Goal: Information Seeking & Learning: Compare options

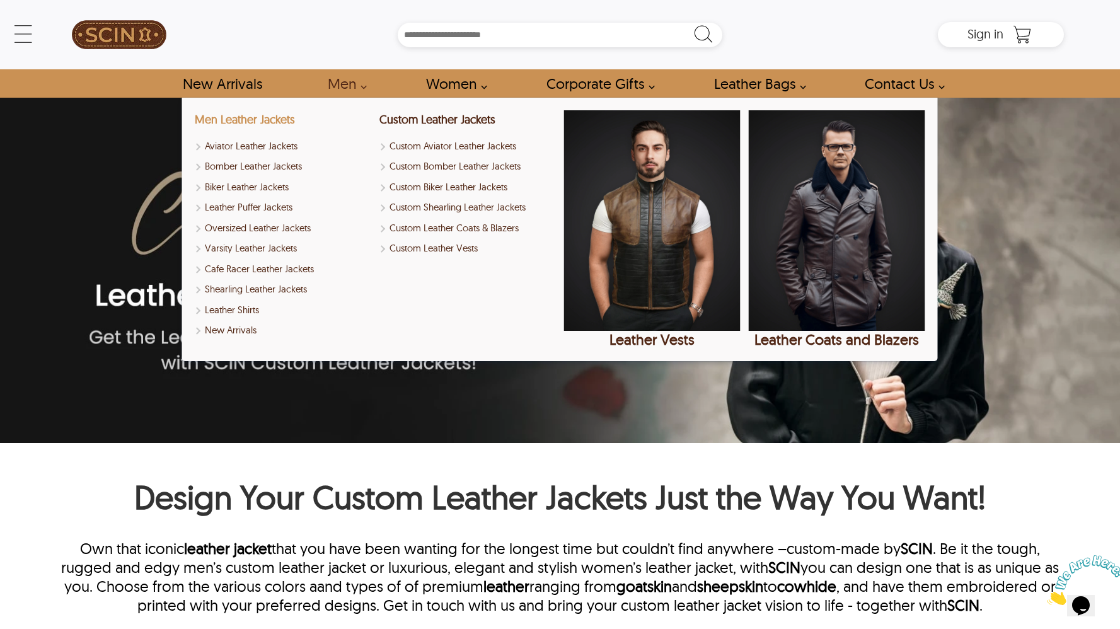
click at [279, 119] on link "Men Leather Jackets" at bounding box center [245, 119] width 100 height 14
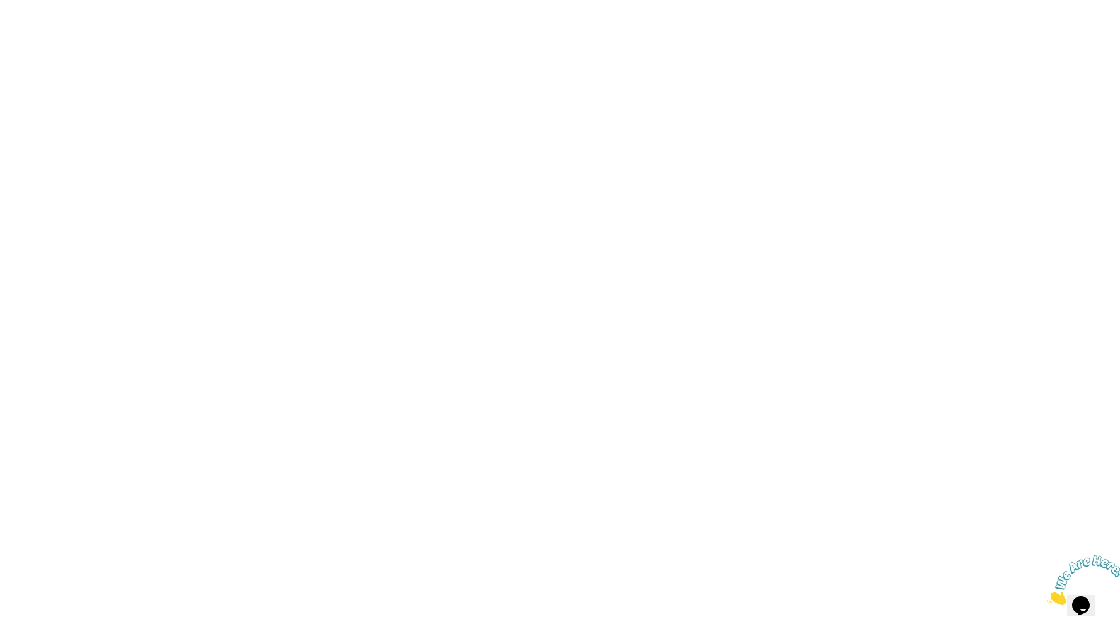
scroll to position [1158, 0]
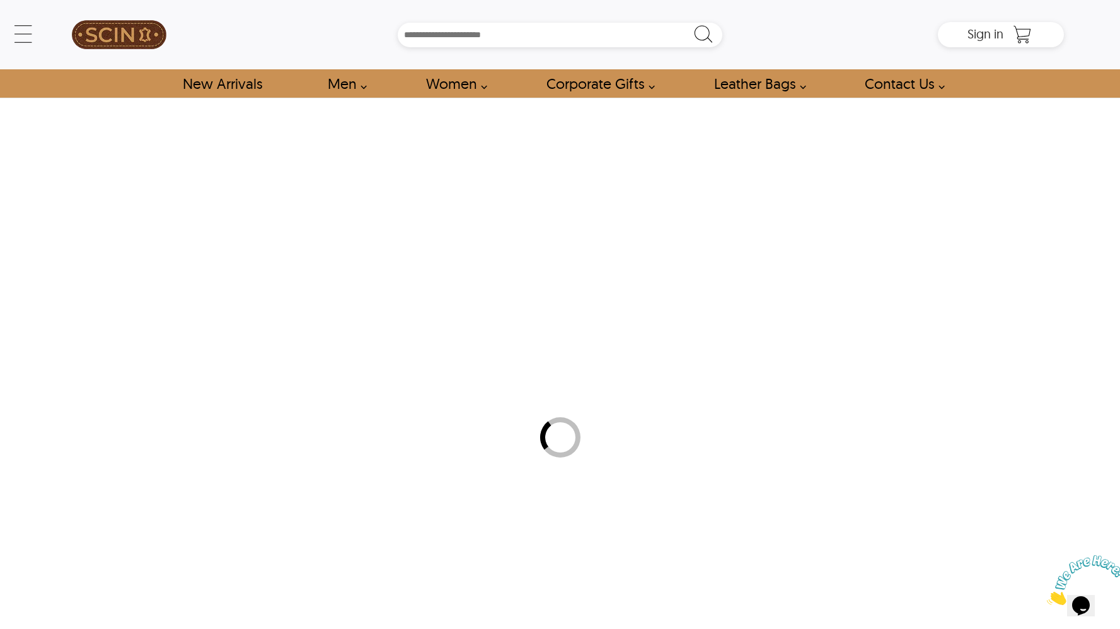
select select "********"
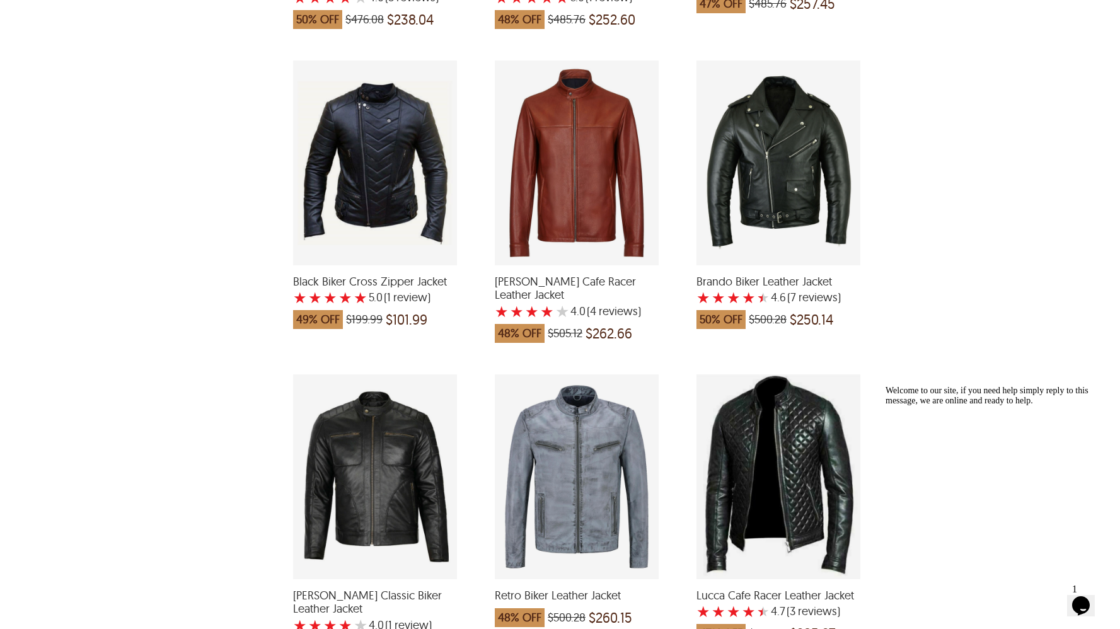
scroll to position [2488, 0]
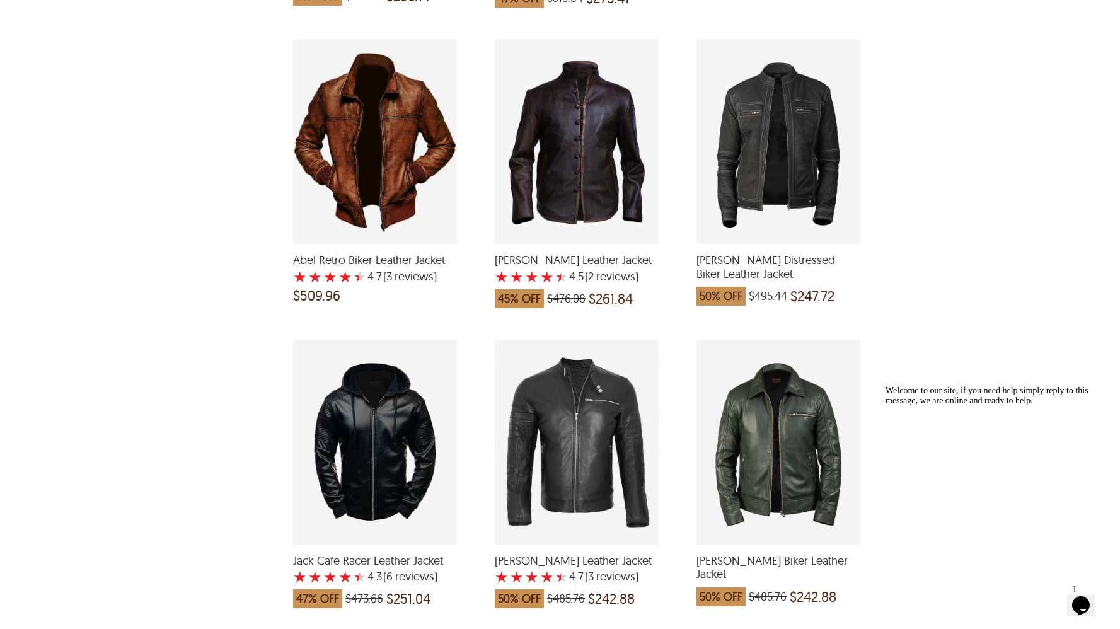
click at [370, 396] on div "Jack Cafe Racer Leather Jacket with a 4.333333333333333 Star Rating 6 Product R…" at bounding box center [375, 442] width 164 height 205
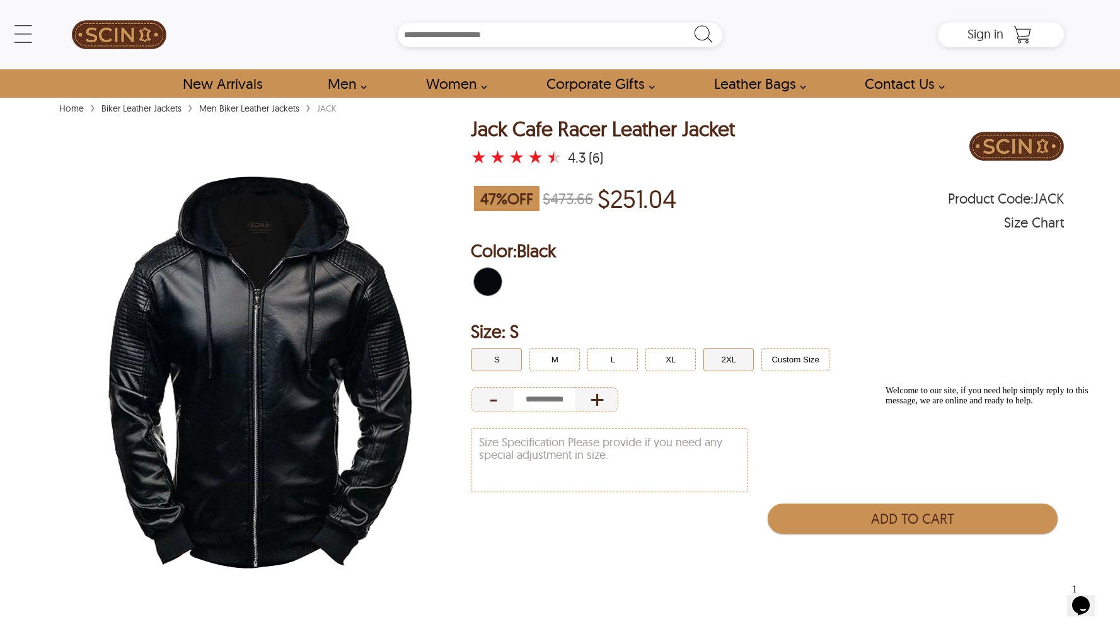
click at [715, 364] on button "2XL" at bounding box center [728, 359] width 50 height 23
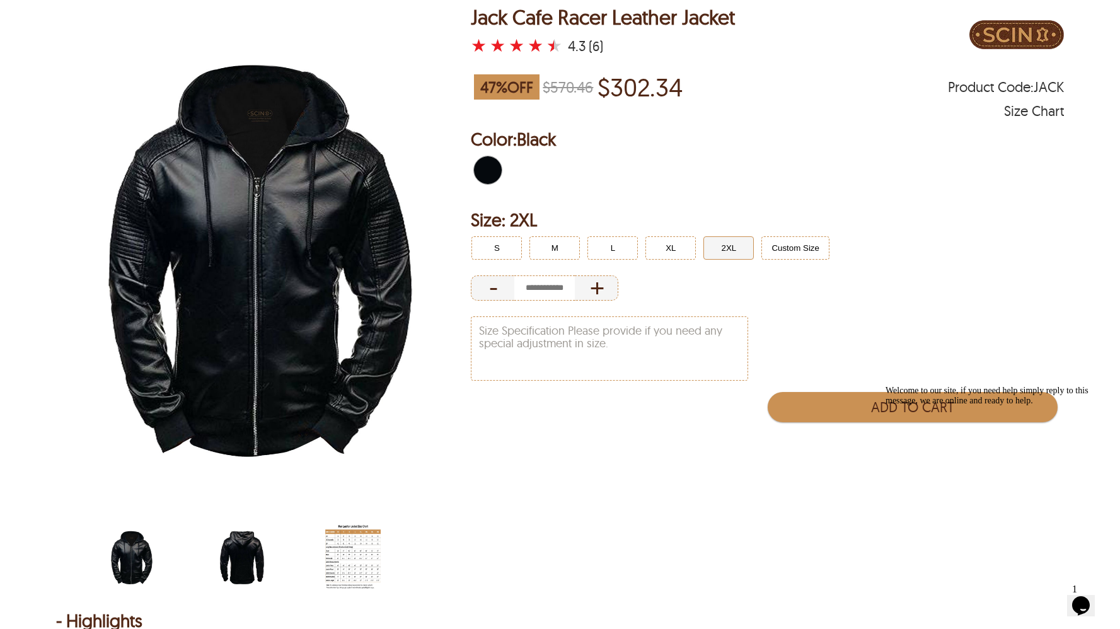
scroll to position [115, 0]
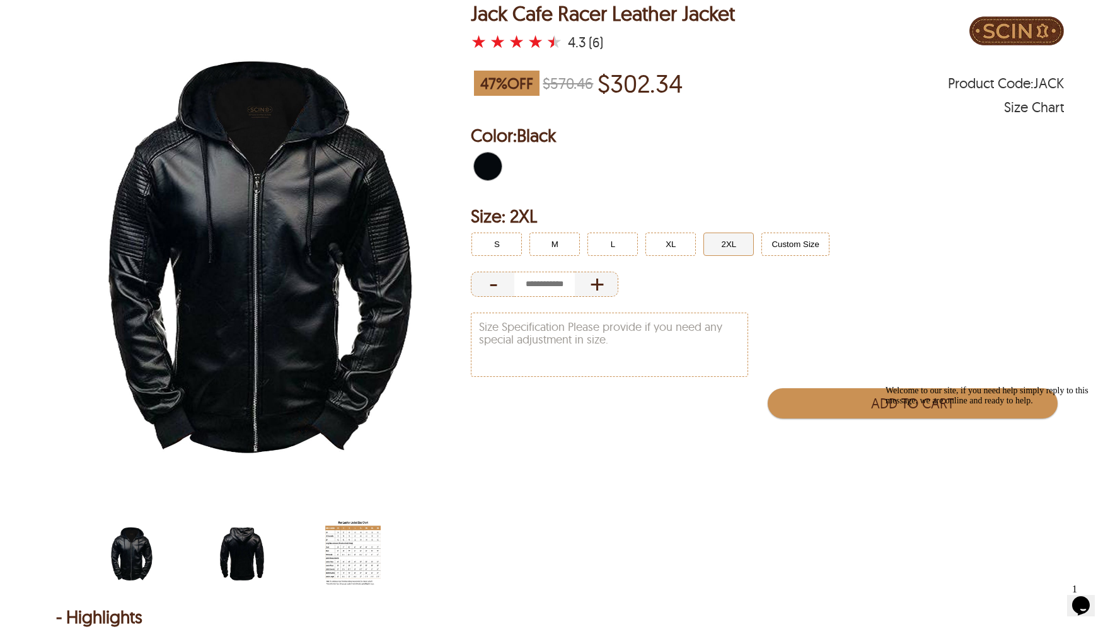
click at [243, 546] on img "black-hooded-cafe-racer-jacket-back.jpg" at bounding box center [241, 553] width 55 height 69
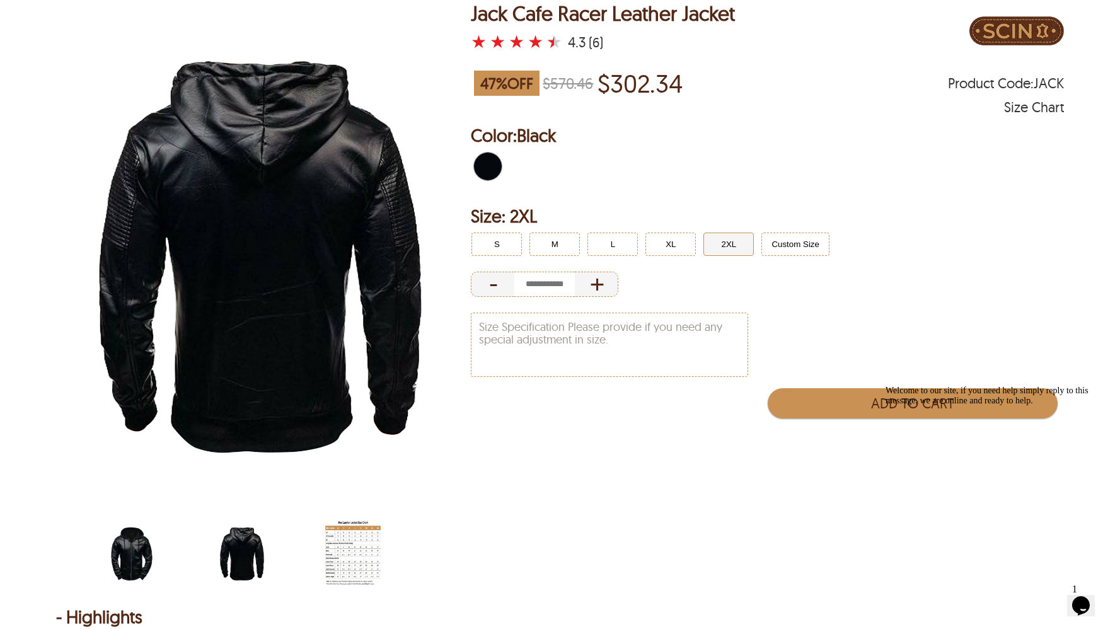
click at [137, 548] on img "black-hooded-cafe-racer-jacket.jpg" at bounding box center [131, 553] width 55 height 69
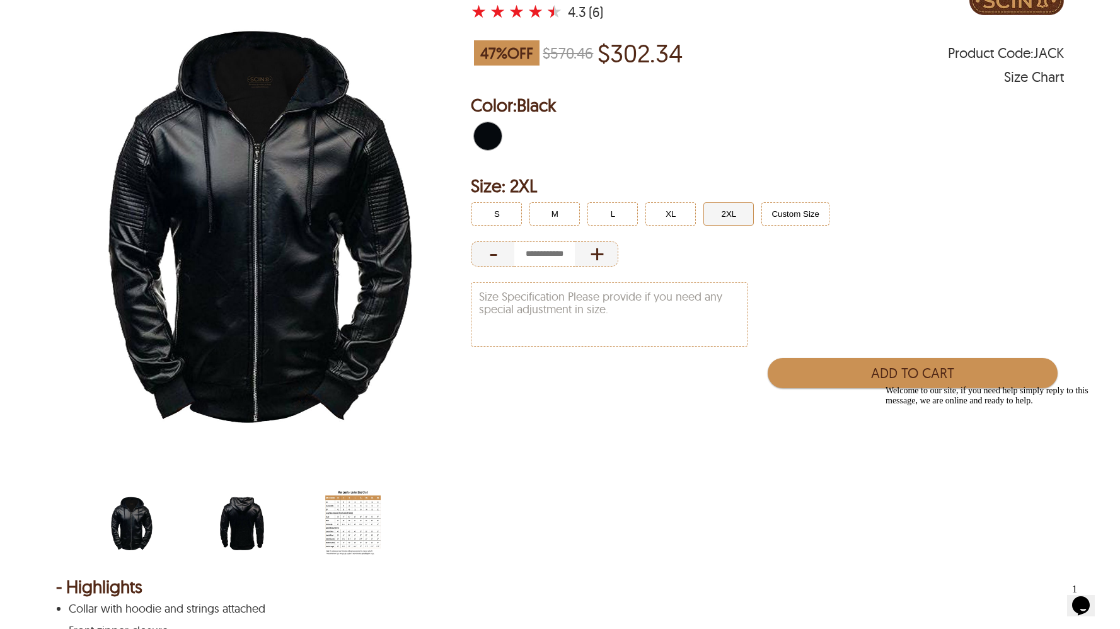
scroll to position [0, 0]
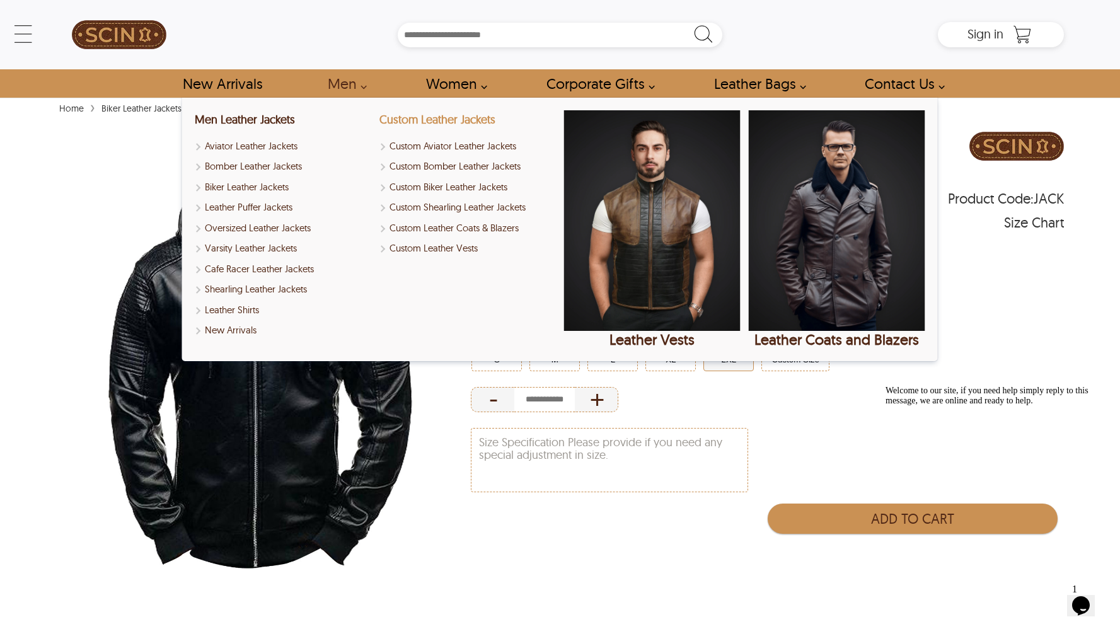
click at [439, 117] on link "Custom Leather Jackets" at bounding box center [437, 119] width 116 height 14
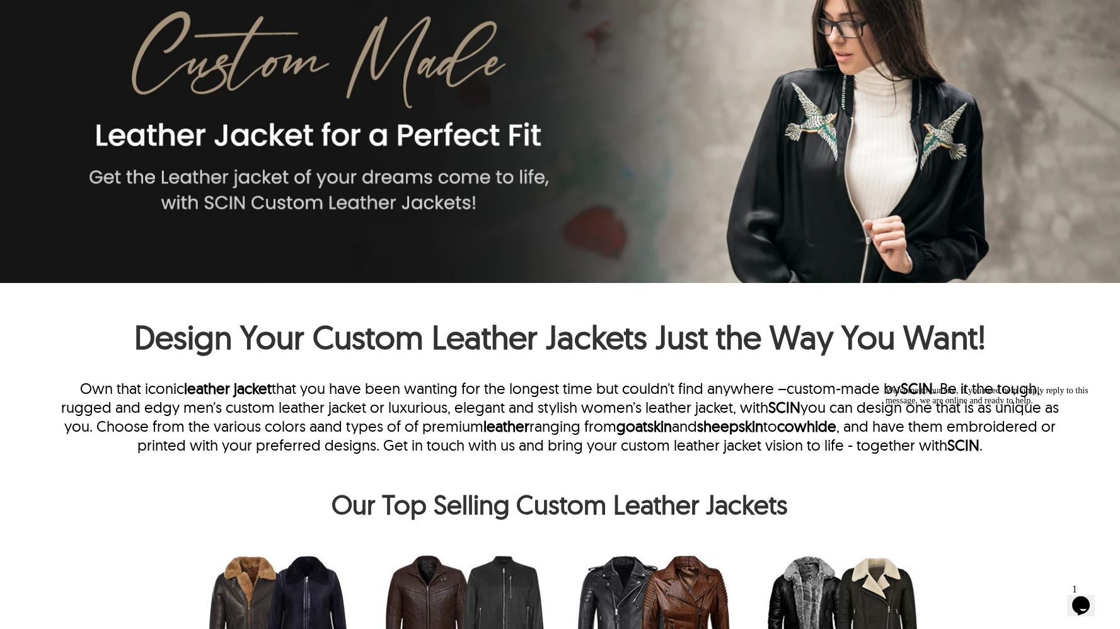
scroll to position [231, 0]
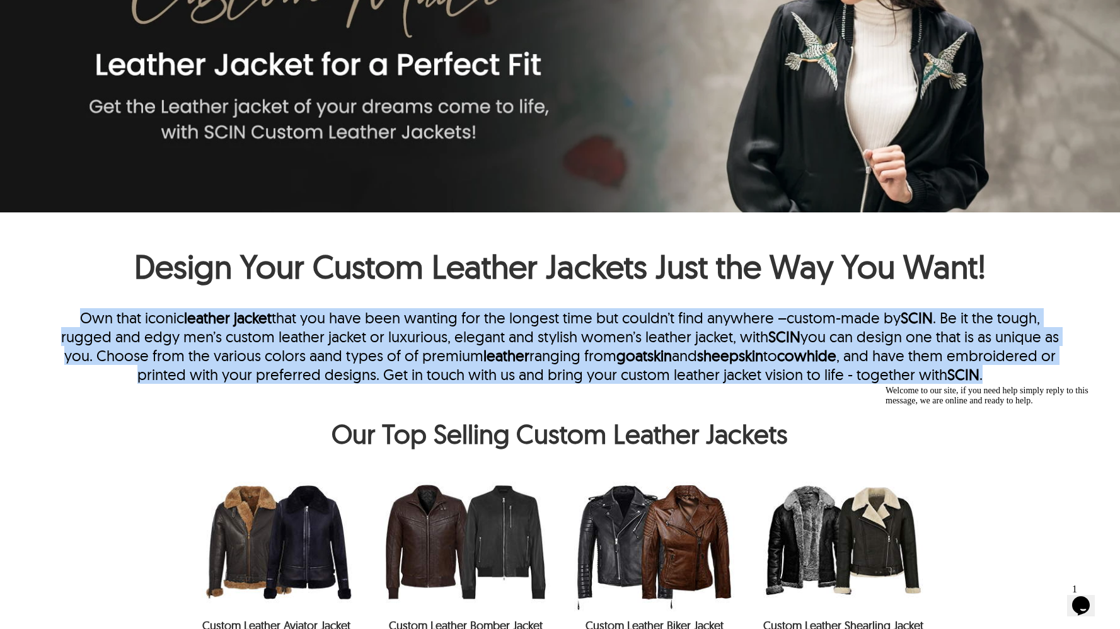
drag, startPoint x: 488, startPoint y: 403, endPoint x: 66, endPoint y: 317, distance: 430.9
click at [66, 317] on p "Own that iconic leather jacket that you have been wanting for the longest time …" at bounding box center [560, 346] width 1008 height 76
drag, startPoint x: 66, startPoint y: 317, endPoint x: 394, endPoint y: 400, distance: 338.0
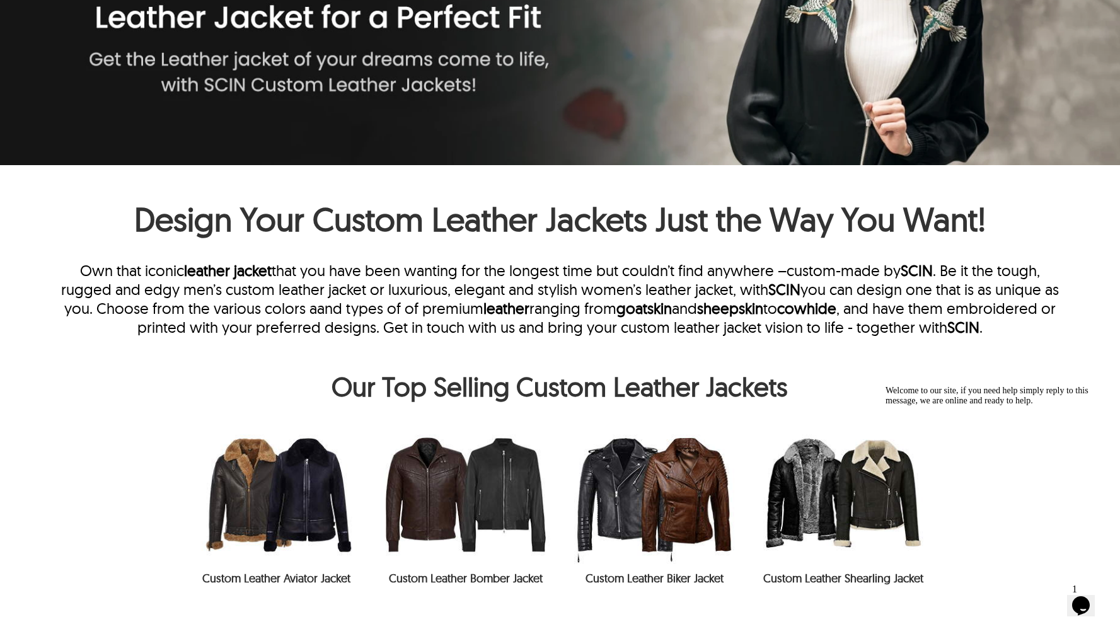
scroll to position [279, 0]
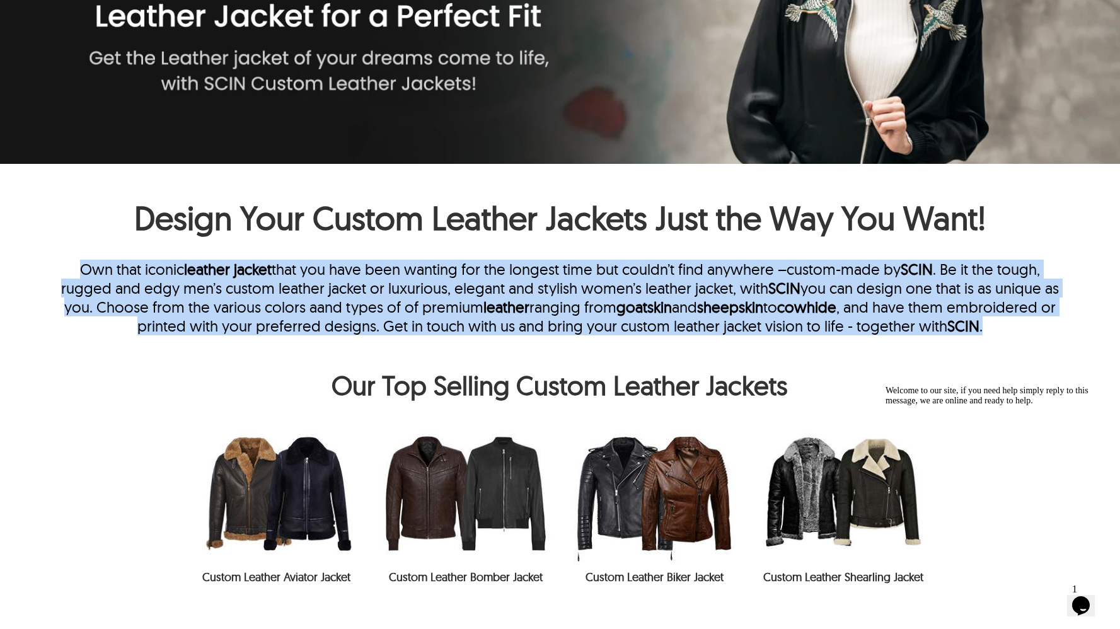
drag, startPoint x: 283, startPoint y: 341, endPoint x: 71, endPoint y: 260, distance: 227.2
click at [71, 260] on p "Own that iconic leather jacket that you have been wanting for the longest time …" at bounding box center [560, 298] width 1008 height 76
drag, startPoint x: 71, startPoint y: 260, endPoint x: 319, endPoint y: 341, distance: 261.1
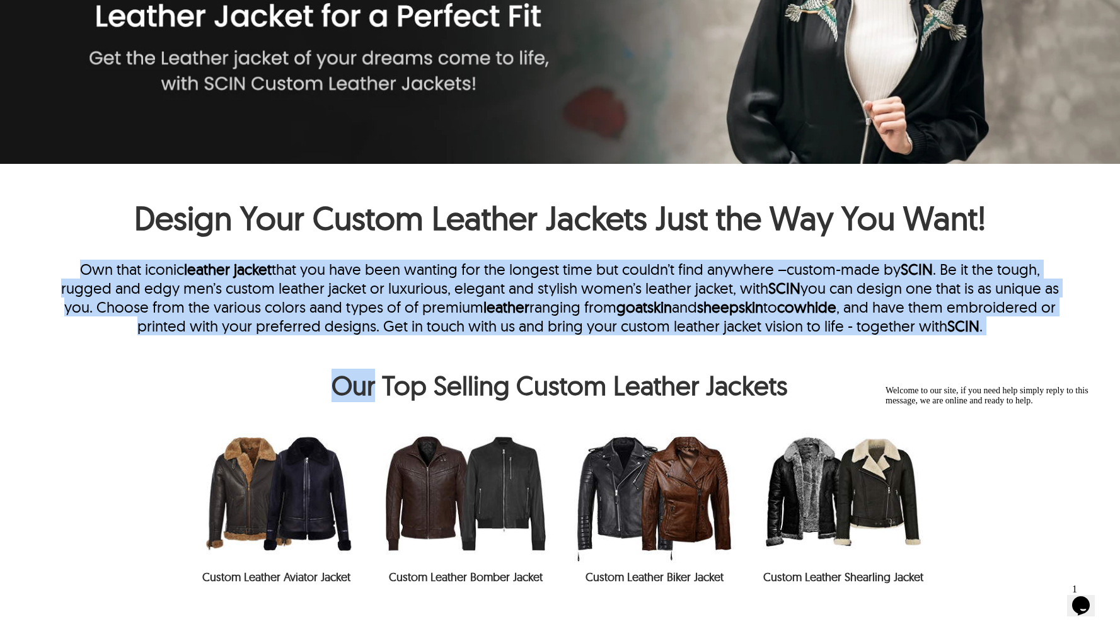
drag, startPoint x: 319, startPoint y: 341, endPoint x: 43, endPoint y: 258, distance: 288.1
click at [43, 258] on div "Design Your Custom Leather Jackets Just the Way You Want! Own that iconic leath…" at bounding box center [560, 266] width 1120 height 138
drag, startPoint x: 43, startPoint y: 258, endPoint x: 309, endPoint y: 351, distance: 281.7
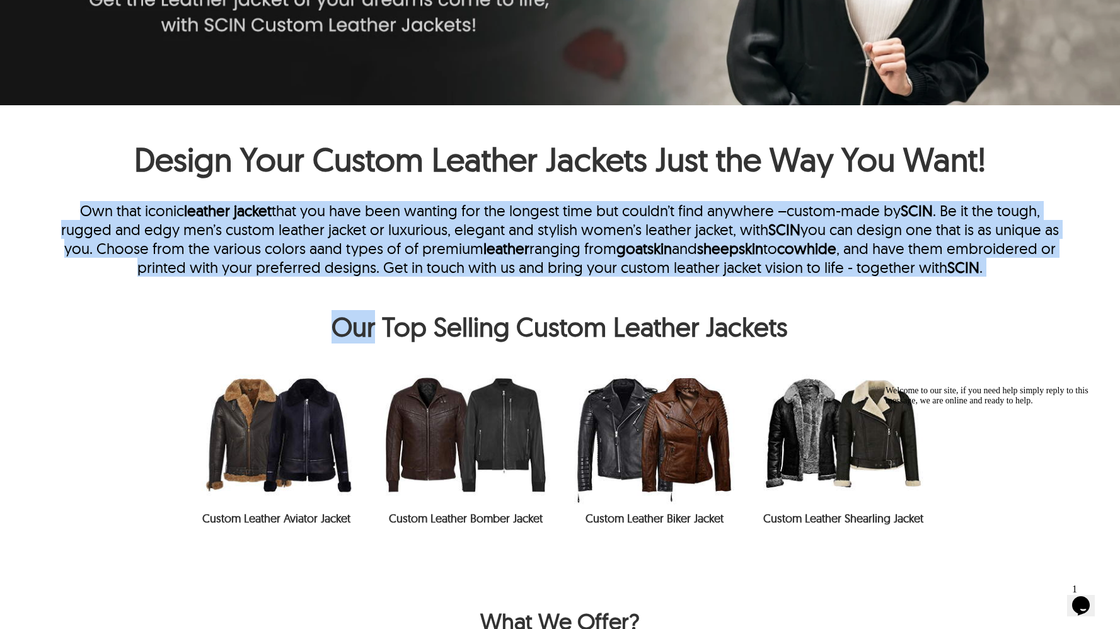
scroll to position [340, 0]
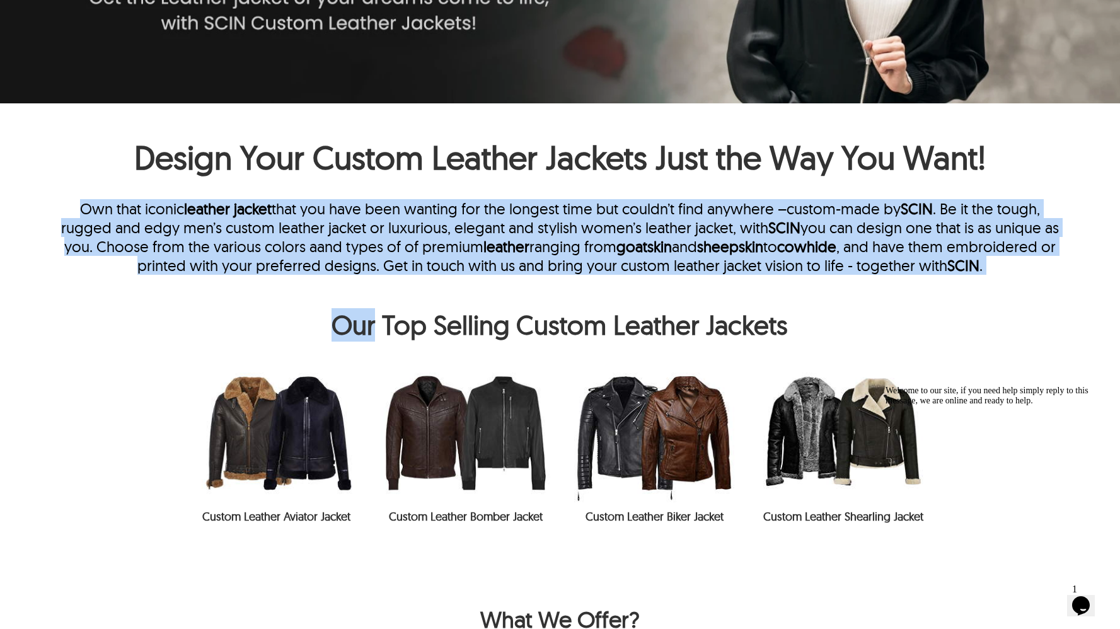
click at [562, 270] on p "Own that iconic leather jacket that you have been wanting for the longest time …" at bounding box center [560, 237] width 1008 height 76
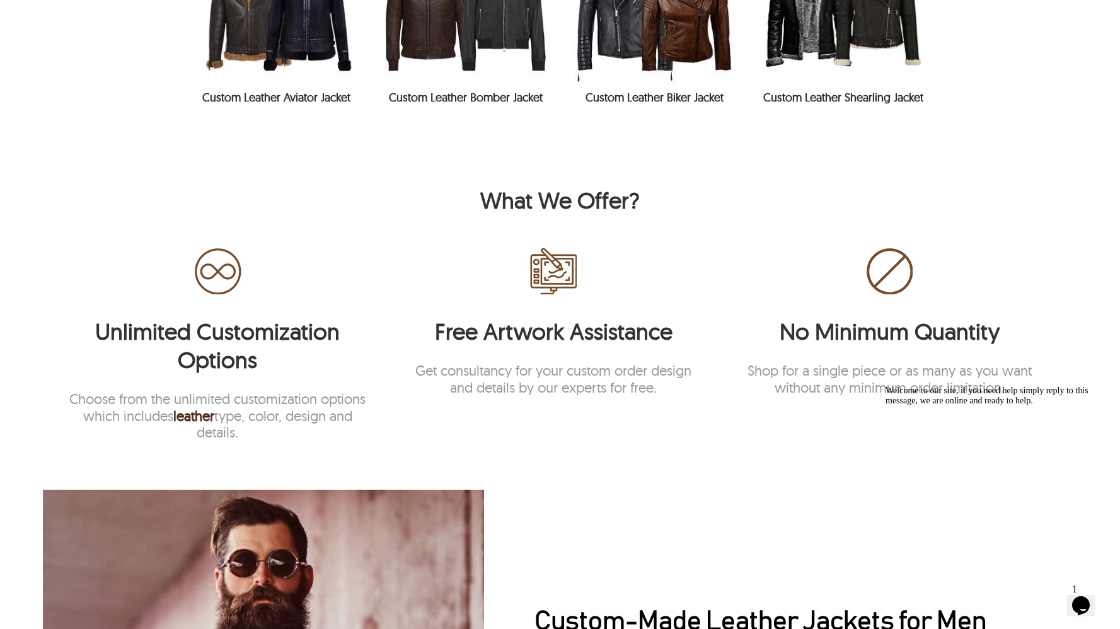
scroll to position [765, 0]
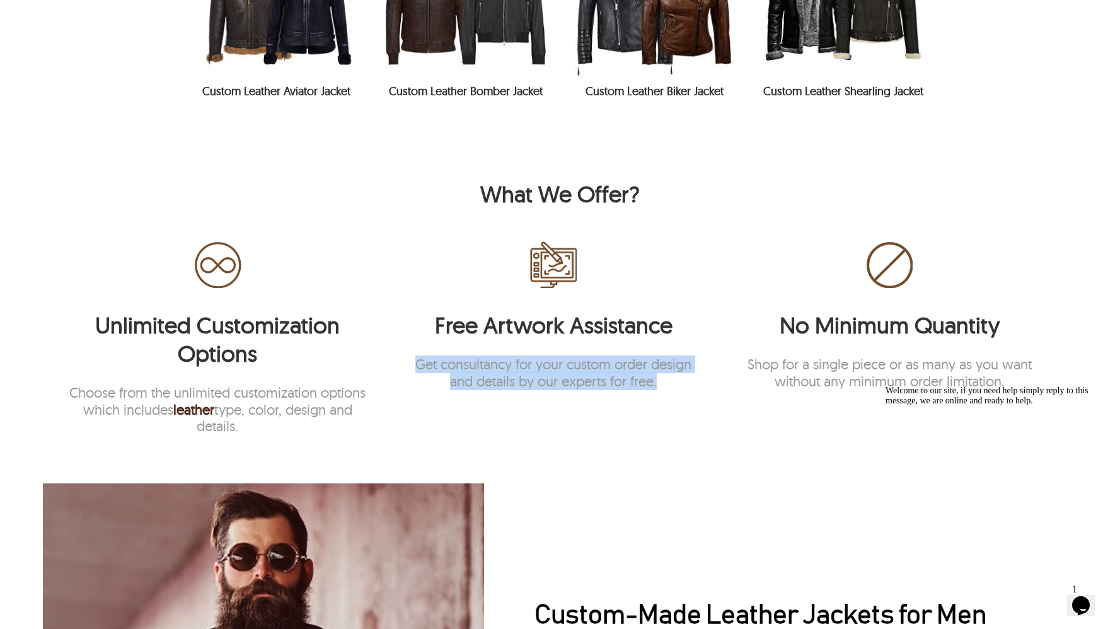
drag, startPoint x: 676, startPoint y: 384, endPoint x: 402, endPoint y: 366, distance: 274.2
click at [403, 366] on p "Get consultancy for your custom order design and details by our experts for fre…" at bounding box center [554, 372] width 303 height 33
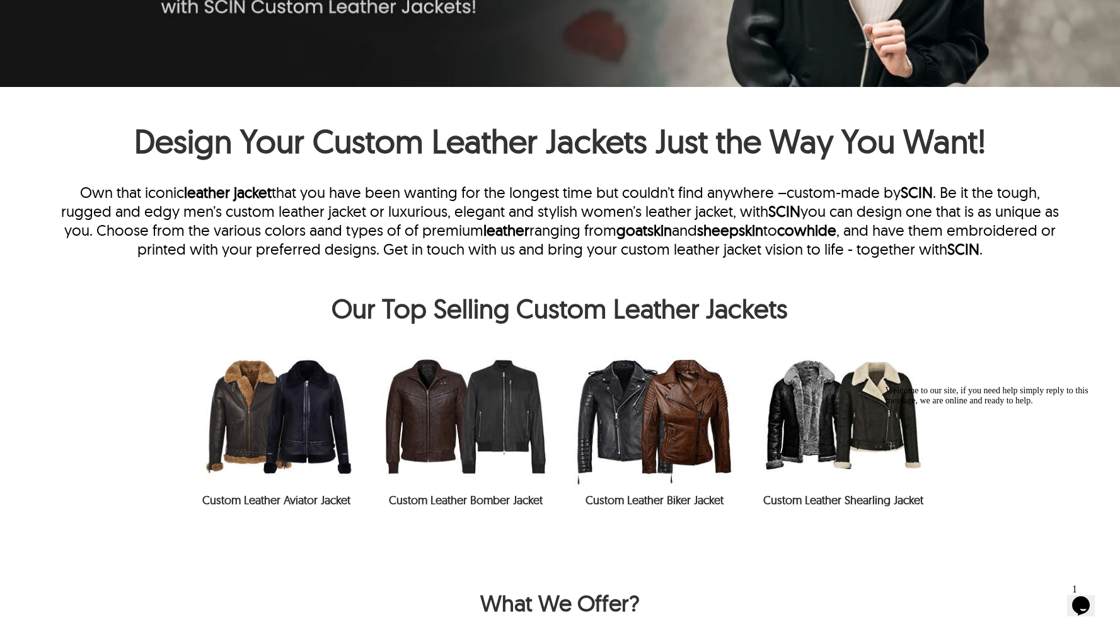
scroll to position [381, 0]
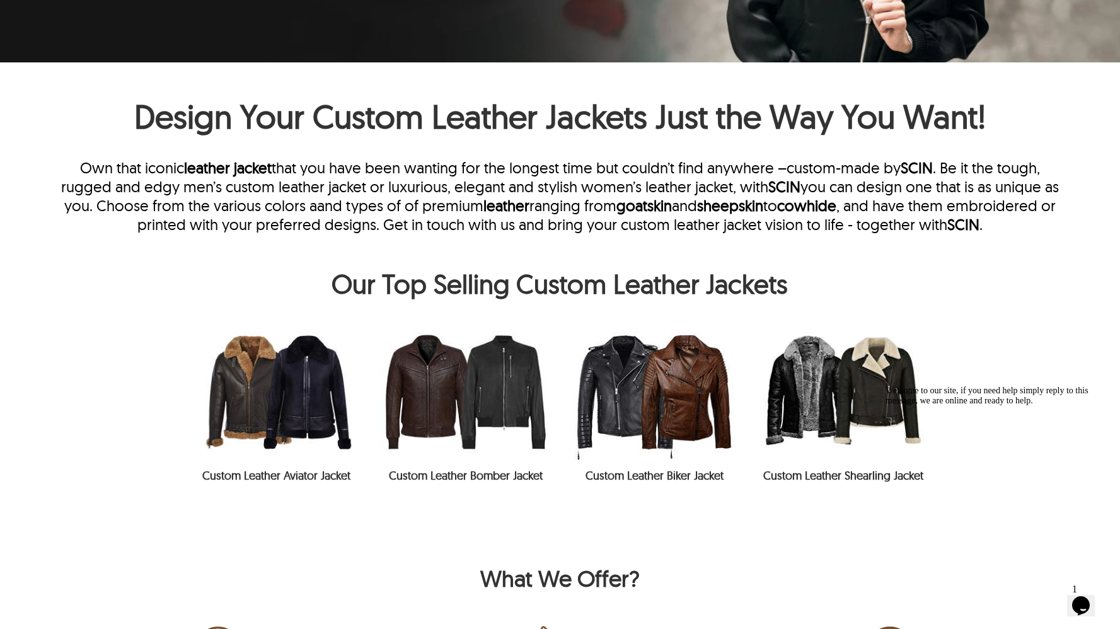
click at [487, 396] on img at bounding box center [465, 391] width 189 height 139
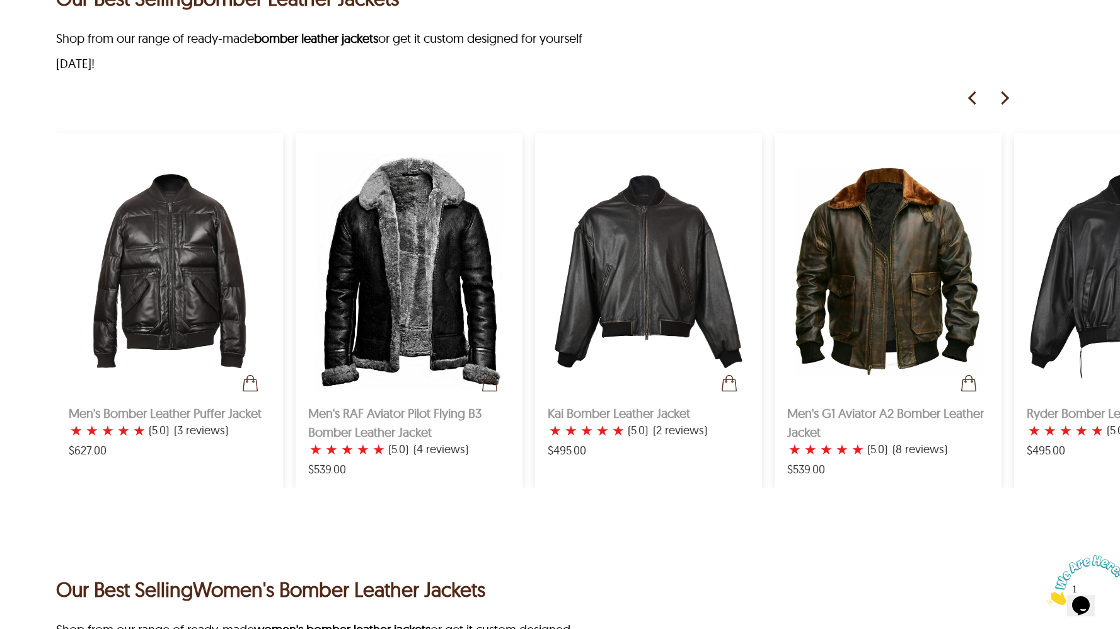
click at [1003, 103] on img at bounding box center [1004, 98] width 19 height 19
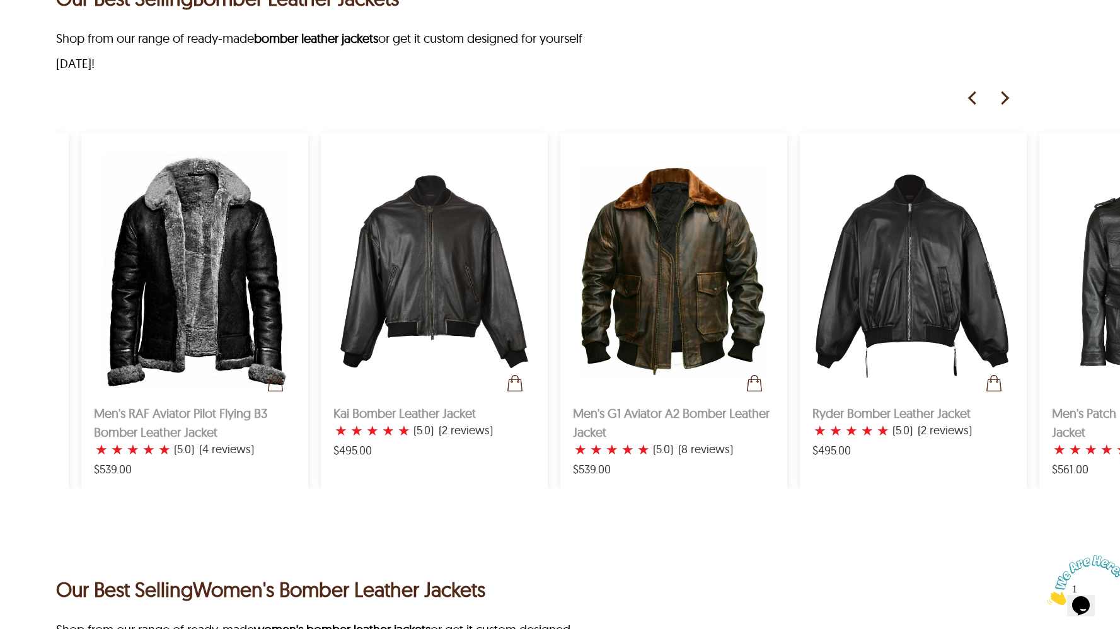
click at [1003, 103] on img at bounding box center [1004, 98] width 19 height 19
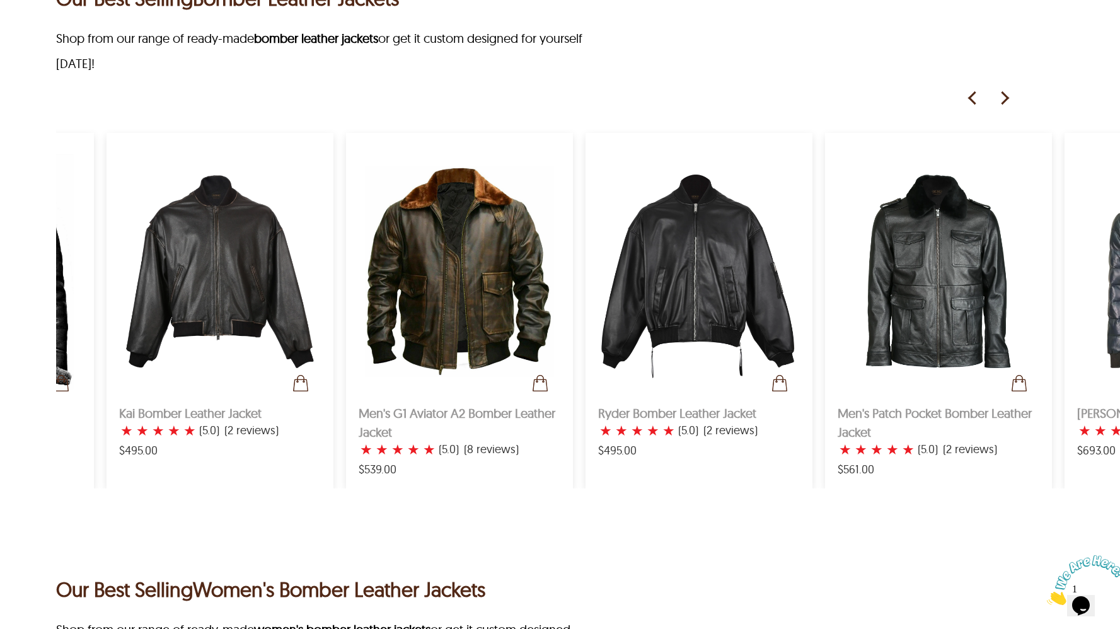
click at [1003, 103] on img at bounding box center [1004, 98] width 19 height 19
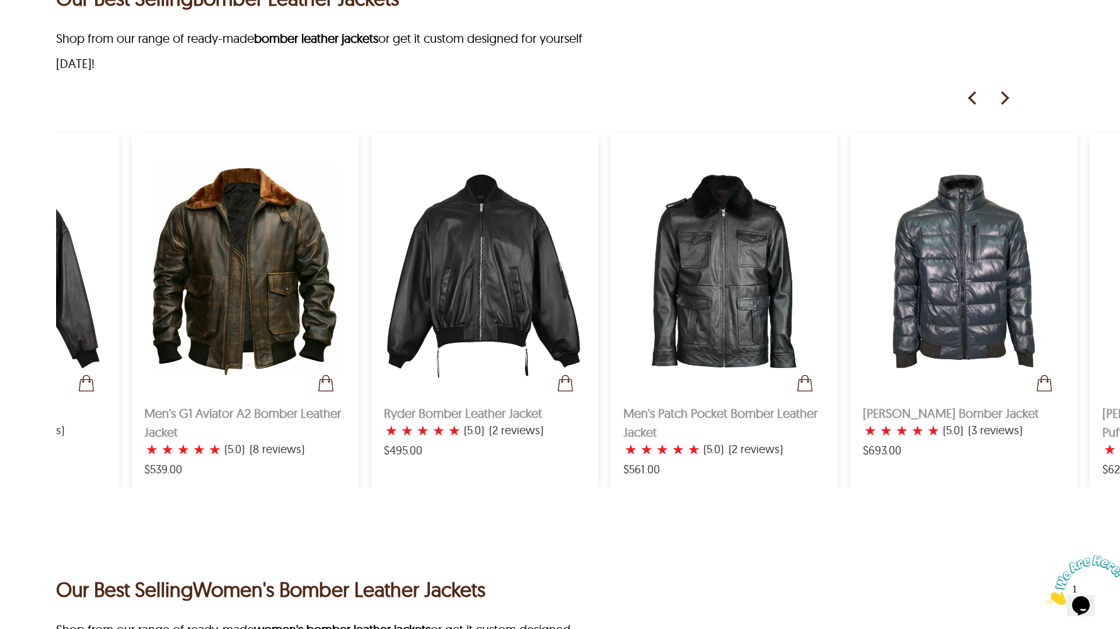
click at [1003, 103] on img at bounding box center [1004, 98] width 19 height 19
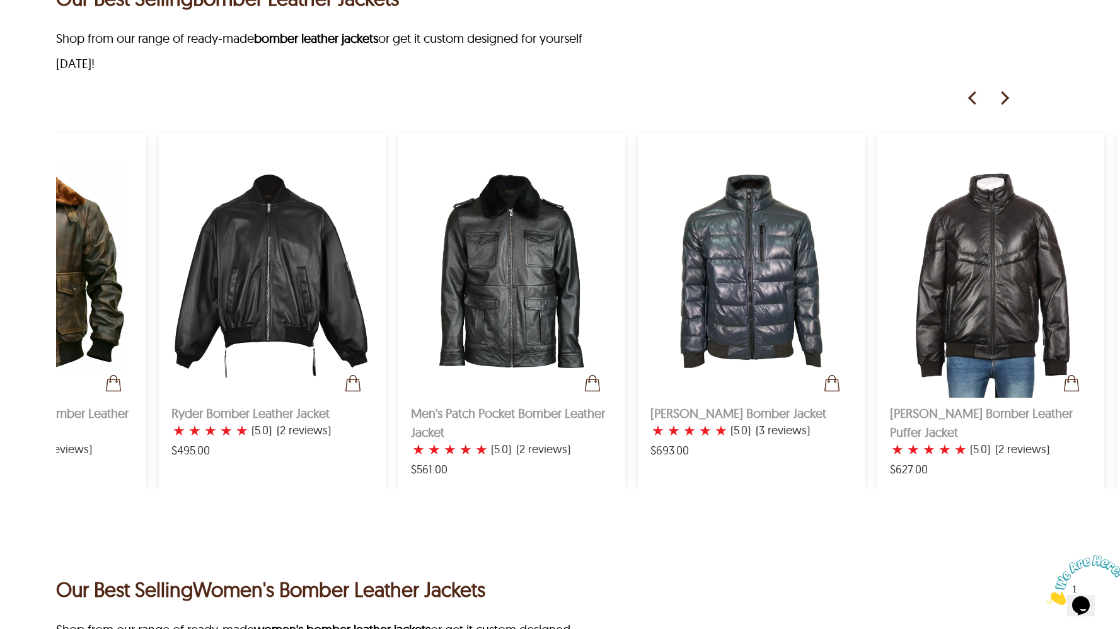
click at [1003, 103] on img at bounding box center [1004, 98] width 19 height 19
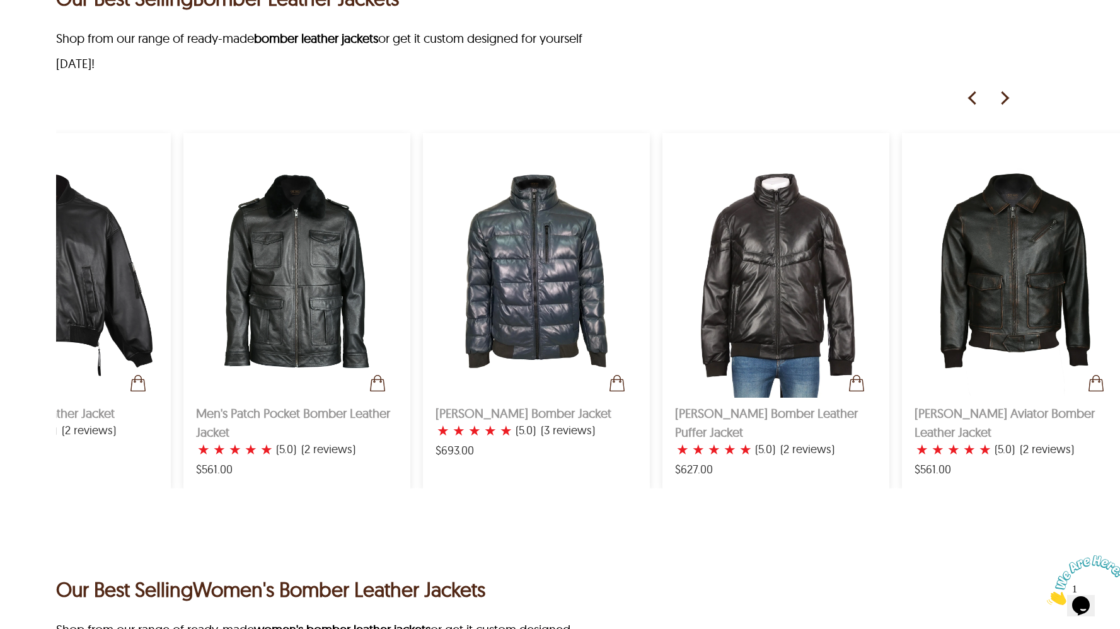
click at [1003, 103] on img at bounding box center [1004, 98] width 19 height 19
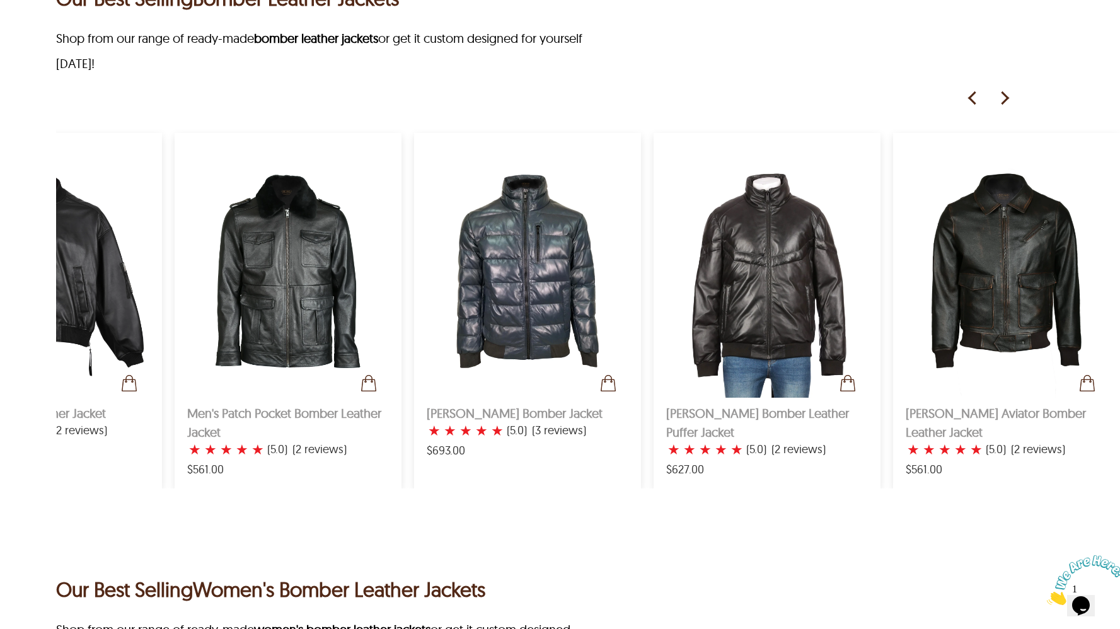
click at [1003, 103] on img at bounding box center [1004, 98] width 19 height 19
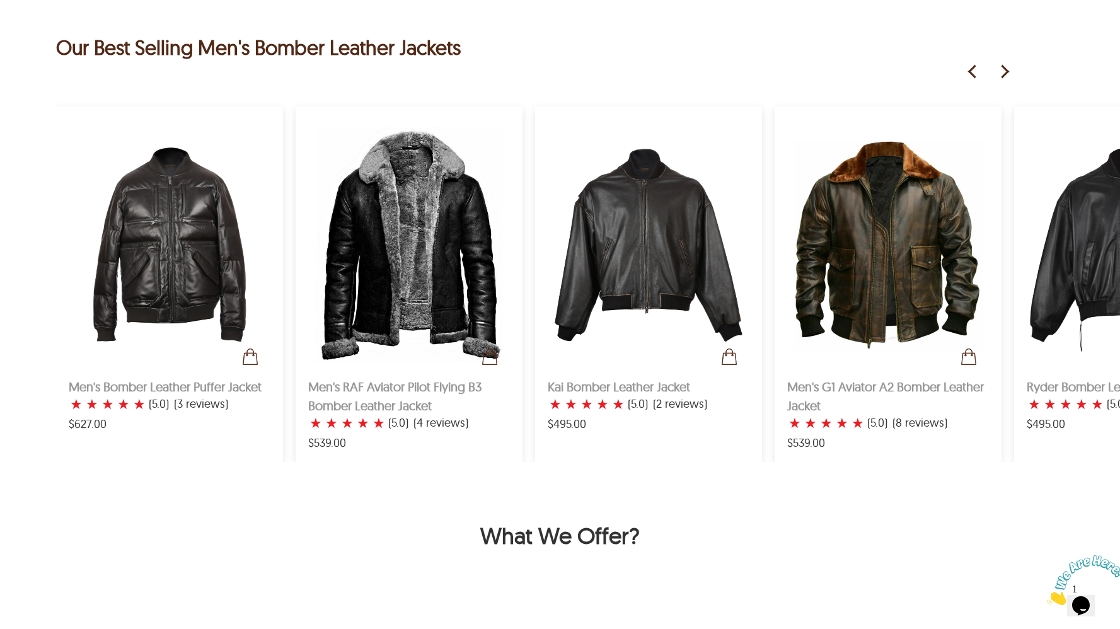
scroll to position [1871, 0]
click at [1002, 77] on img at bounding box center [1004, 71] width 19 height 19
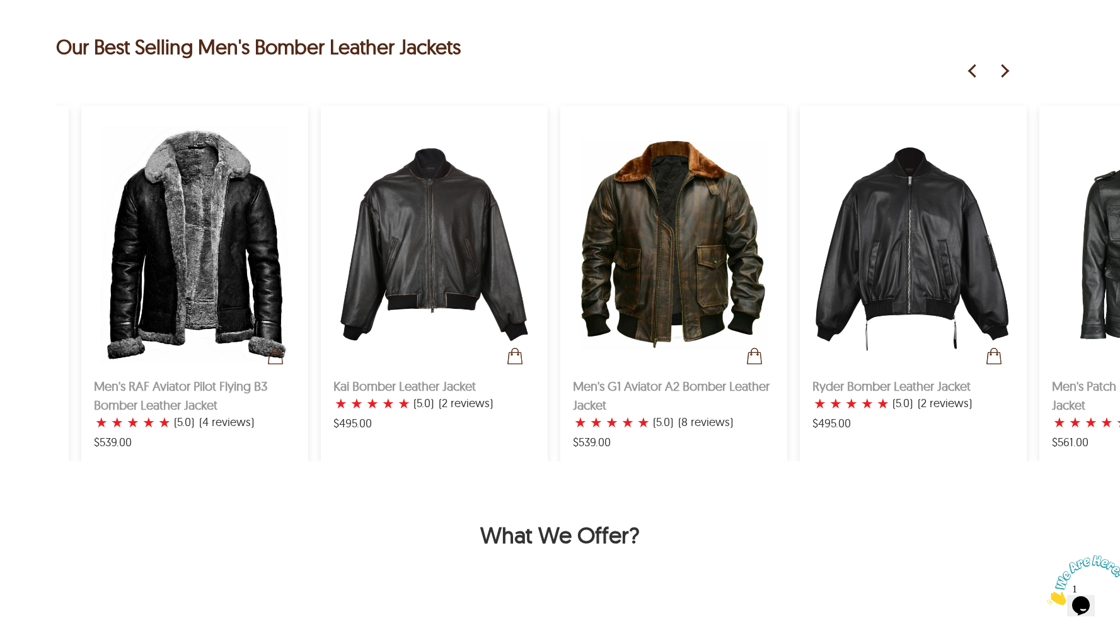
click at [1002, 77] on img at bounding box center [1004, 71] width 19 height 19
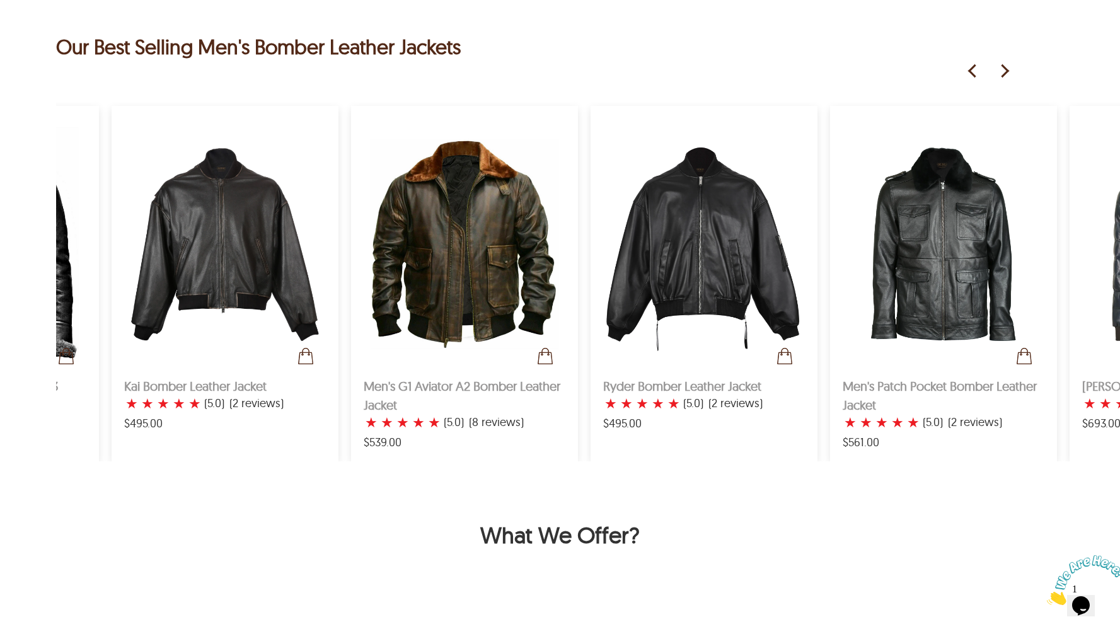
click at [1002, 77] on img at bounding box center [1004, 71] width 19 height 19
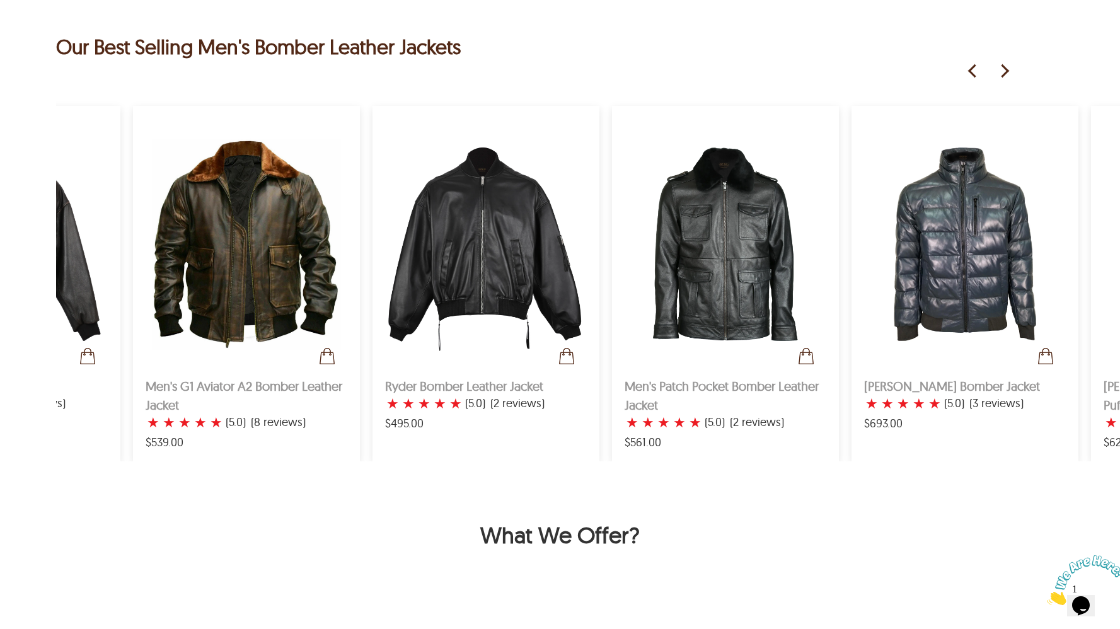
click at [1002, 77] on img at bounding box center [1004, 71] width 19 height 19
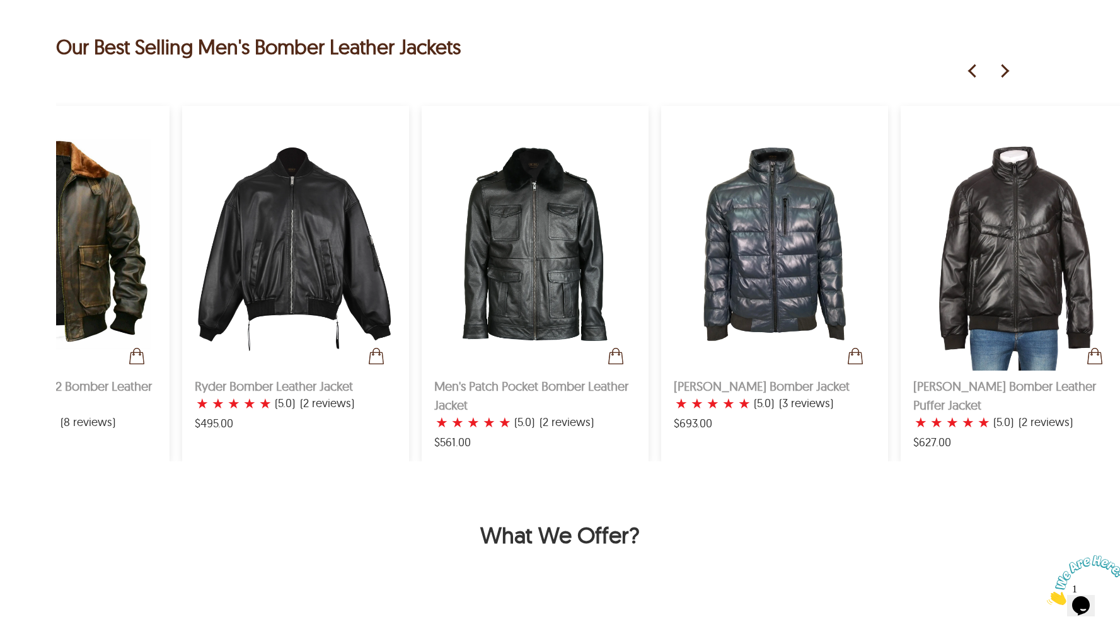
click at [1002, 77] on img at bounding box center [1004, 71] width 19 height 19
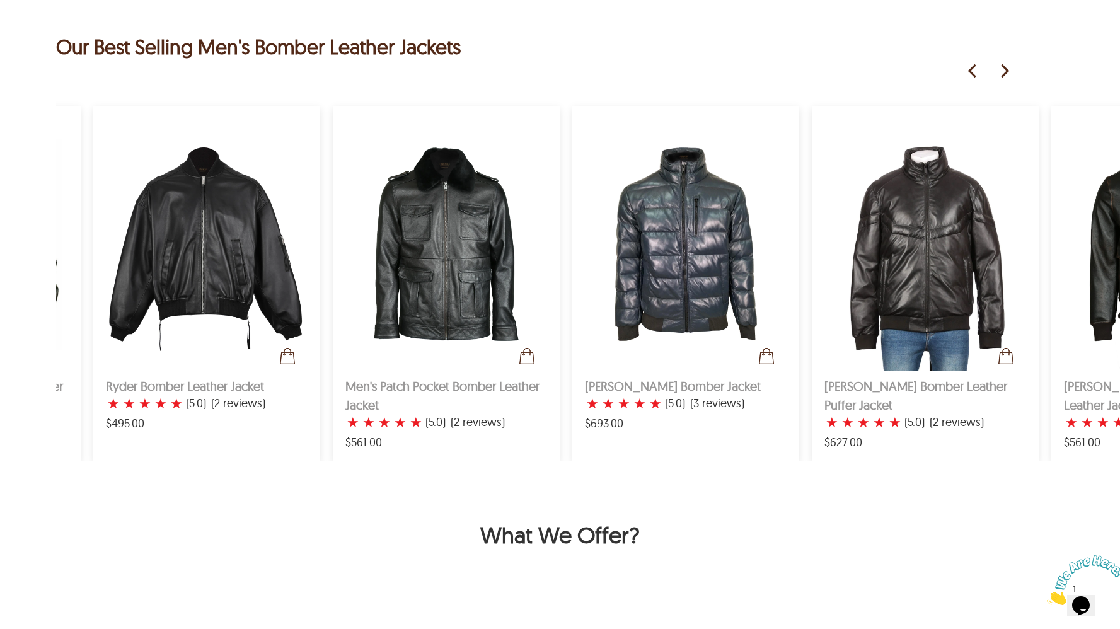
click at [1002, 77] on img at bounding box center [1004, 71] width 19 height 19
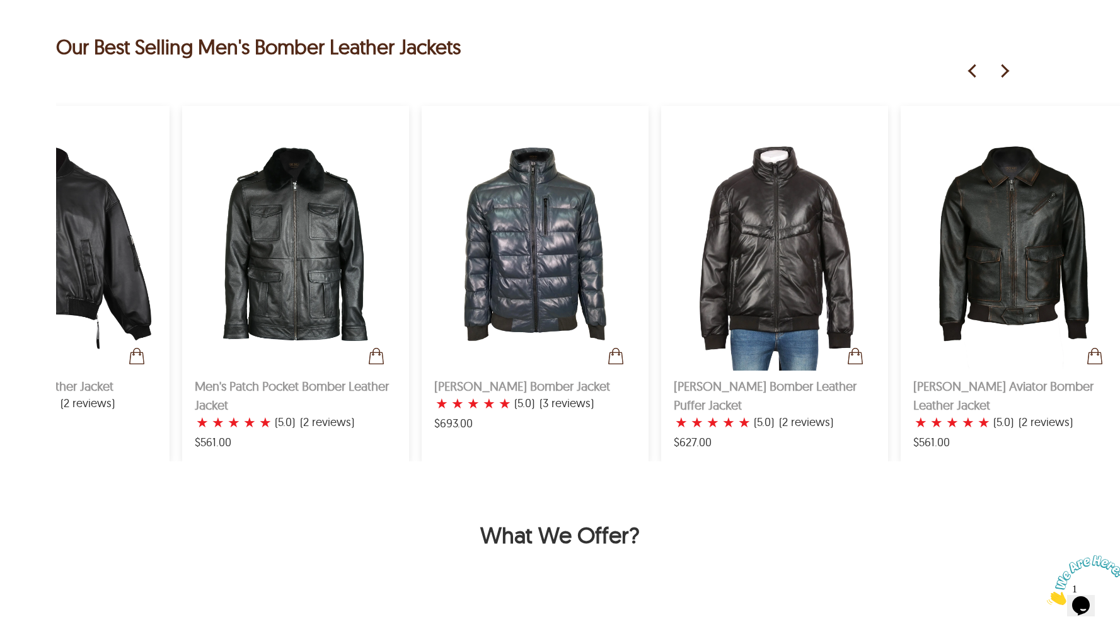
click at [1002, 77] on img at bounding box center [1004, 71] width 19 height 19
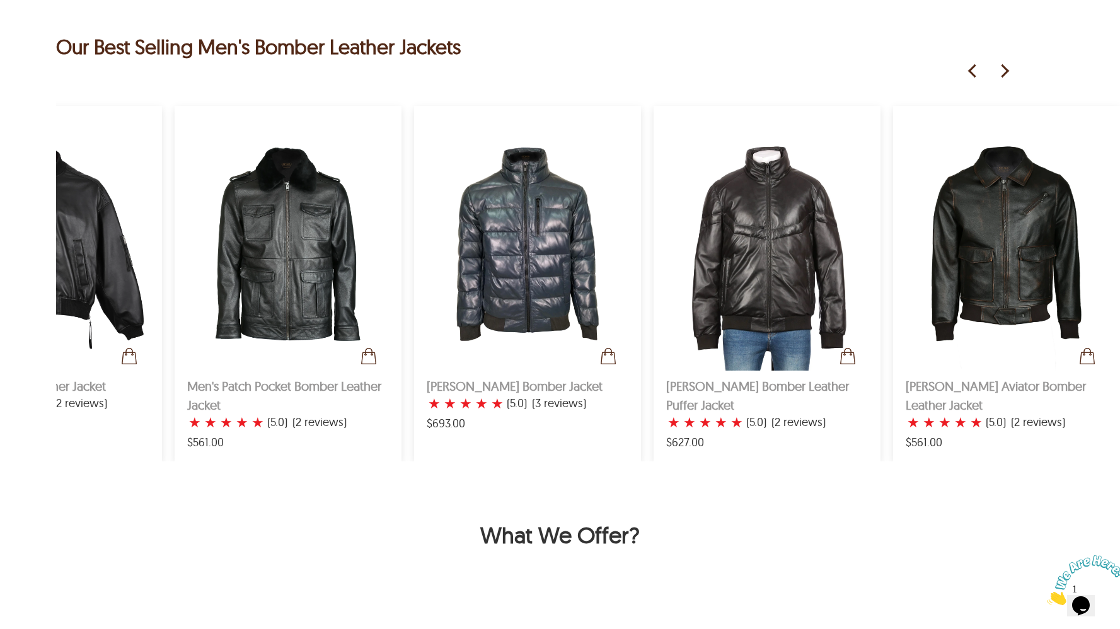
click at [1002, 77] on img at bounding box center [1004, 71] width 19 height 19
click at [1003, 72] on img at bounding box center [1004, 71] width 19 height 19
click at [968, 71] on img at bounding box center [972, 71] width 19 height 19
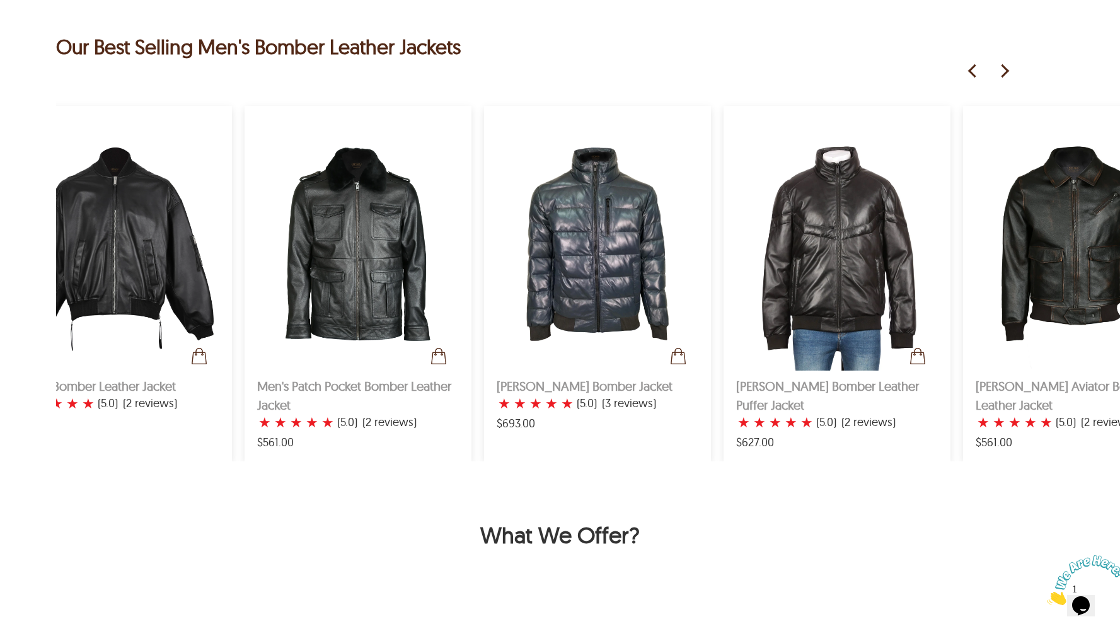
click at [968, 71] on img at bounding box center [972, 71] width 19 height 19
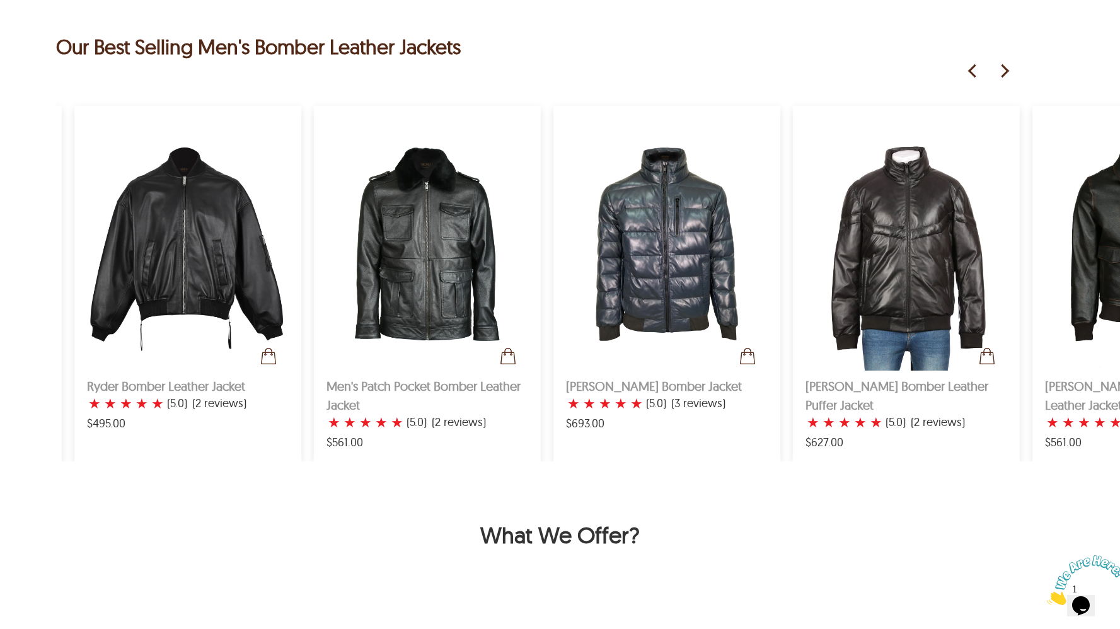
click at [968, 71] on img at bounding box center [972, 71] width 19 height 19
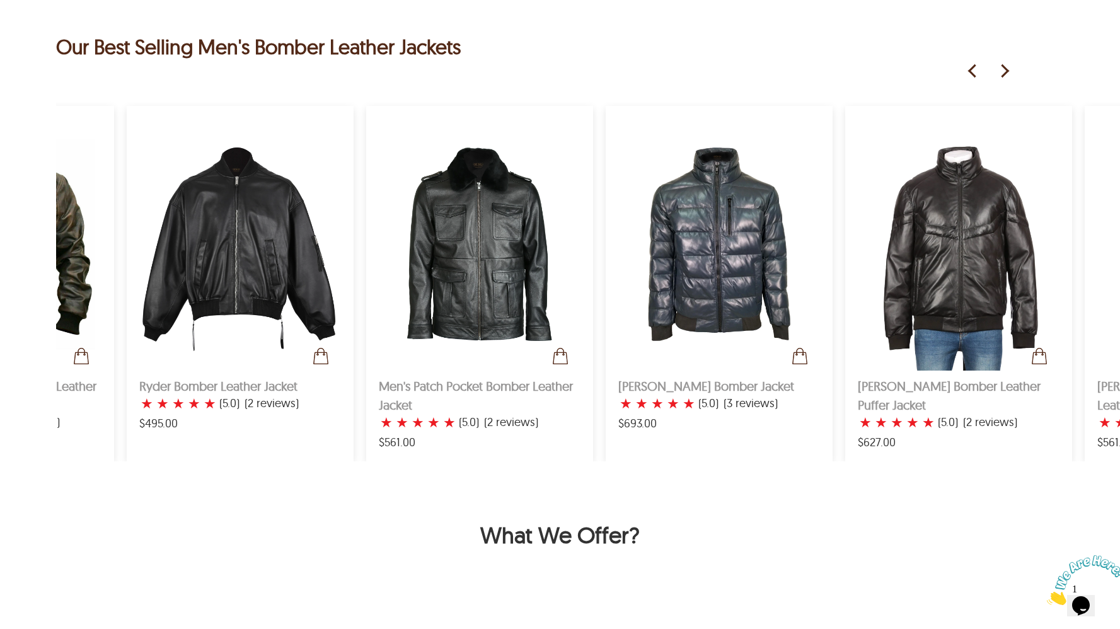
click at [968, 71] on img at bounding box center [972, 71] width 19 height 19
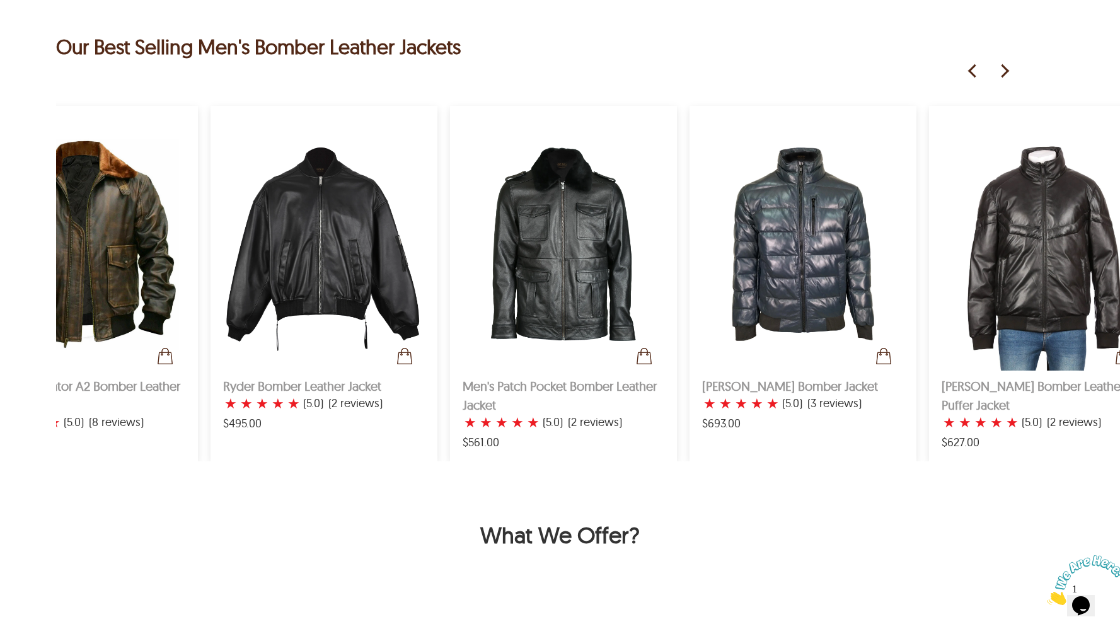
click at [968, 71] on img at bounding box center [972, 71] width 19 height 19
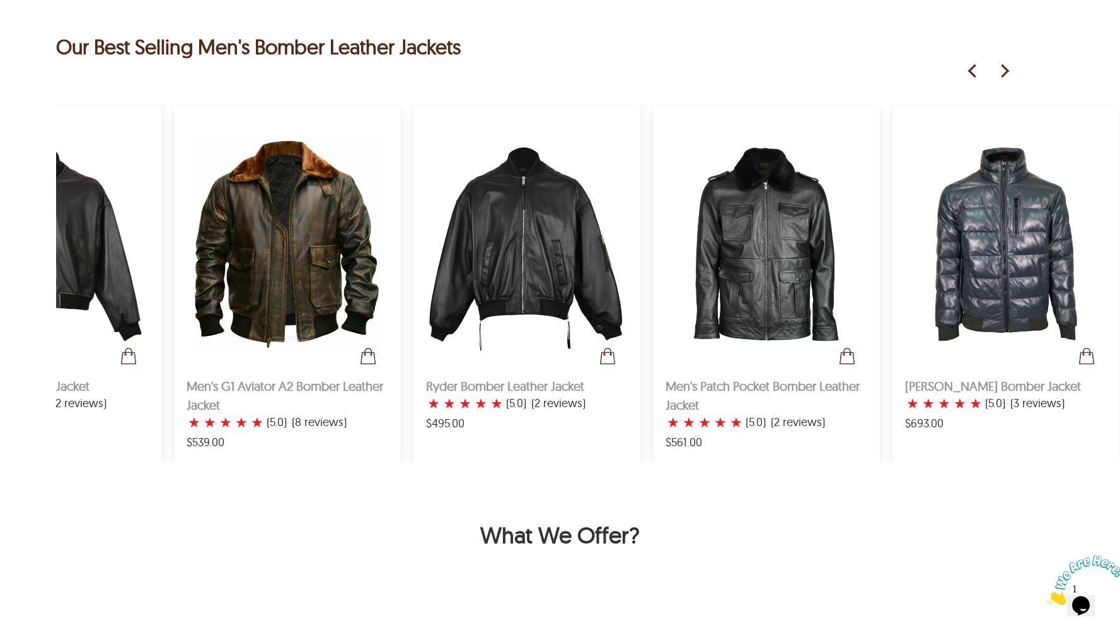
click at [968, 71] on img at bounding box center [972, 71] width 19 height 19
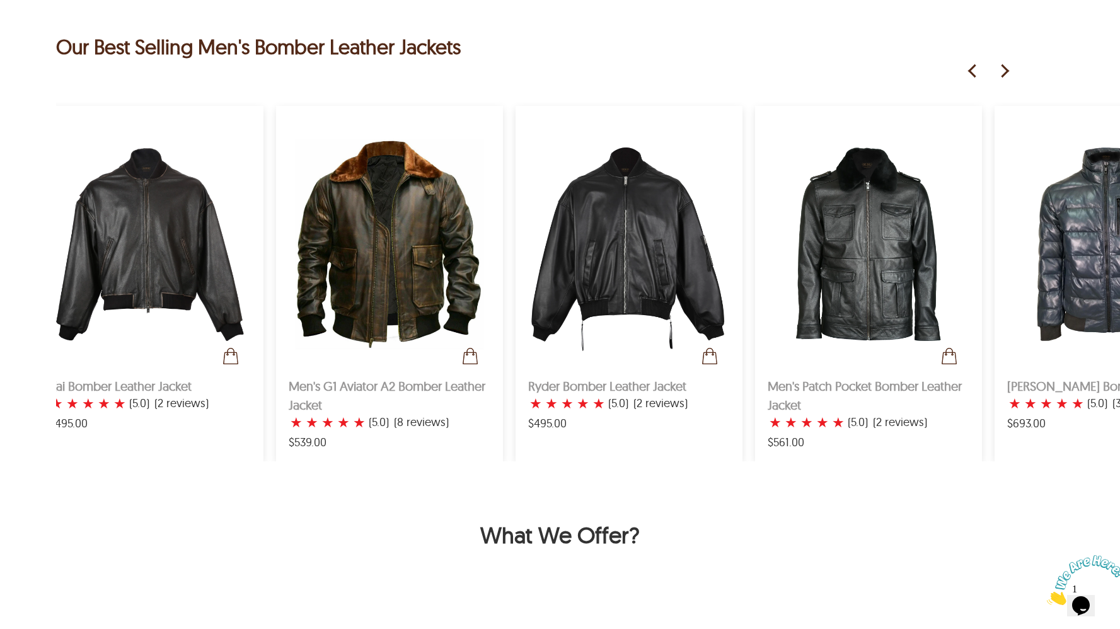
click at [968, 71] on img at bounding box center [972, 71] width 19 height 19
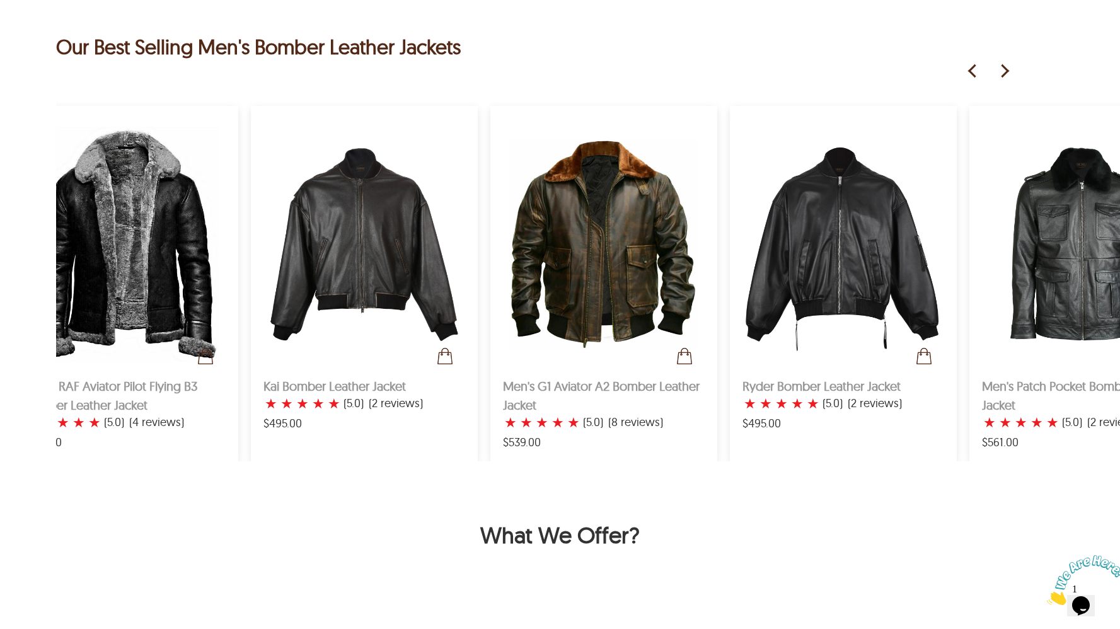
click at [968, 71] on img at bounding box center [972, 71] width 19 height 19
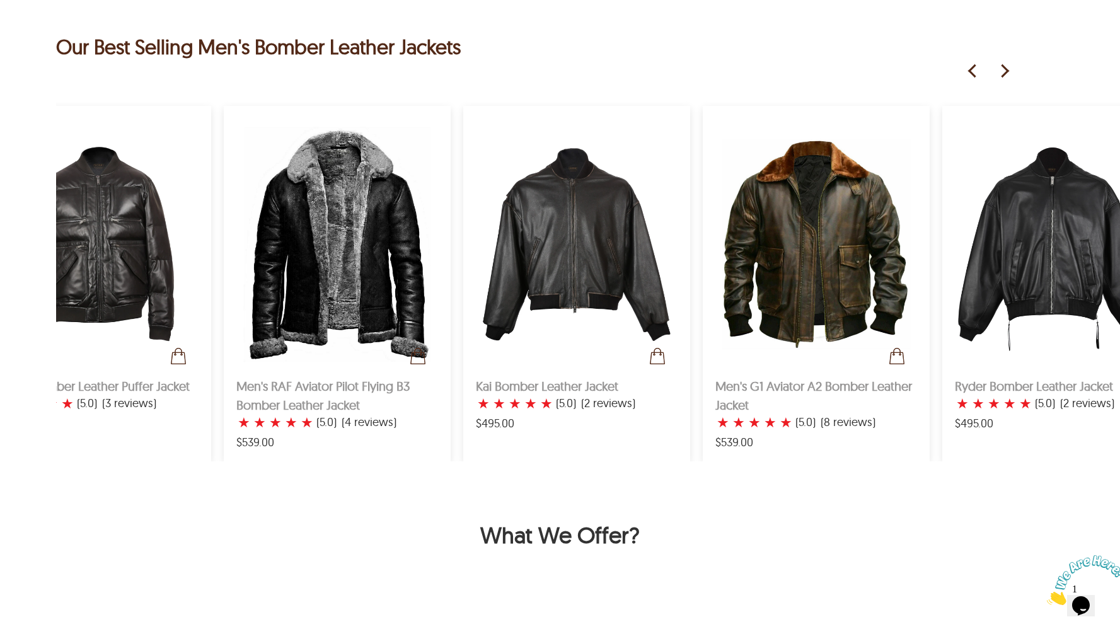
click at [968, 71] on img at bounding box center [972, 71] width 19 height 19
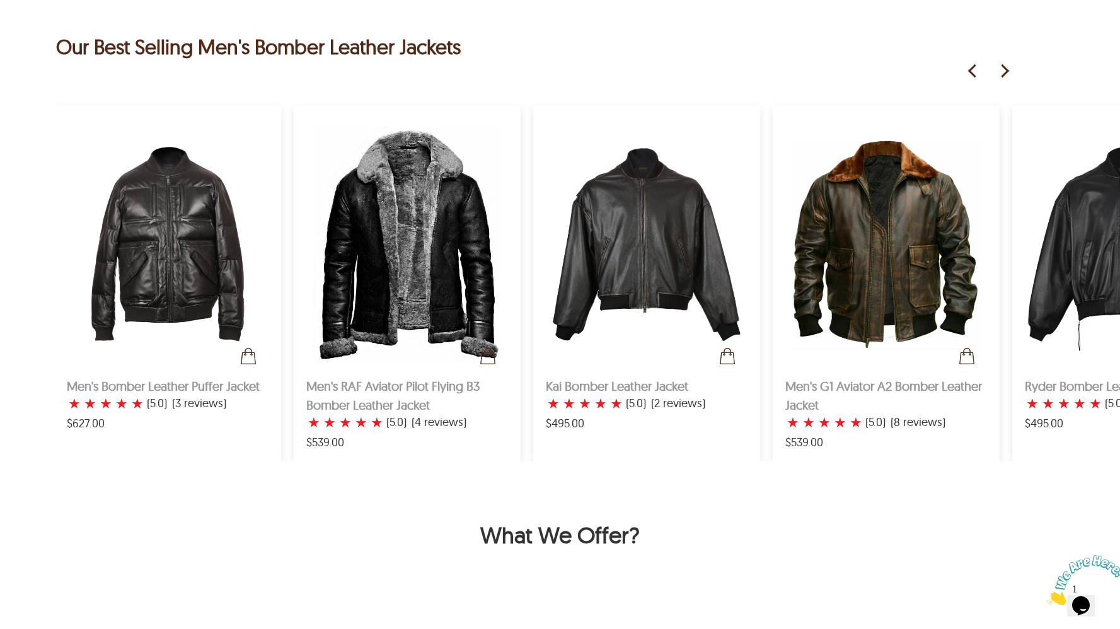
scroll to position [0, 0]
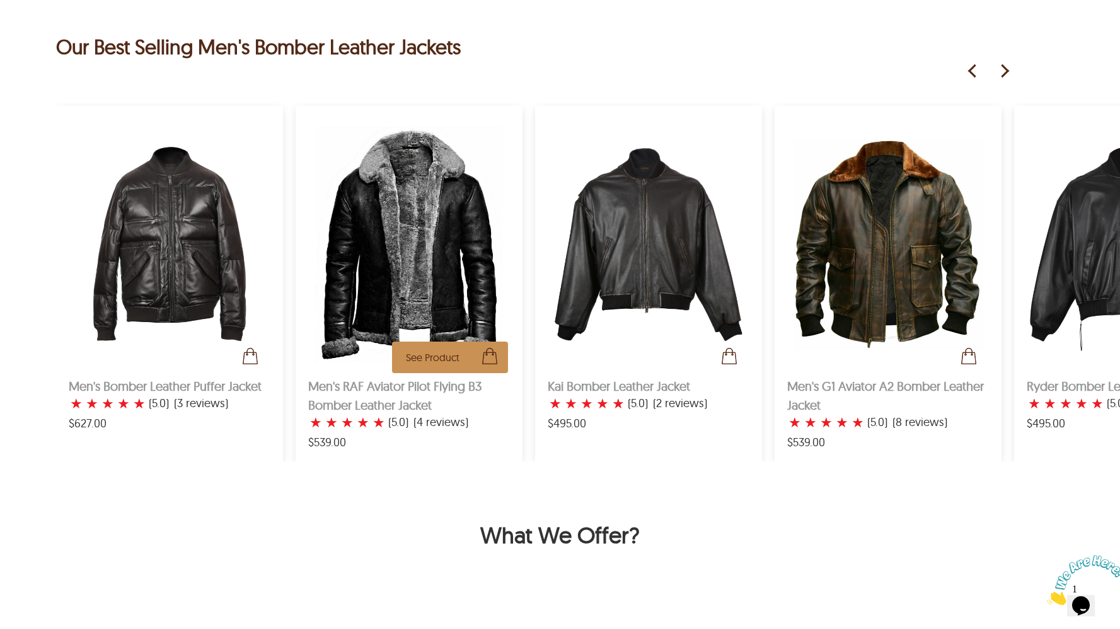
click at [419, 219] on img at bounding box center [409, 244] width 202 height 252
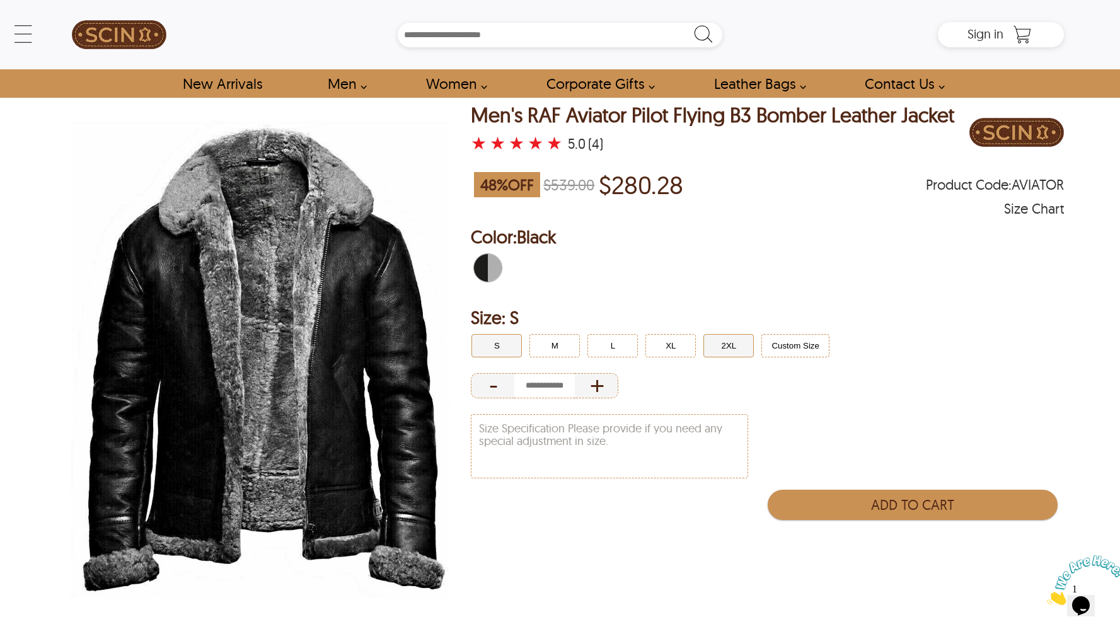
click at [721, 348] on button "2XL" at bounding box center [728, 345] width 50 height 23
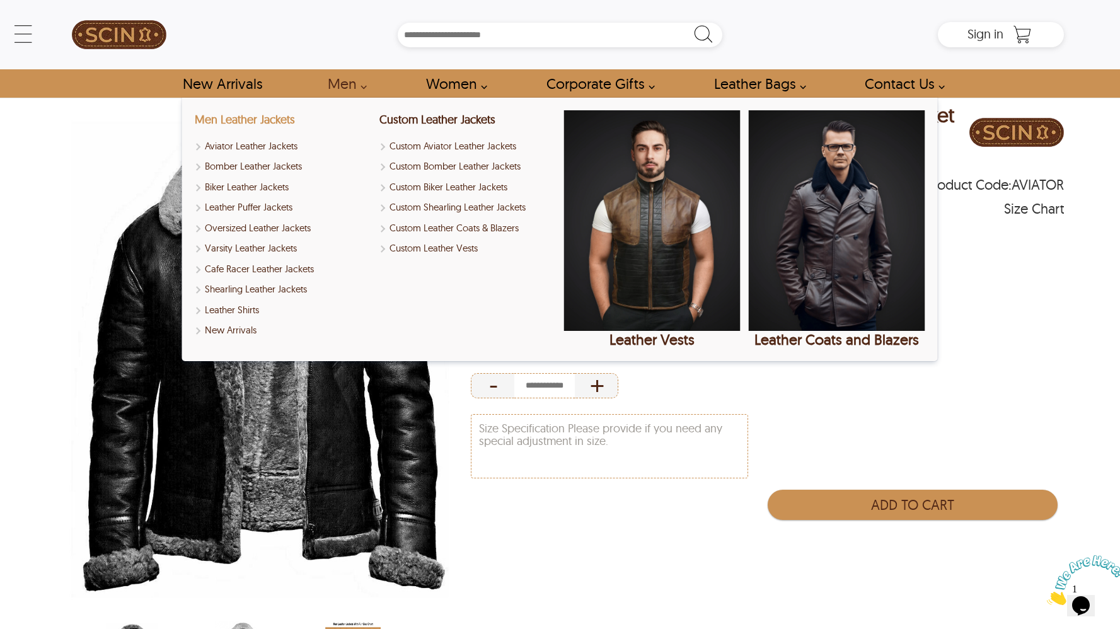
click at [269, 118] on link "Men Leather Jackets" at bounding box center [245, 119] width 100 height 14
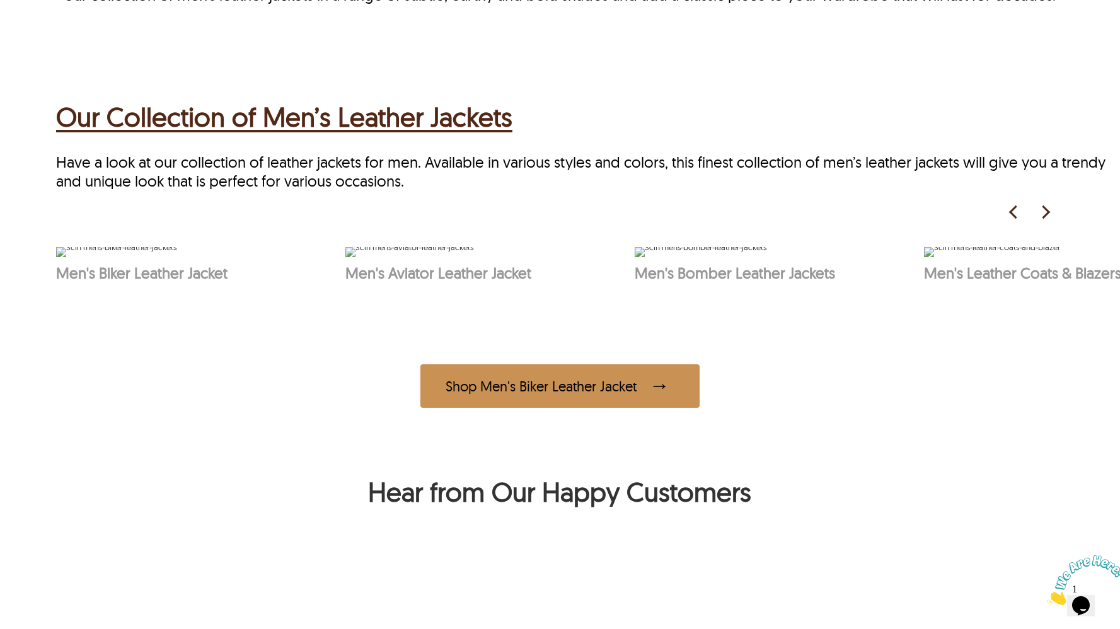
scroll to position [642, 0]
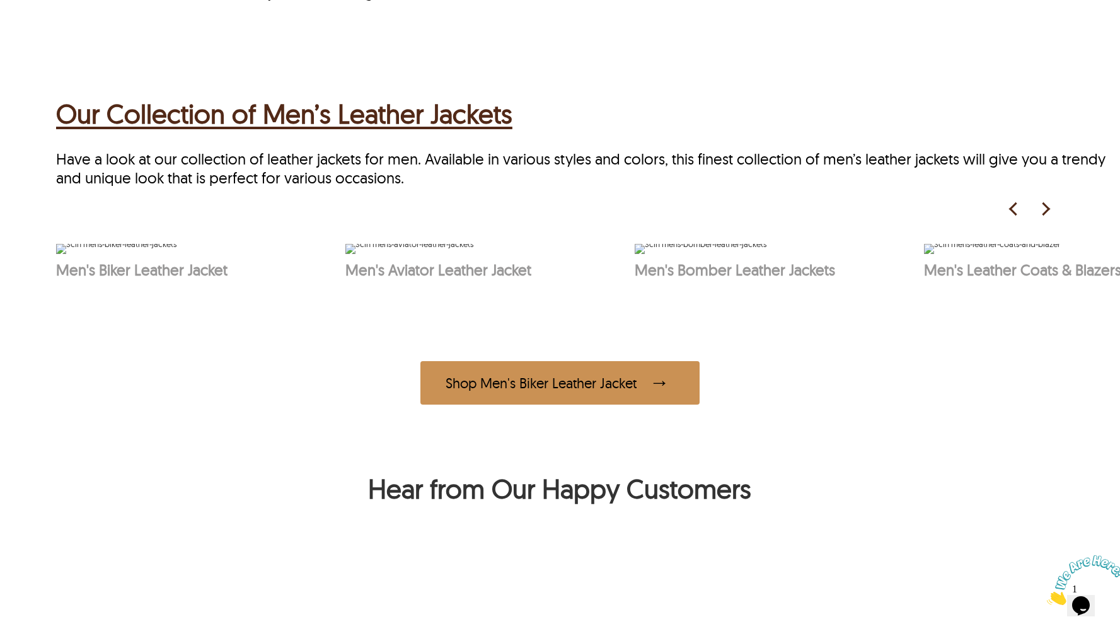
click at [360, 125] on h2 "Our Collection of Men’s Leather Jackets" at bounding box center [284, 114] width 456 height 40
click at [384, 115] on h2 "Our Collection of Men’s Leather Jackets" at bounding box center [284, 114] width 456 height 40
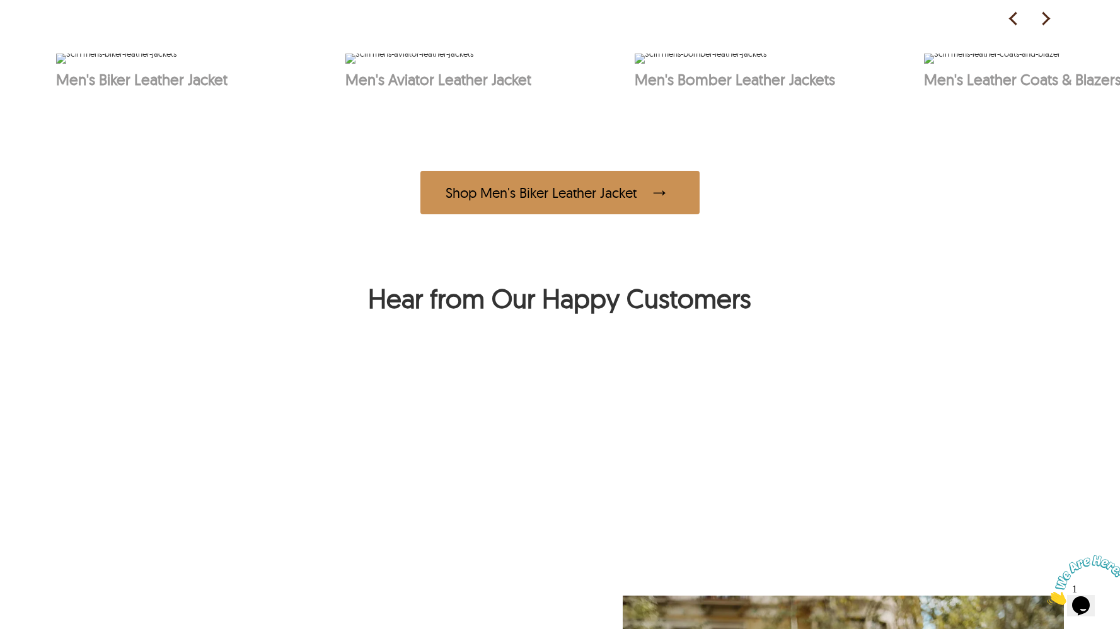
scroll to position [830, 0]
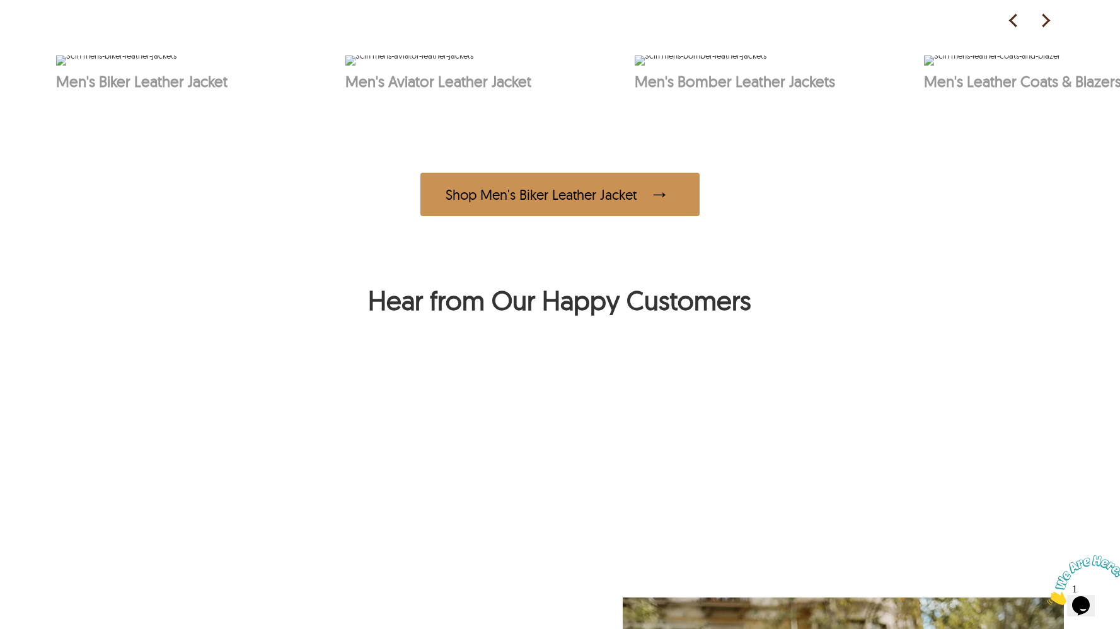
click at [1048, 19] on img at bounding box center [1045, 20] width 19 height 19
click at [647, 207] on div at bounding box center [656, 194] width 38 height 25
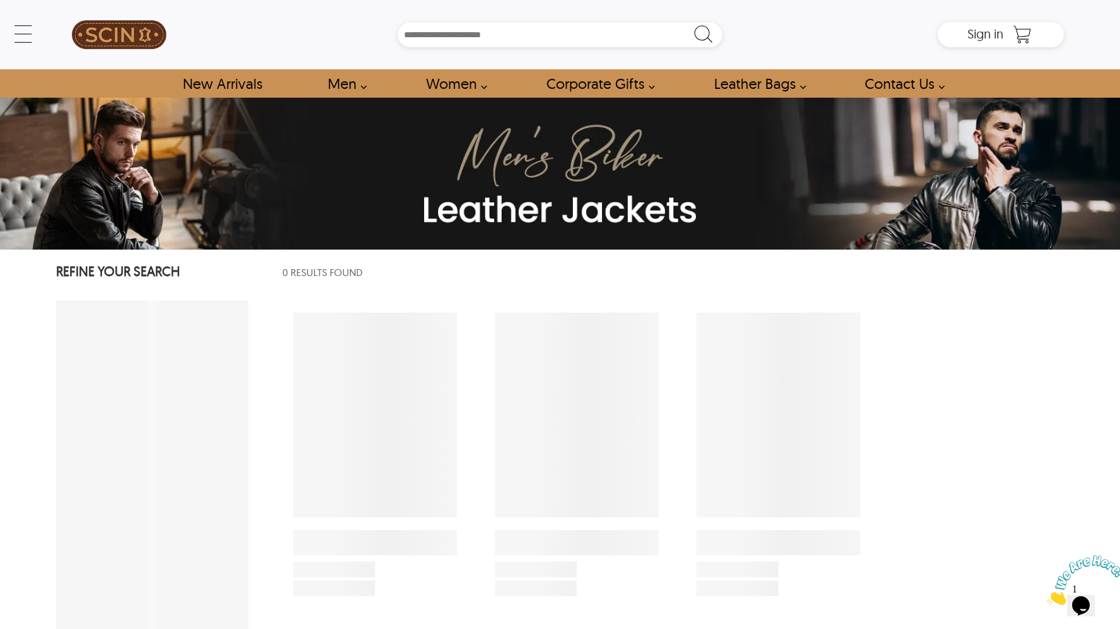
select select "********"
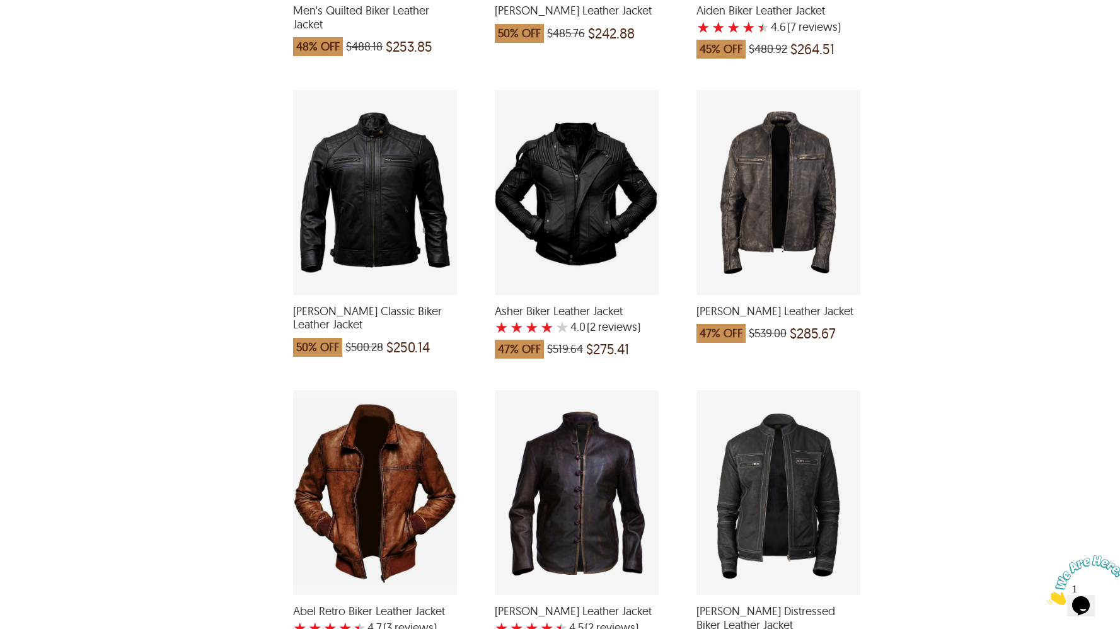
scroll to position [878, 0]
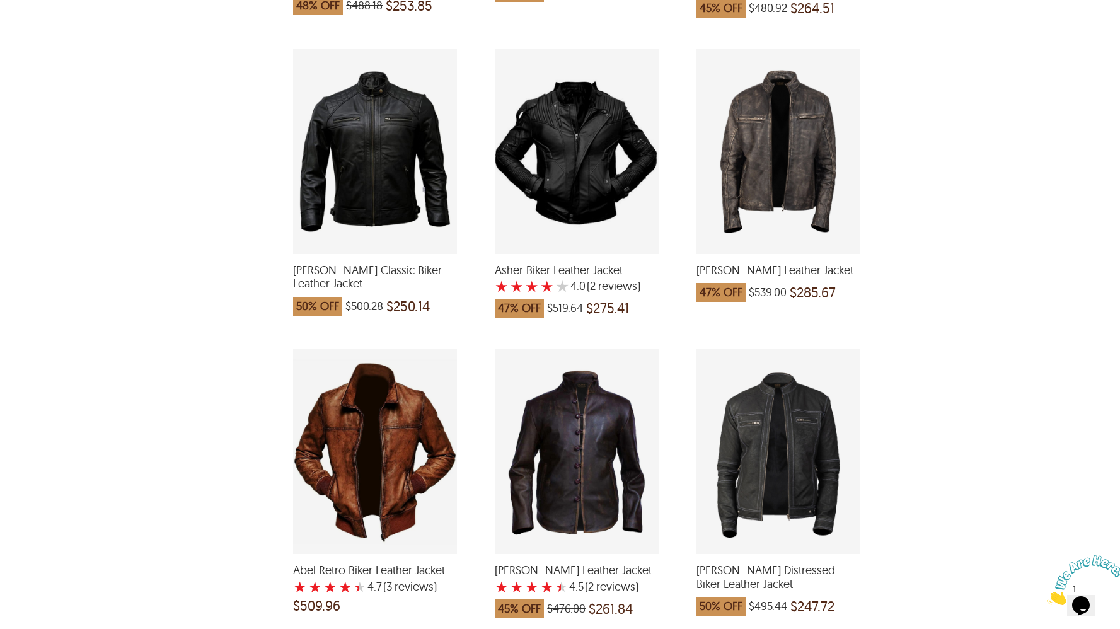
click at [580, 430] on div "Brent Biker Leather Jacket with a 4.5 Star Rating 2 Product Review which was at…" at bounding box center [577, 451] width 164 height 205
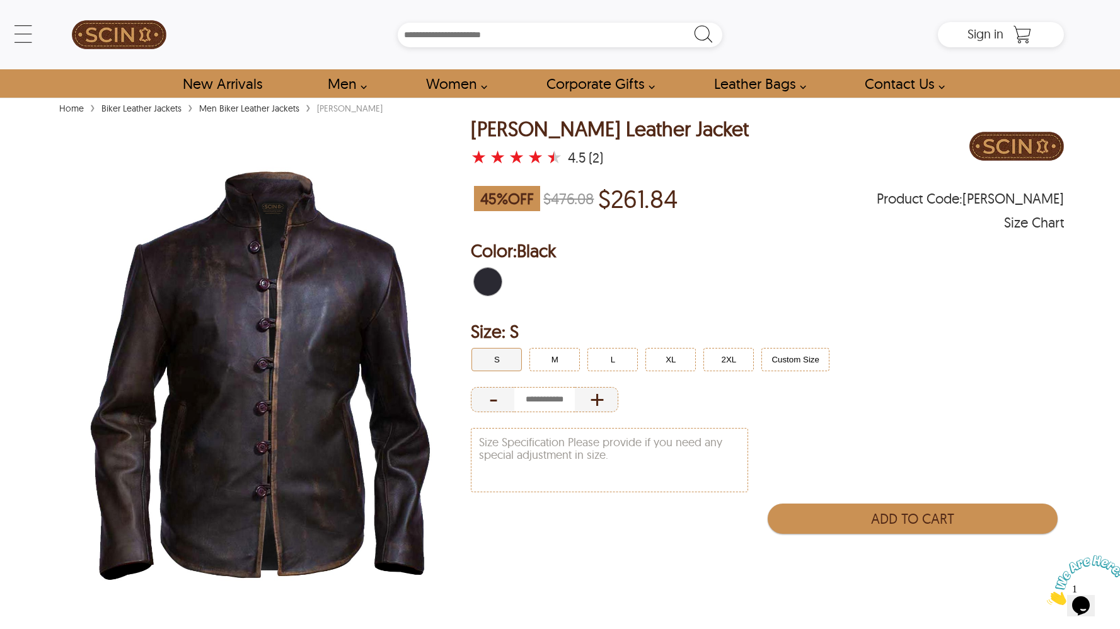
select select "********"
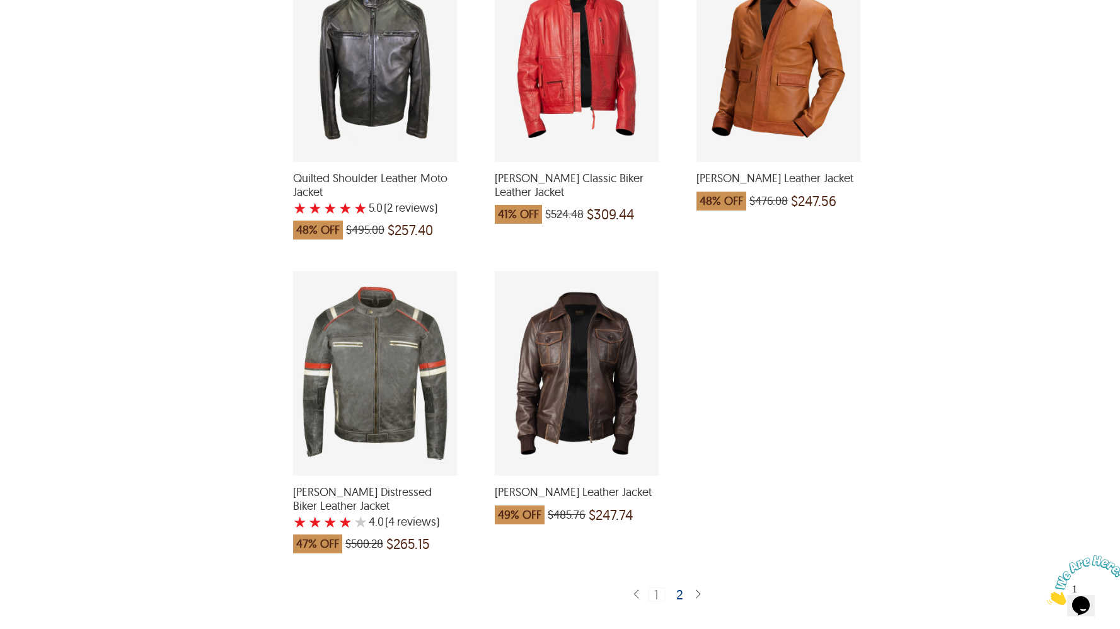
scroll to position [3112, 0]
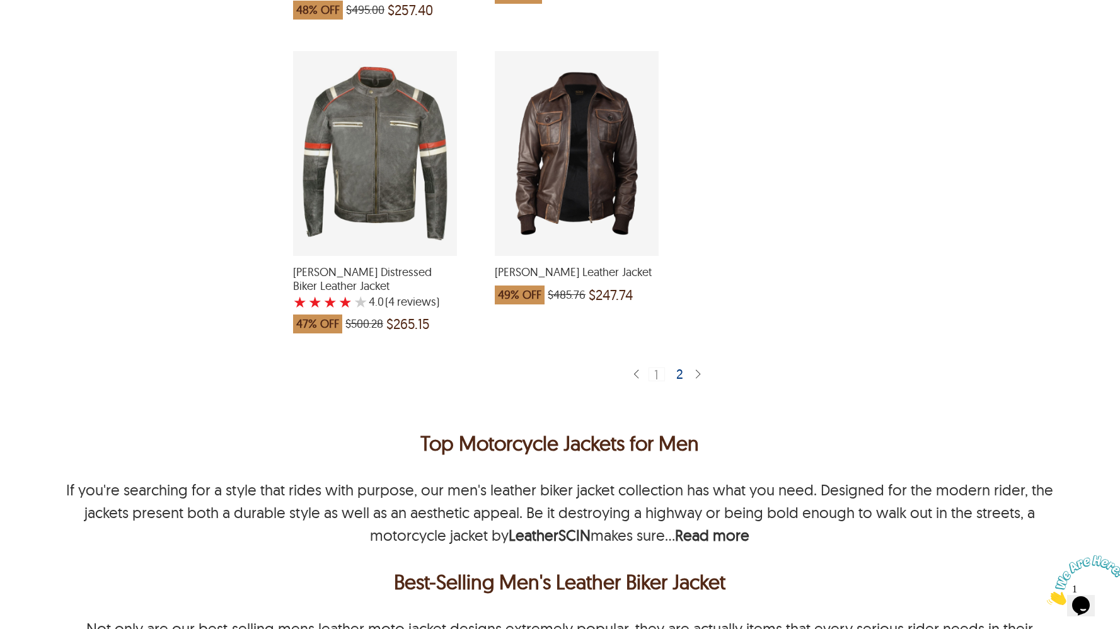
click at [683, 367] on div "2" at bounding box center [680, 373] width 18 height 13
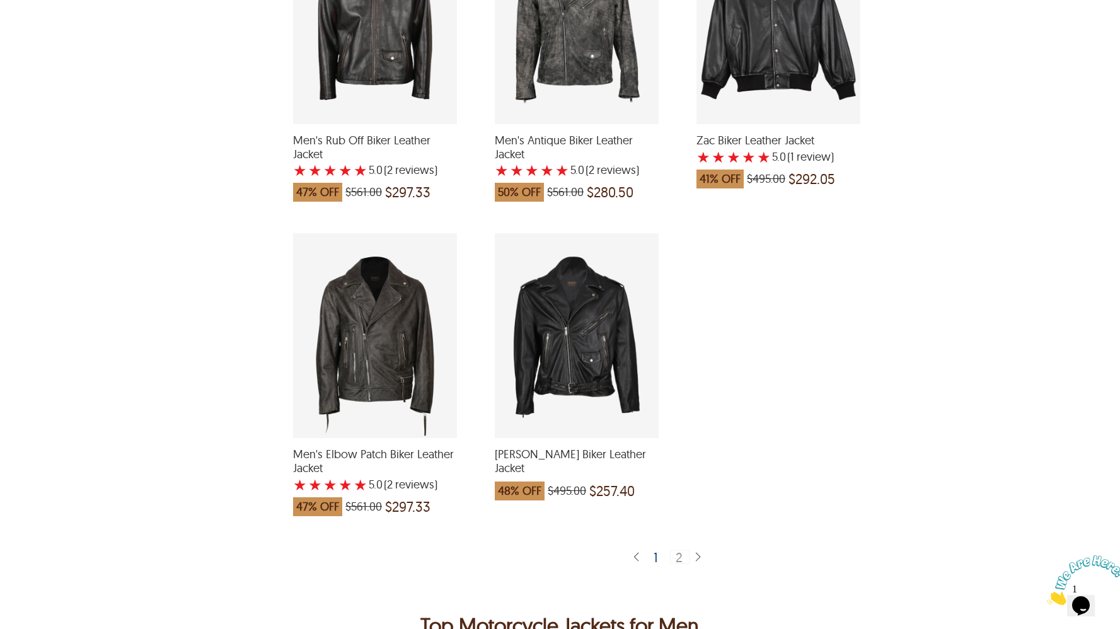
scroll to position [2936, 0]
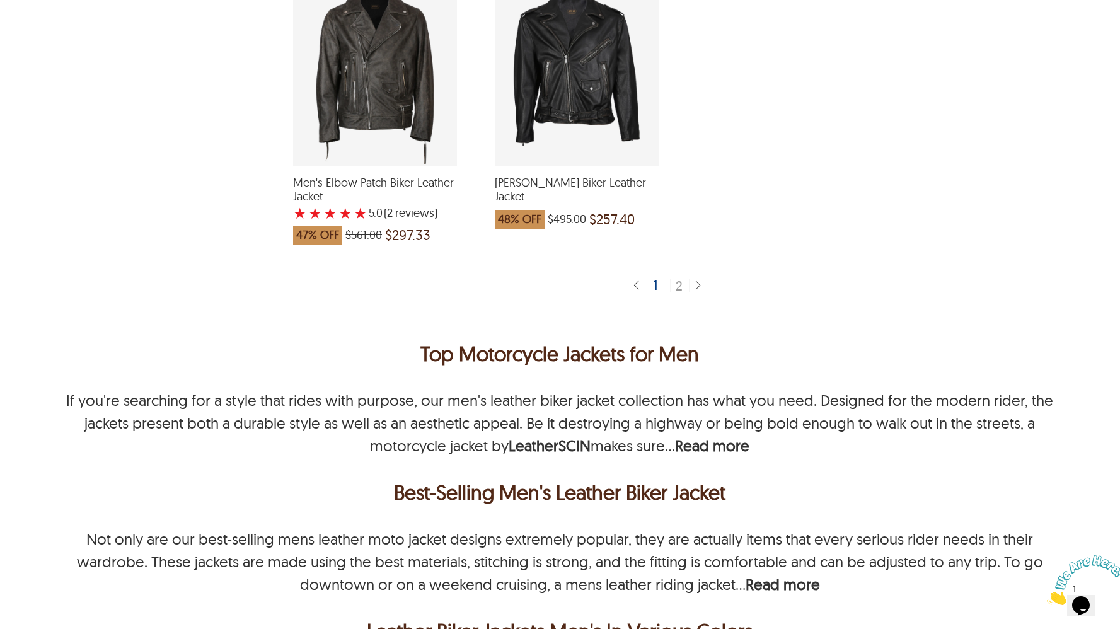
click at [655, 279] on div "1" at bounding box center [656, 285] width 15 height 13
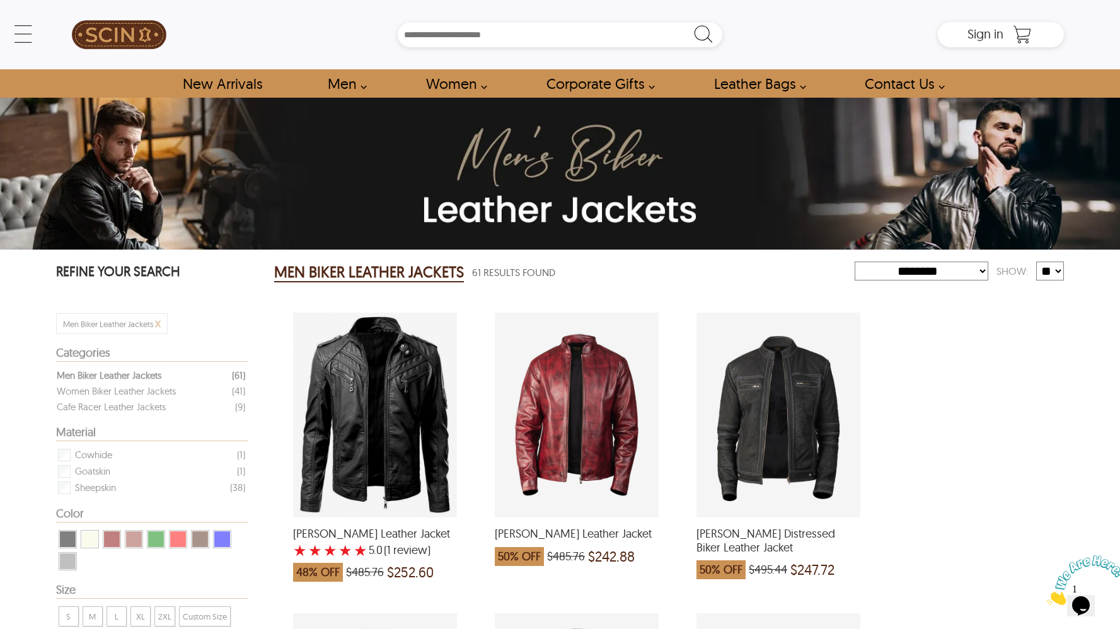
click at [408, 394] on div "Charles Biker Leather Jacket with a 5 Star Rating 1 Product Review which was at…" at bounding box center [375, 415] width 164 height 205
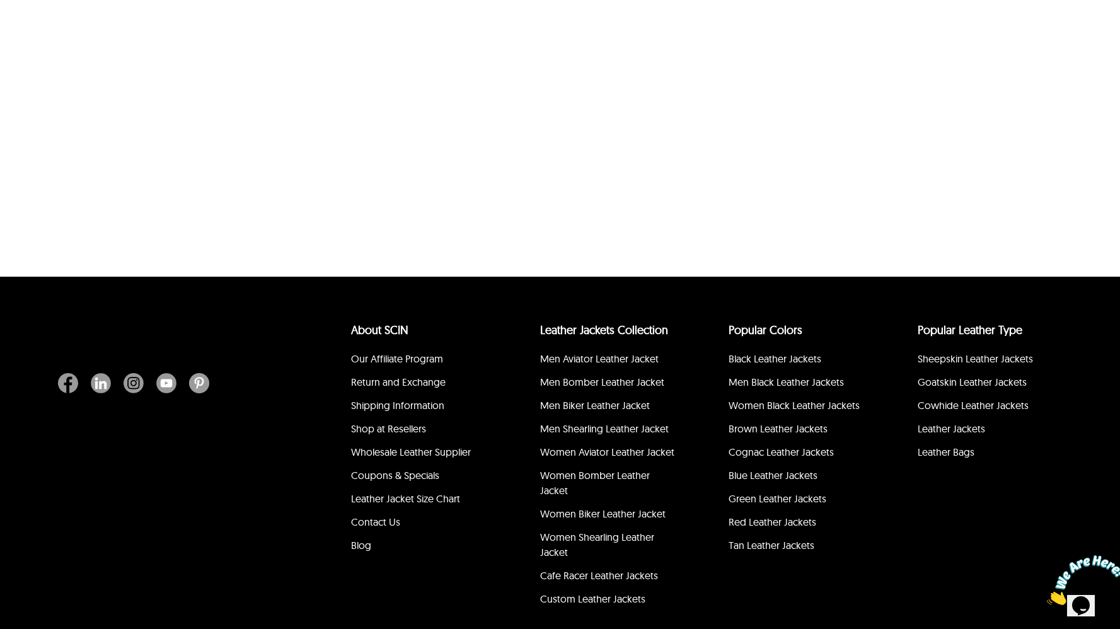
scroll to position [509, 0]
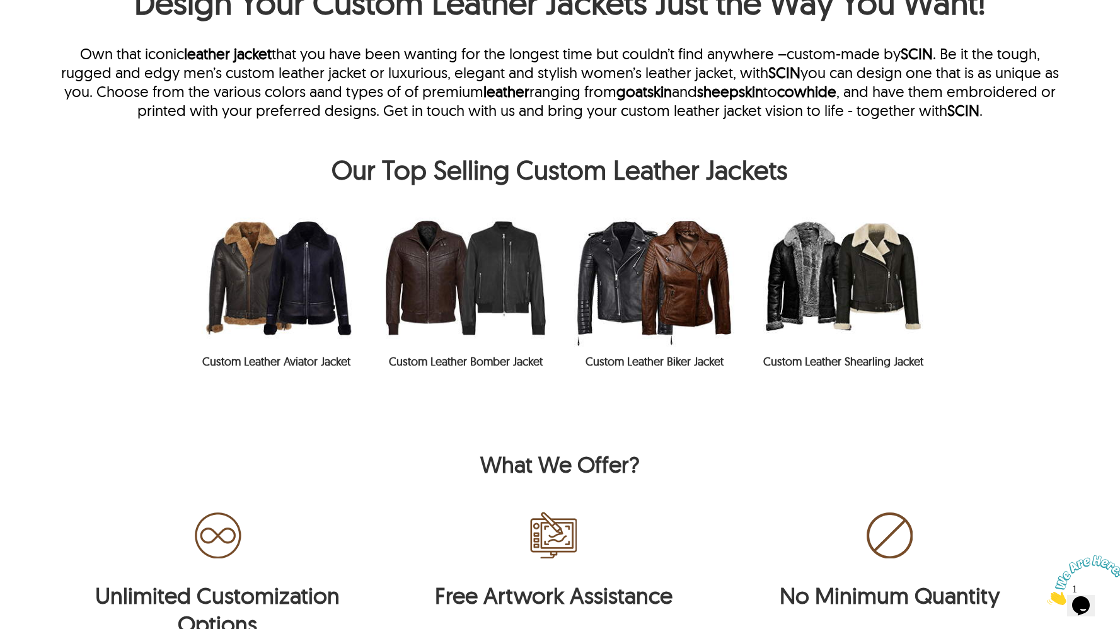
click at [814, 270] on img at bounding box center [843, 277] width 189 height 139
click at [823, 362] on link "Custom Leather Shearling Jacket" at bounding box center [843, 361] width 160 height 14
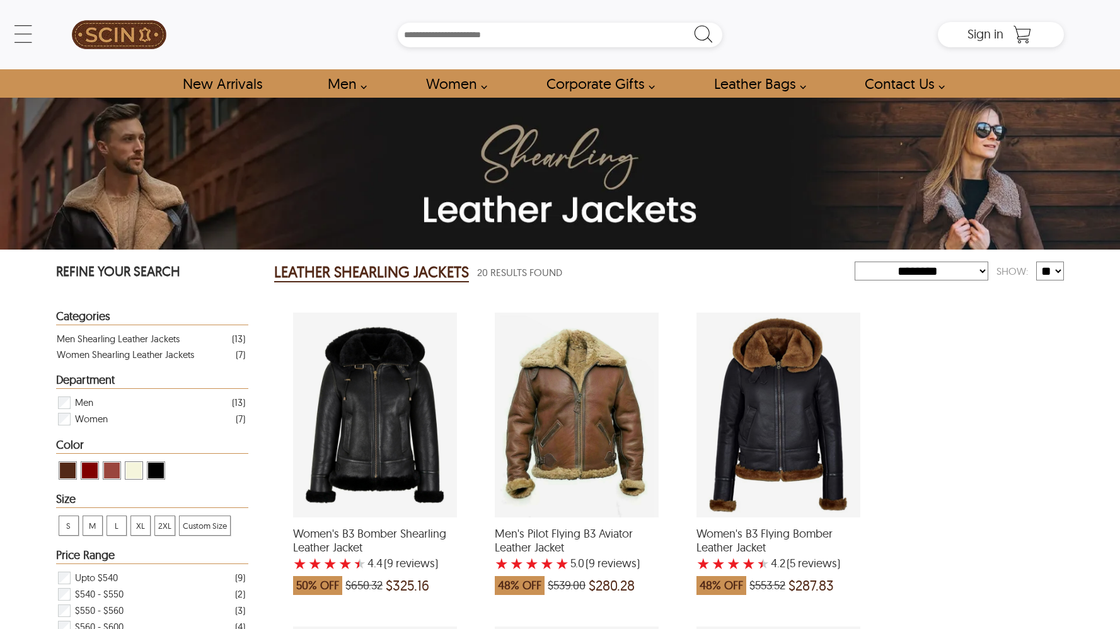
select select "********"
click at [89, 401] on span "Men" at bounding box center [84, 403] width 18 height 16
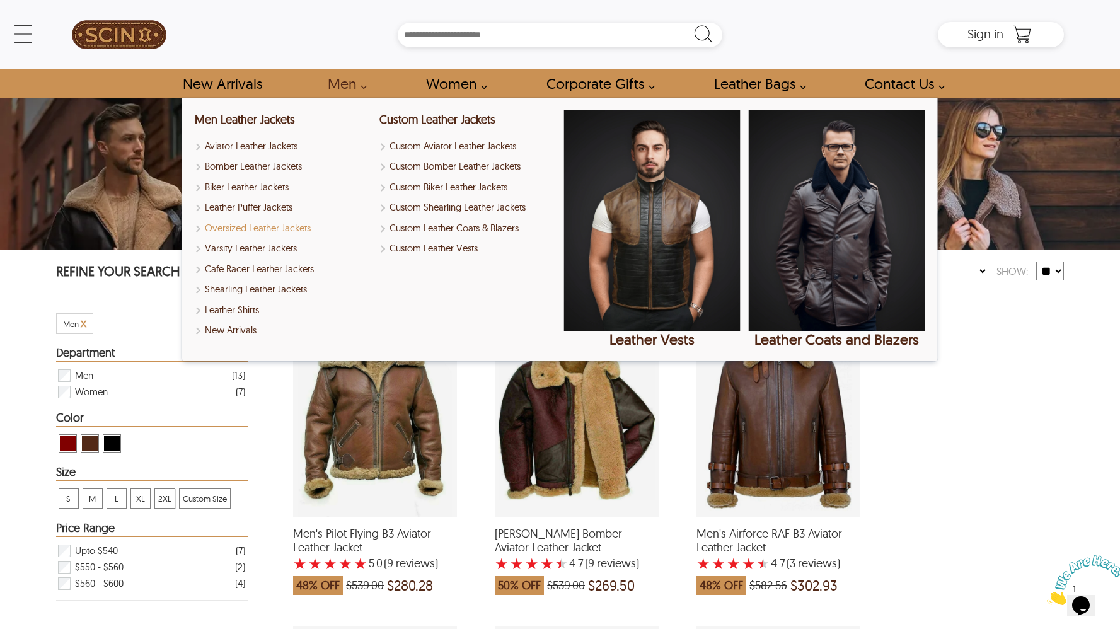
click at [219, 228] on link "Oversized Leather Jackets" at bounding box center [283, 228] width 176 height 14
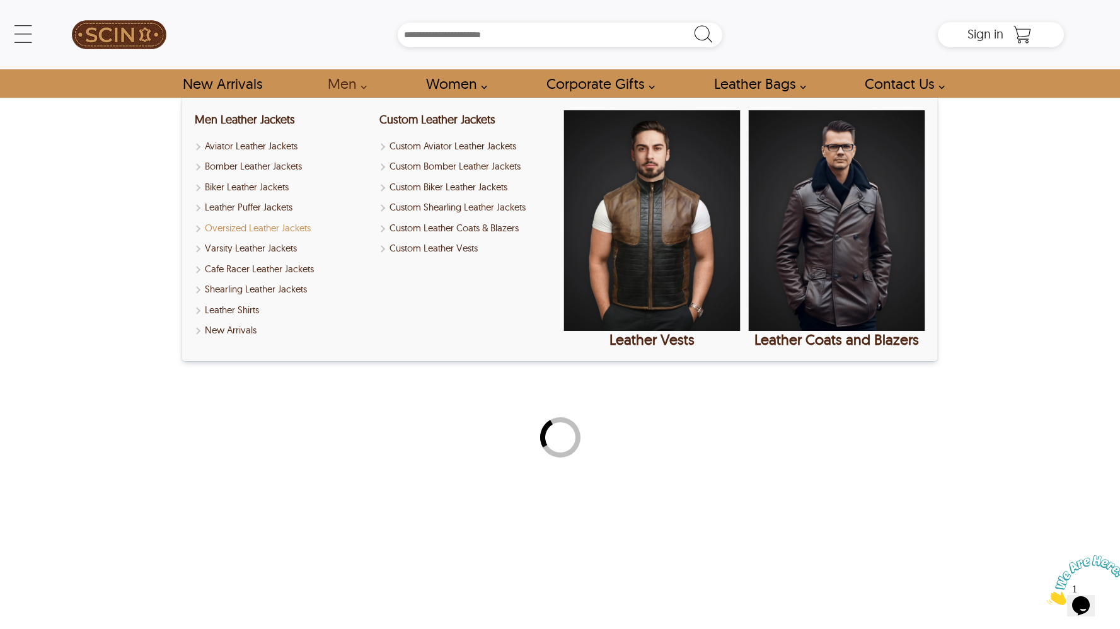
select select "********"
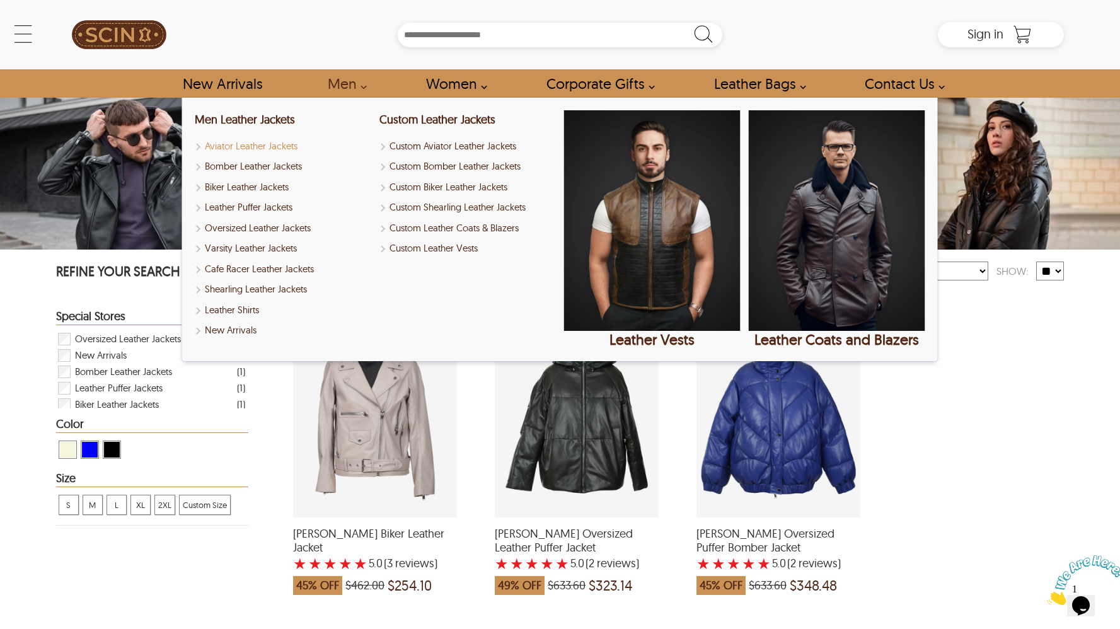
click at [268, 146] on link "Aviator Leather Jackets" at bounding box center [283, 146] width 176 height 14
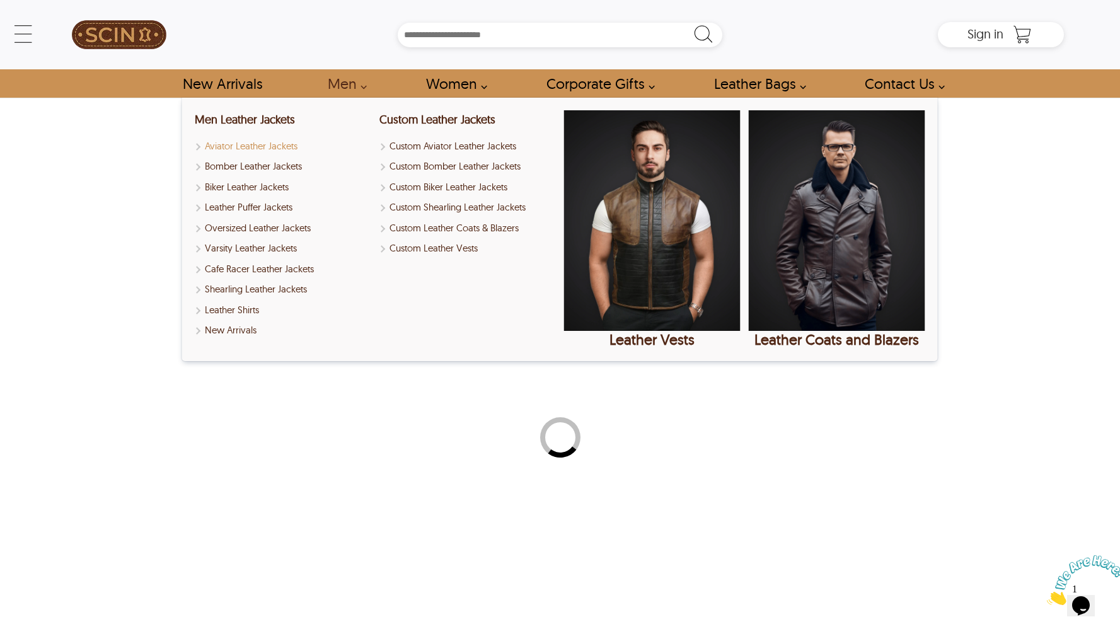
select select "********"
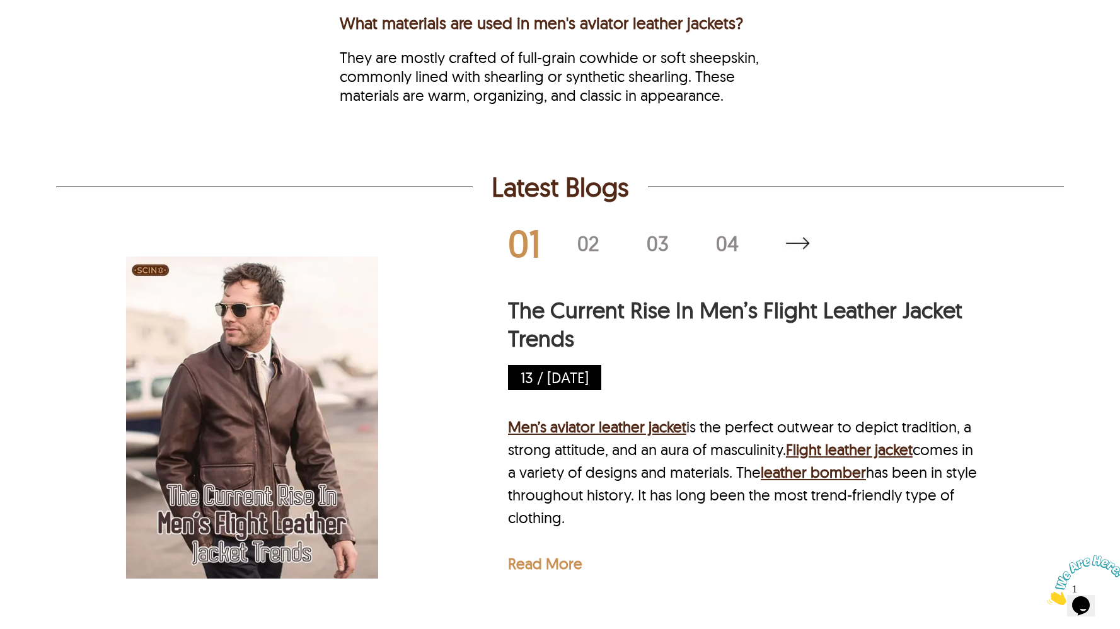
scroll to position [2815, 0]
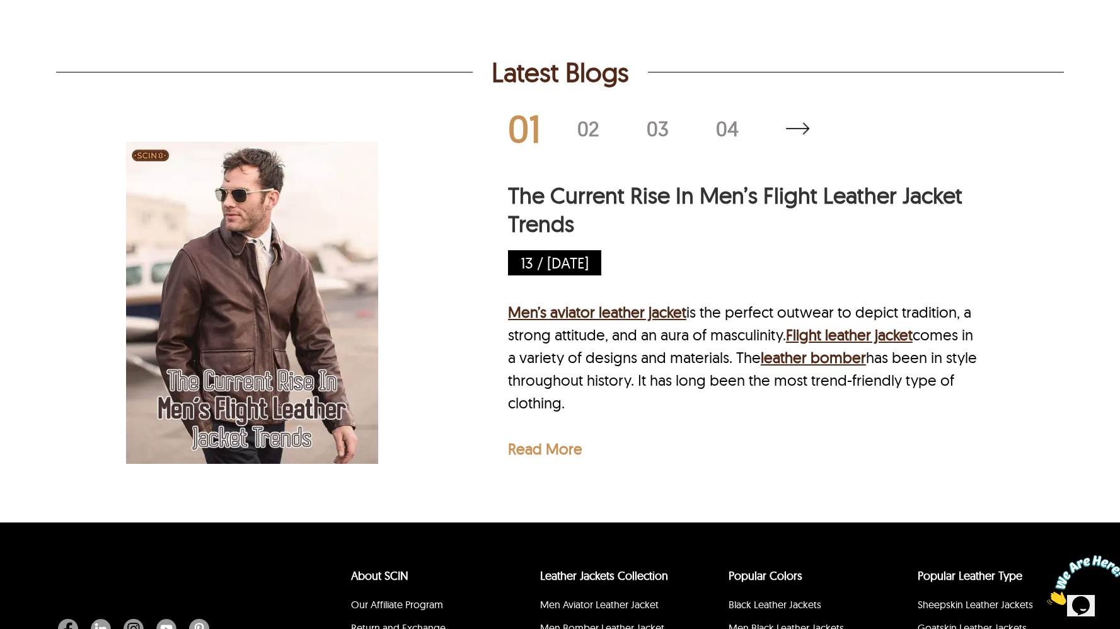
drag, startPoint x: 589, startPoint y: 408, endPoint x: 498, endPoint y: 139, distance: 284.2
click at [498, 139] on div "01 02 03 04 The Current Rise In Men’s Flight Leather Jacket Trends 13 / [DATE] …" at bounding box center [560, 303] width 868 height 378
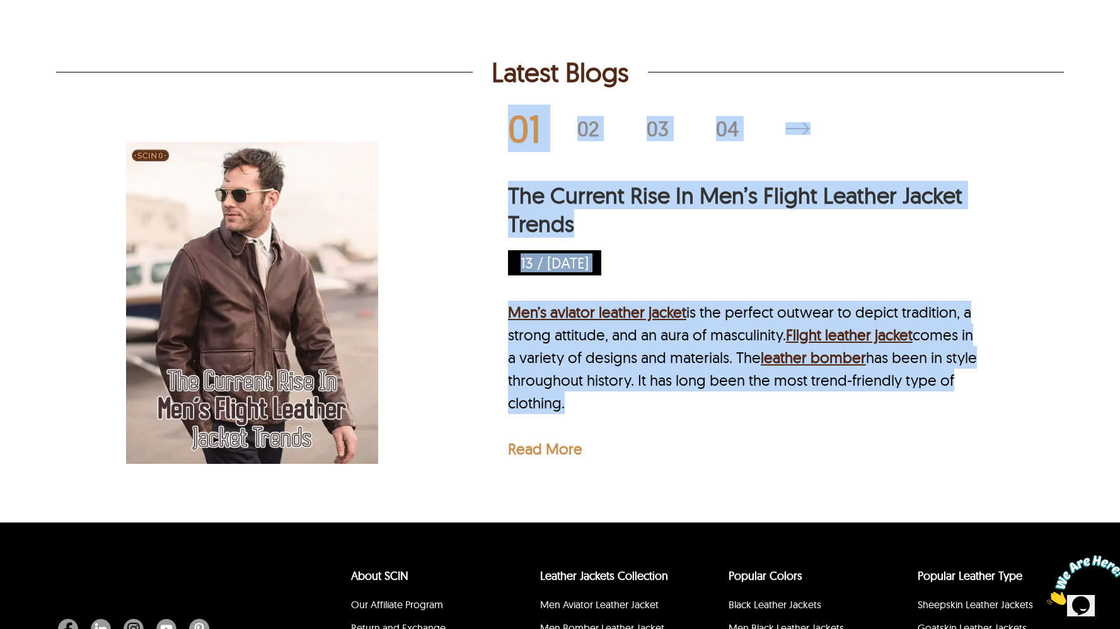
drag, startPoint x: 498, startPoint y: 139, endPoint x: 644, endPoint y: 411, distance: 308.8
click at [644, 411] on div "01 02 03 04 The Current Rise In Men’s Flight Leather Jacket Trends 13 / [DATE] …" at bounding box center [560, 303] width 868 height 378
click at [644, 411] on div "Men’s aviator leather jacket is the perfect outwear to depict tradition, a stro…" at bounding box center [746, 357] width 476 height 113
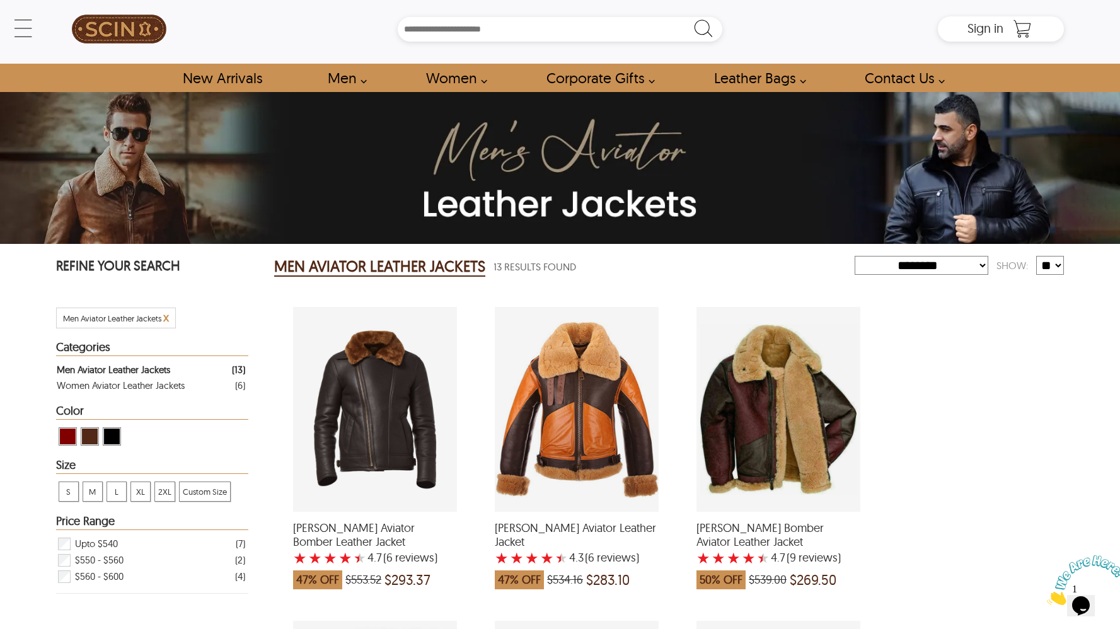
scroll to position [0, 0]
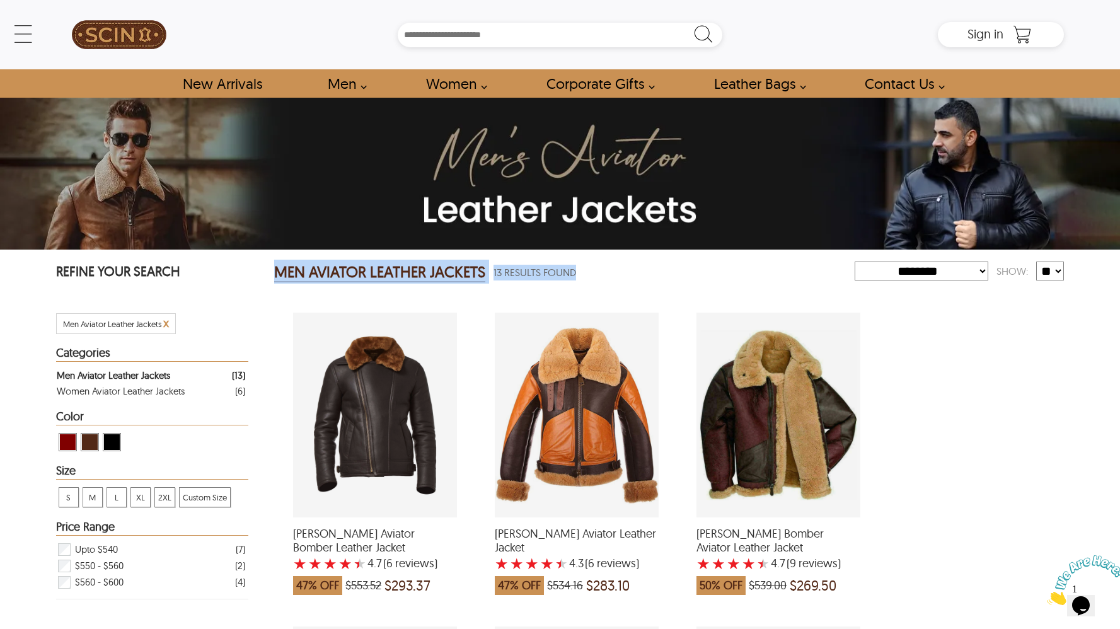
drag, startPoint x: 617, startPoint y: 276, endPoint x: 263, endPoint y: 274, distance: 353.6
drag, startPoint x: 263, startPoint y: 274, endPoint x: 593, endPoint y: 280, distance: 329.7
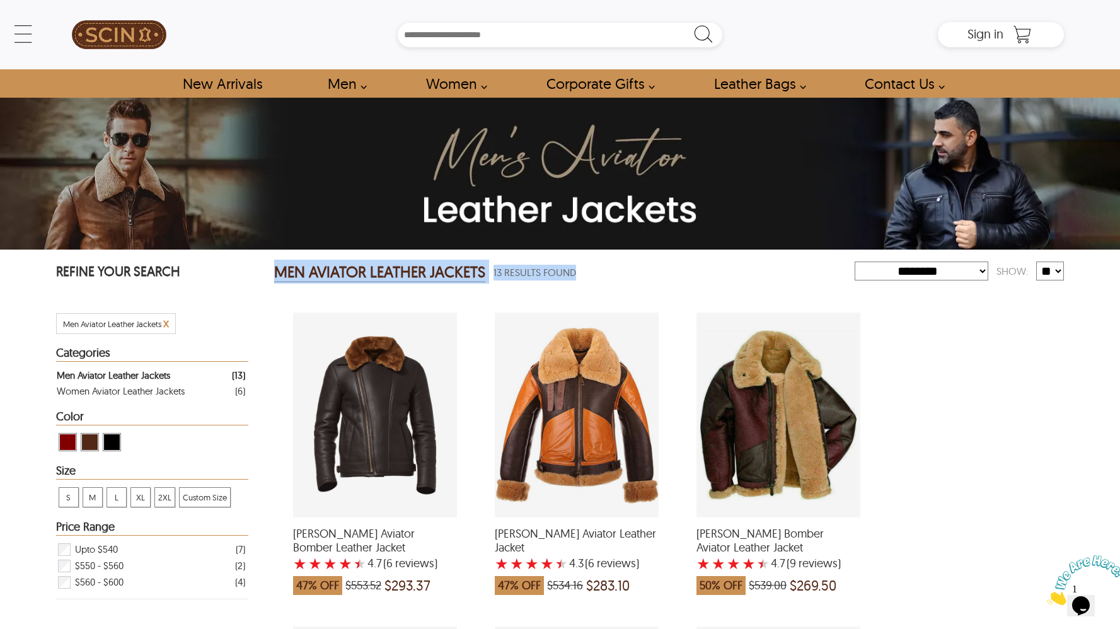
click at [593, 280] on div "13 Results Found" at bounding box center [587, 272] width 205 height 25
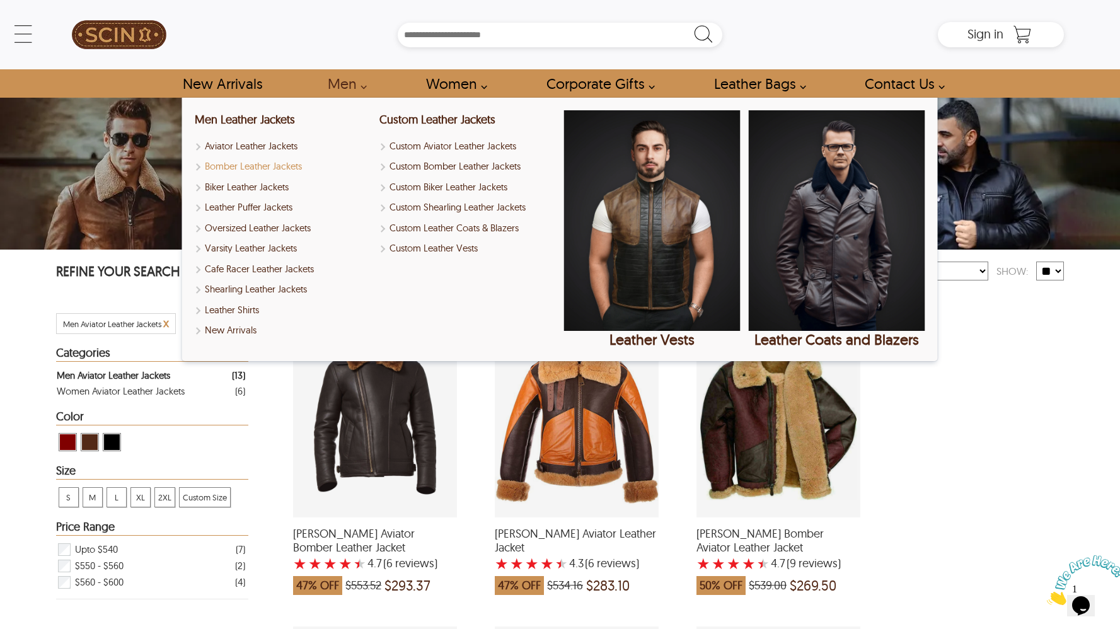
click at [280, 170] on link "Bomber Leather Jackets" at bounding box center [283, 166] width 176 height 14
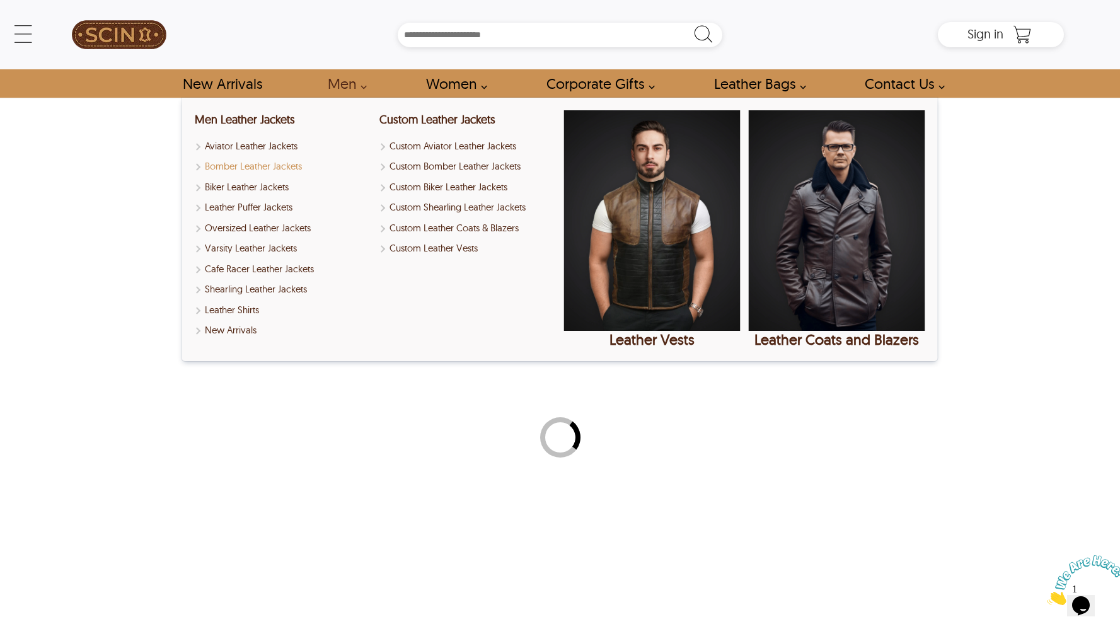
select select "********"
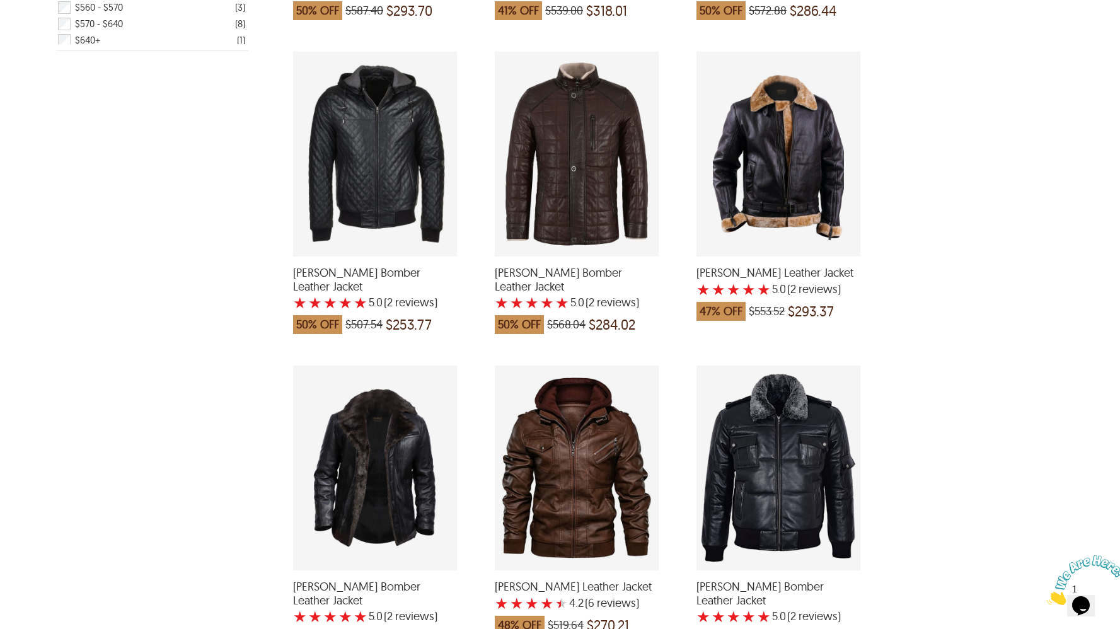
scroll to position [729, 0]
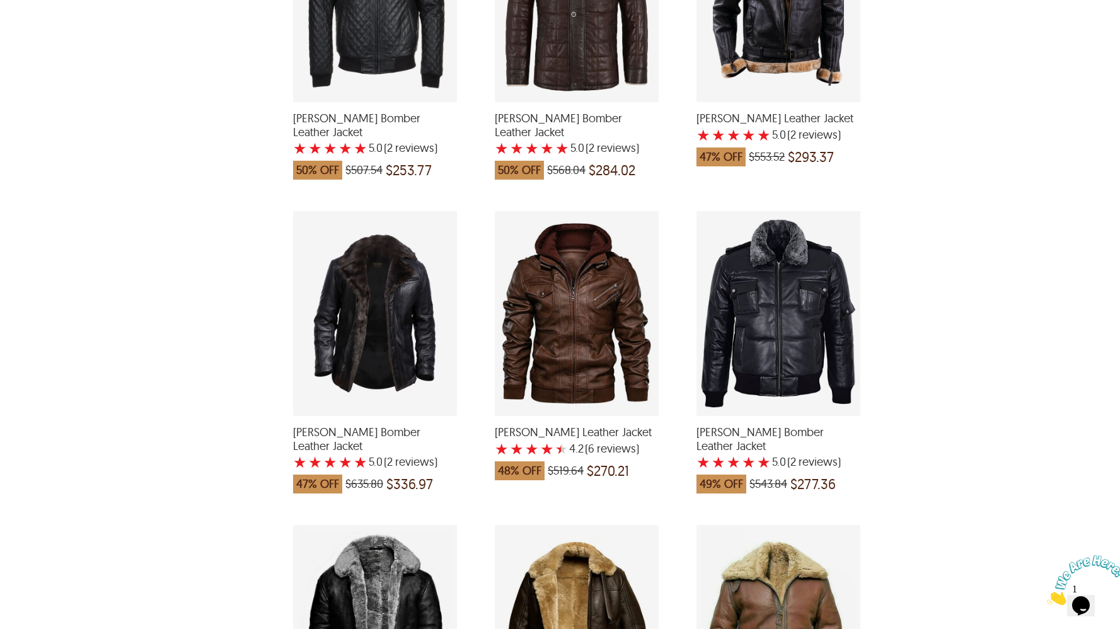
click at [393, 303] on div "Ryan Bomber Leather Jacket with a 5 Star Rating 2 Product Review which was at a…" at bounding box center [375, 313] width 164 height 205
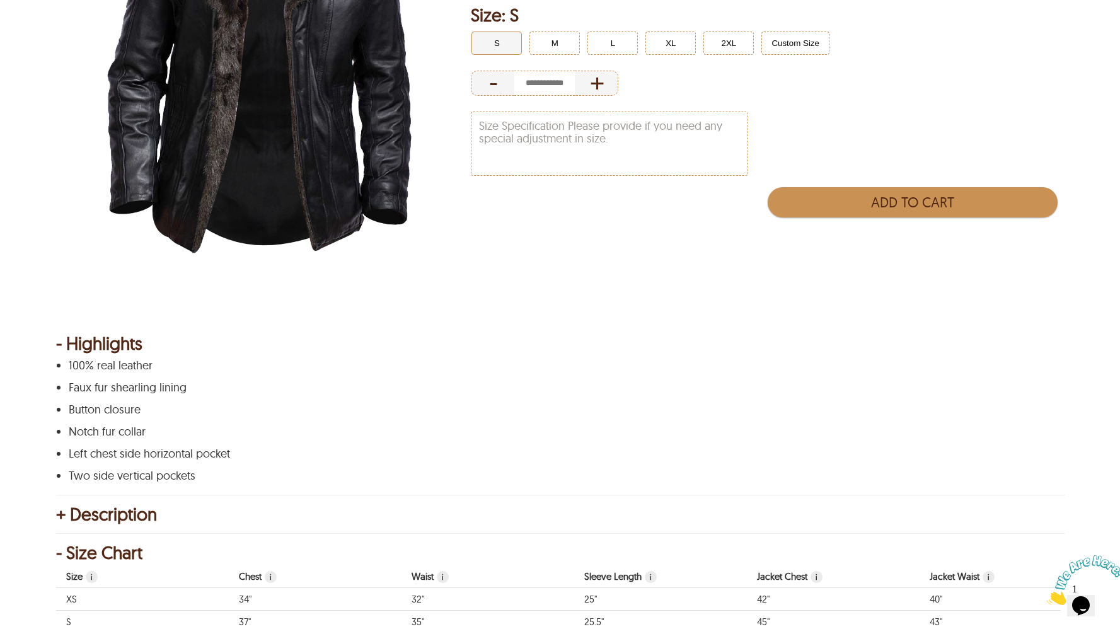
scroll to position [345, 0]
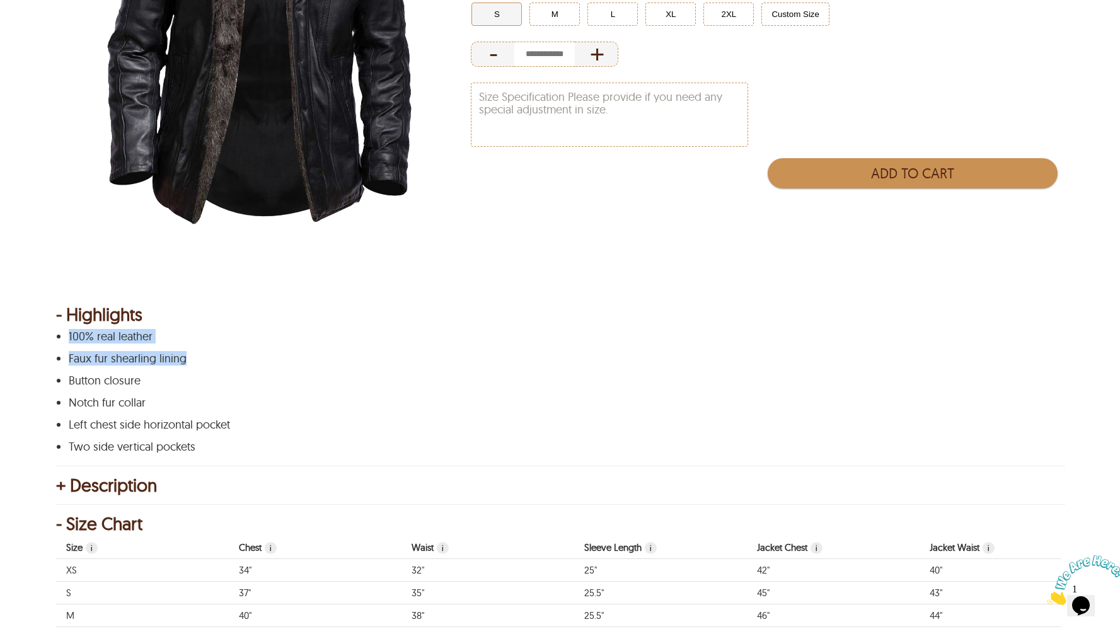
drag, startPoint x: 207, startPoint y: 359, endPoint x: 66, endPoint y: 342, distance: 142.9
click at [66, 342] on div "100% real leather Faux fur shearling lining Button closure Notch fur collar Lef…" at bounding box center [558, 391] width 1005 height 123
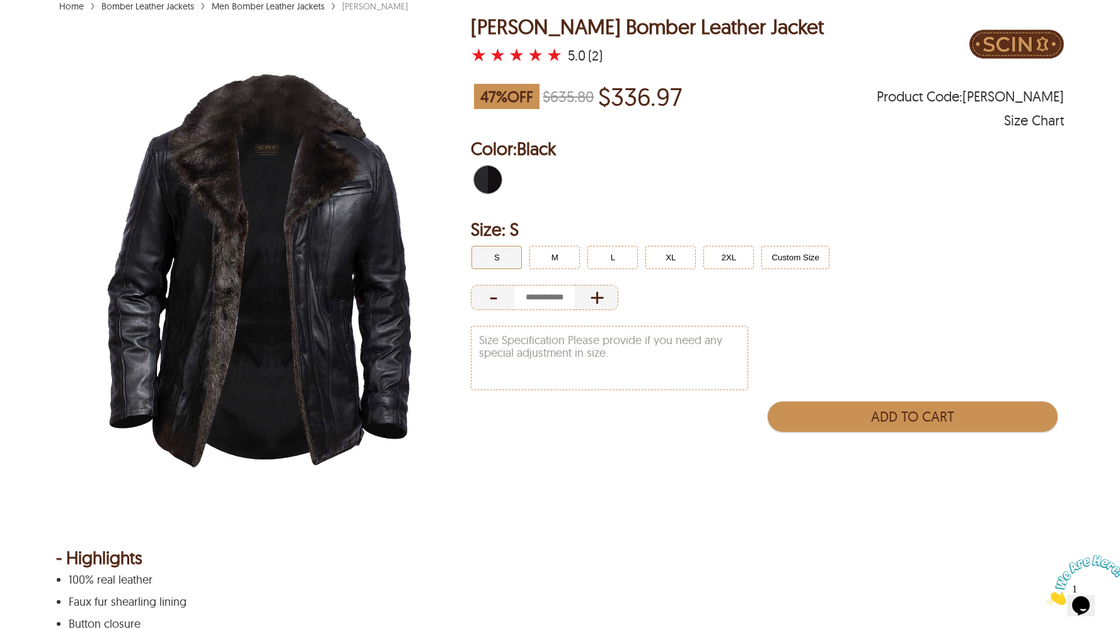
scroll to position [0, 0]
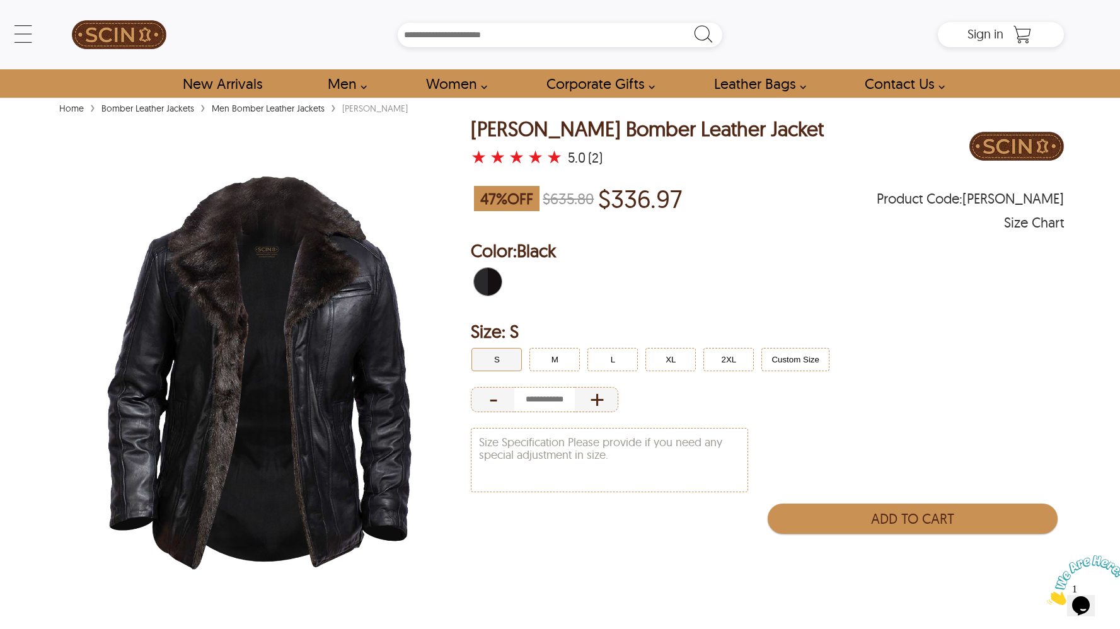
select select "********"
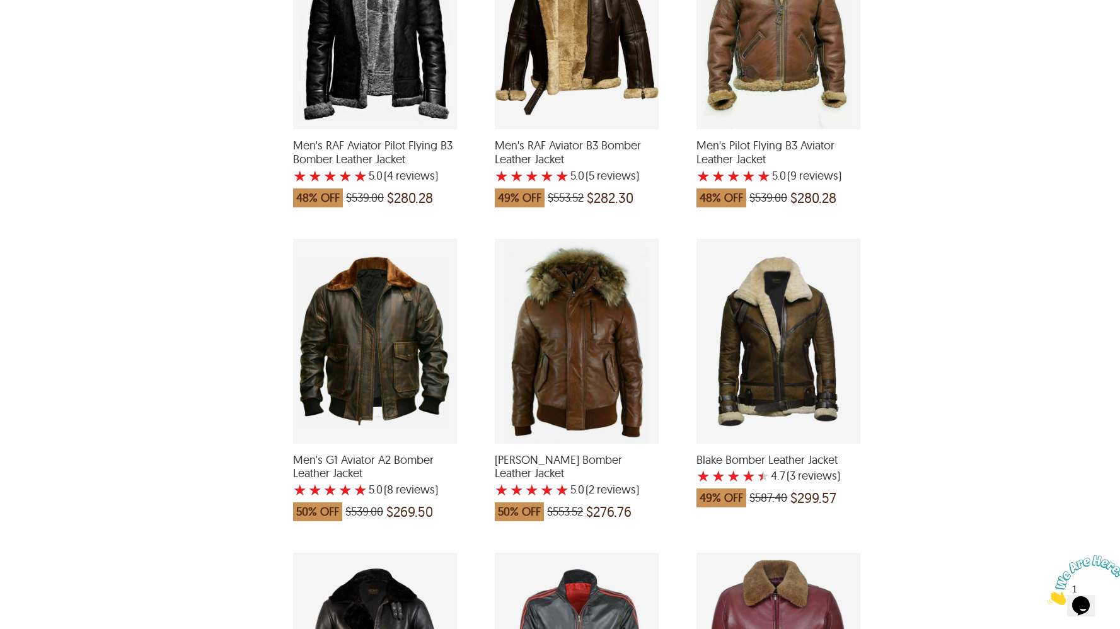
scroll to position [1419, 0]
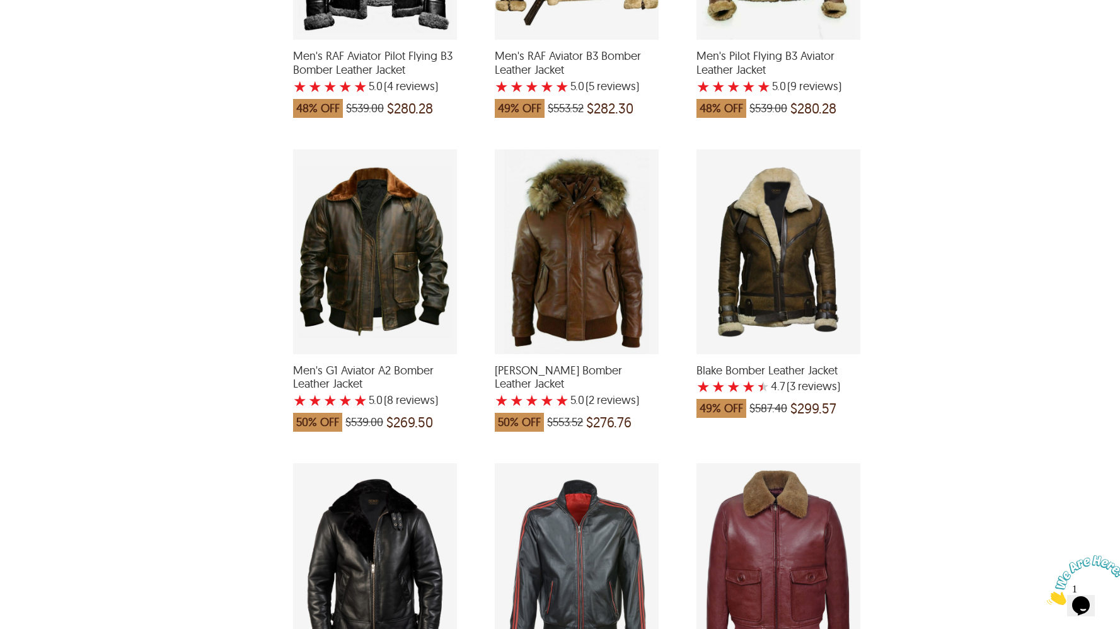
click at [594, 229] on div "Archie Puffer Bomber Leather Jacket with a 5 Star Rating 2 Product Review which…" at bounding box center [577, 251] width 164 height 205
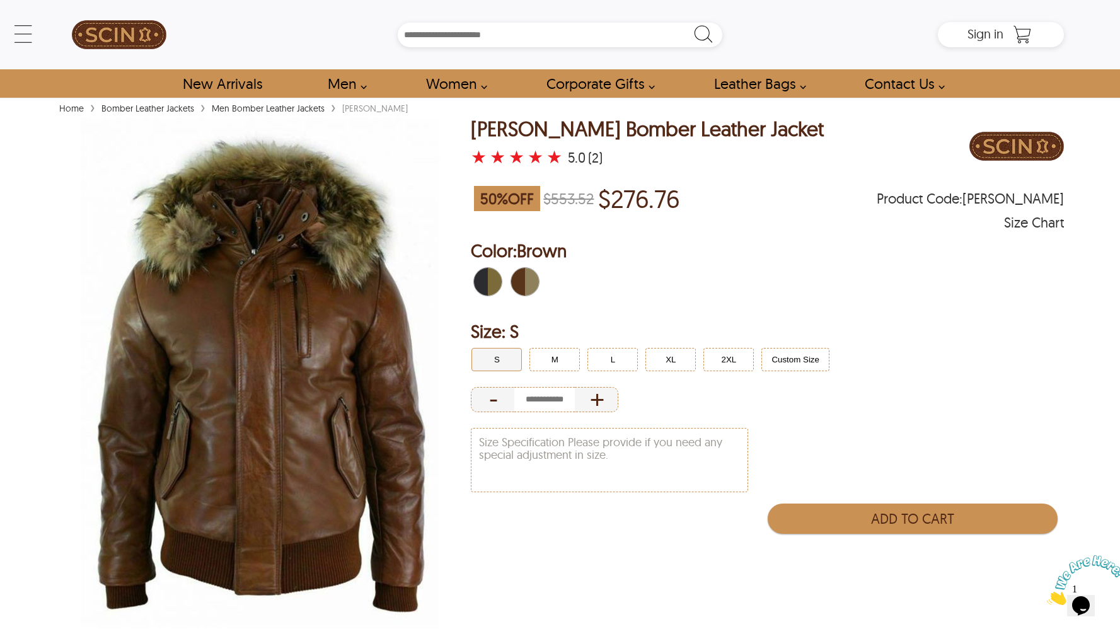
select select "********"
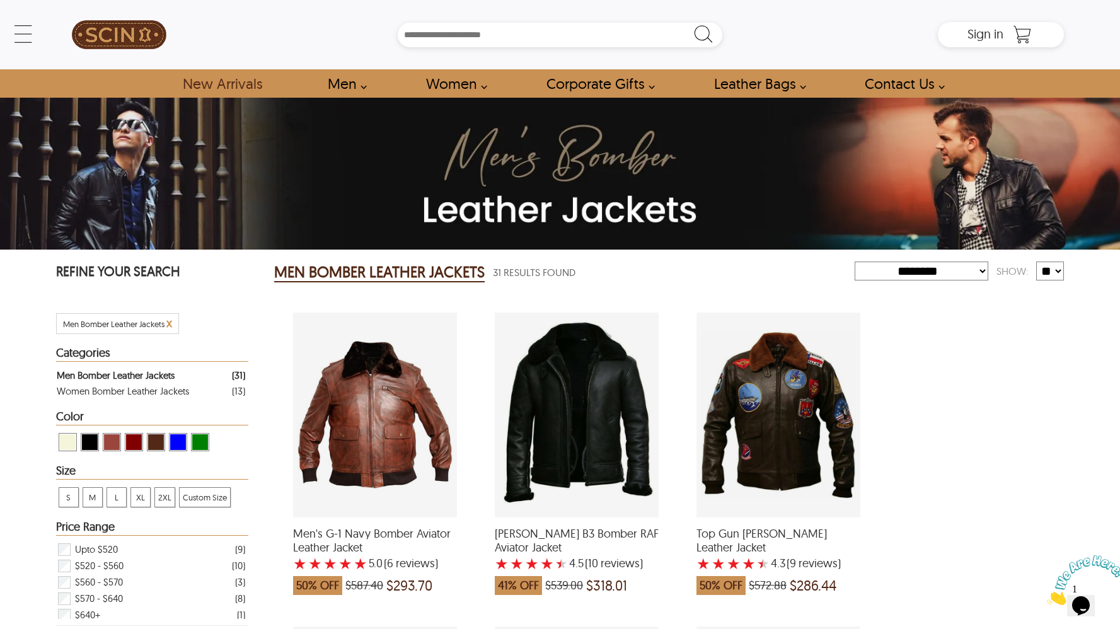
click at [210, 82] on link "New Arrivals" at bounding box center [222, 83] width 108 height 28
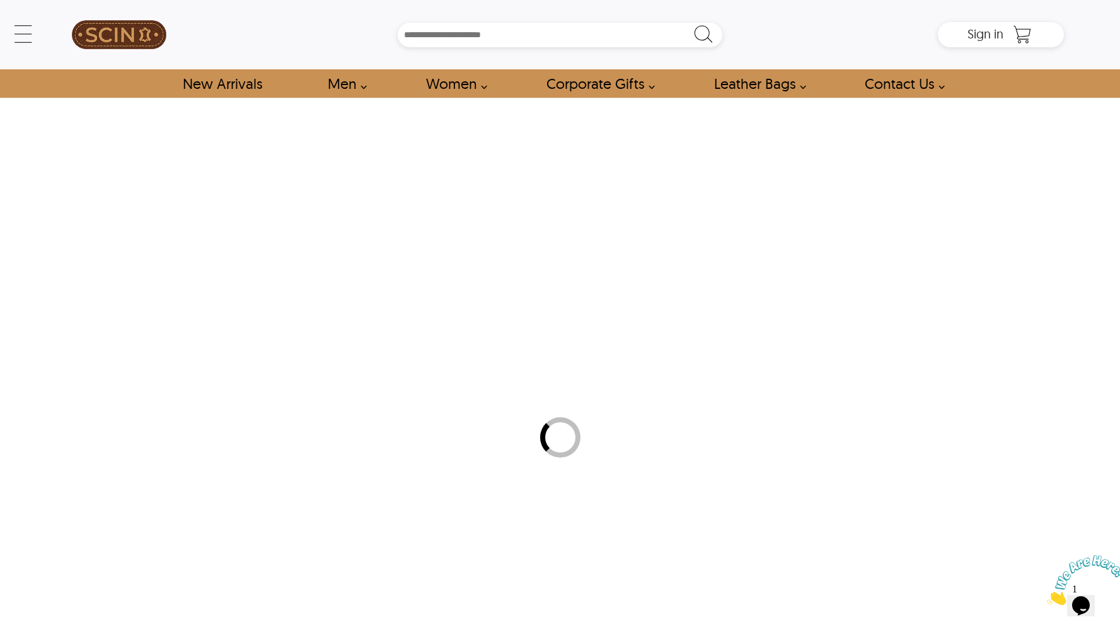
select select "********"
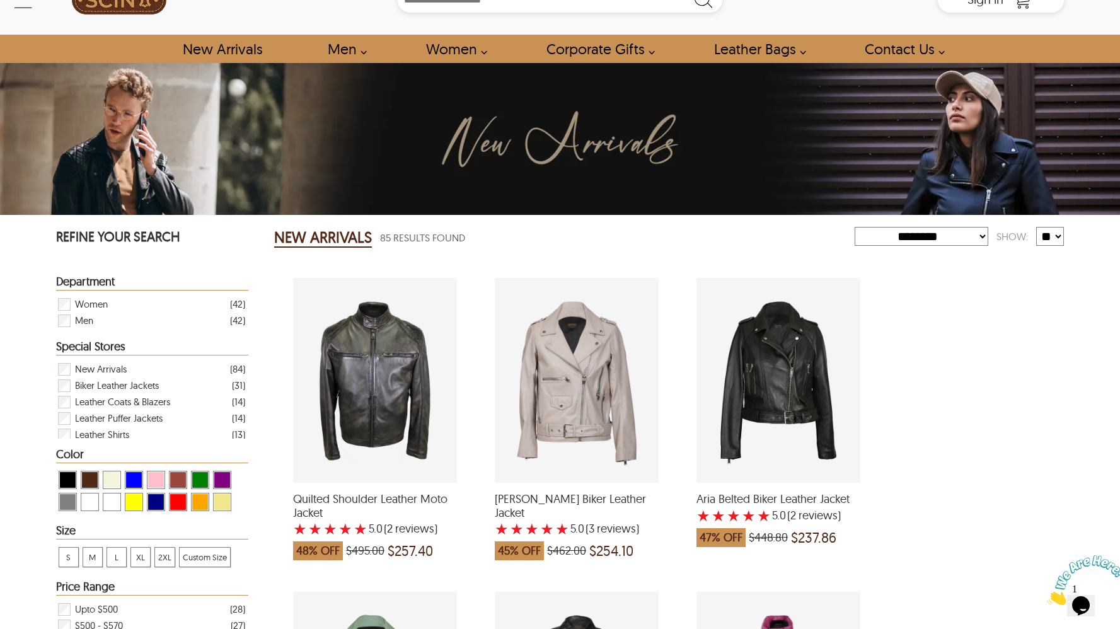
scroll to position [35, 0]
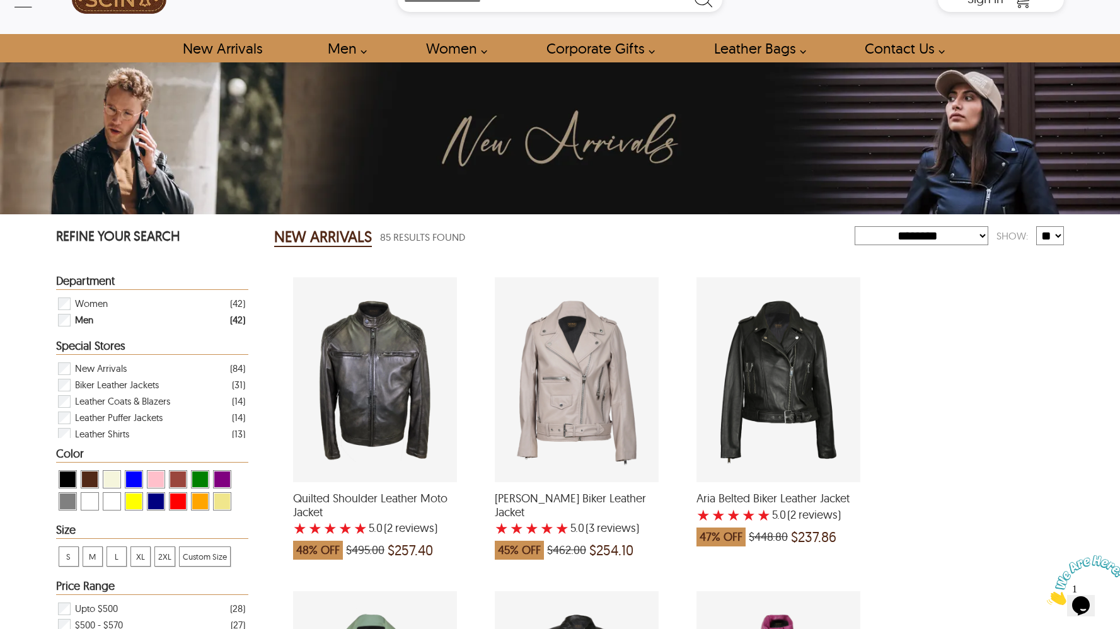
click at [84, 322] on span "Men" at bounding box center [84, 320] width 18 height 16
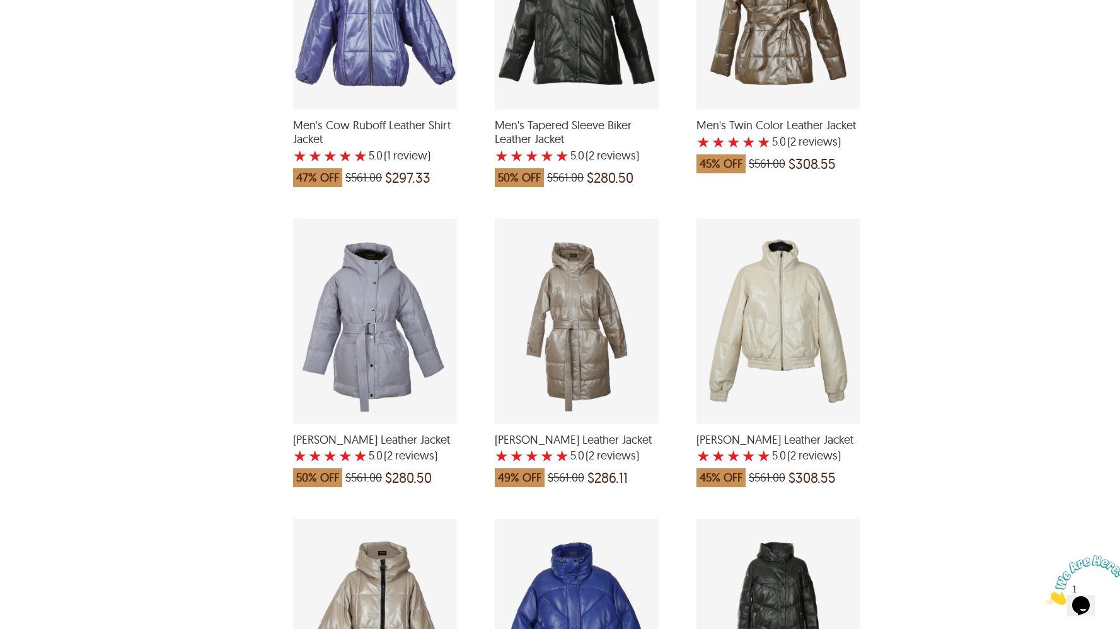
scroll to position [2202, 0]
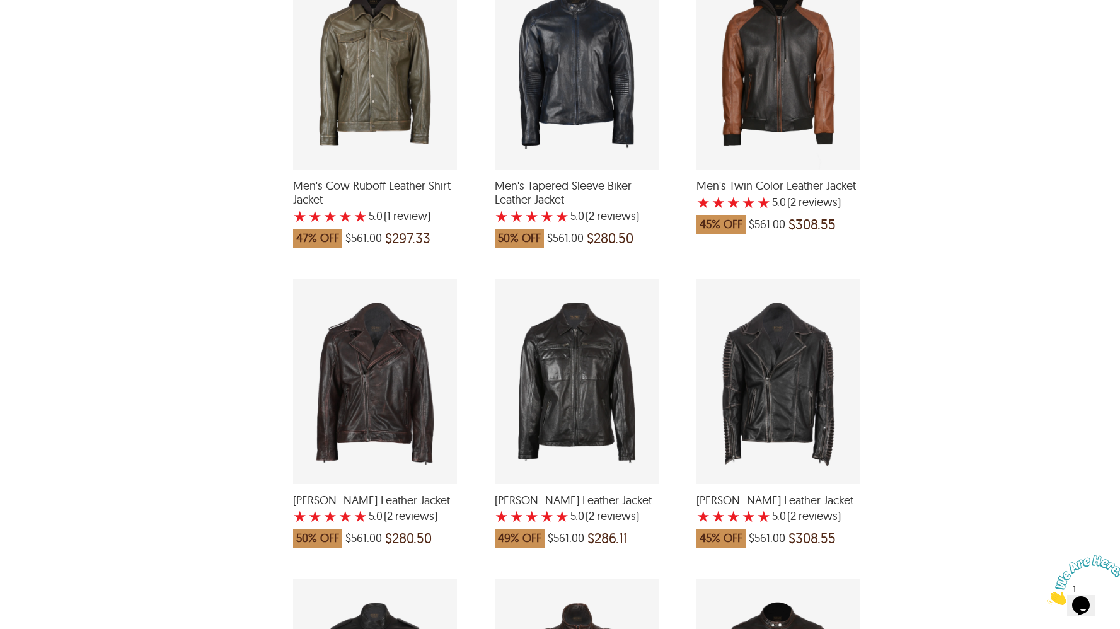
click at [804, 374] on div "Liam Biker Leather Jacket with a 5 Star Rating 2 Product Review which was at a …" at bounding box center [778, 381] width 164 height 205
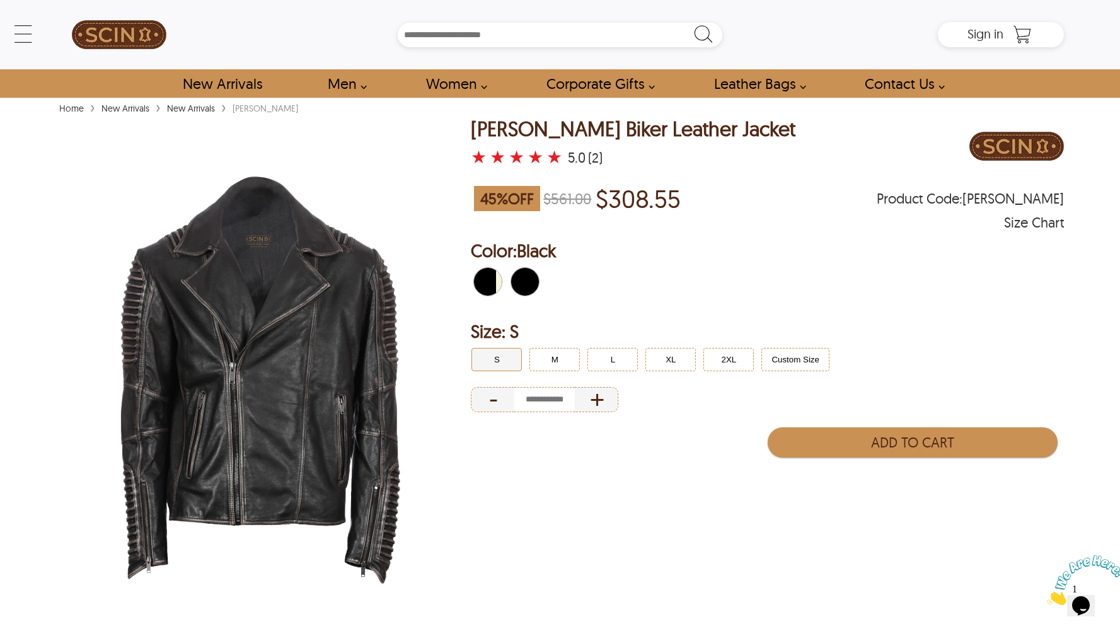
click at [487, 283] on span "Black/Beige" at bounding box center [481, 282] width 14 height 28
click at [521, 286] on span "Black" at bounding box center [518, 282] width 14 height 28
click at [485, 286] on span "Black/Beige" at bounding box center [481, 282] width 14 height 28
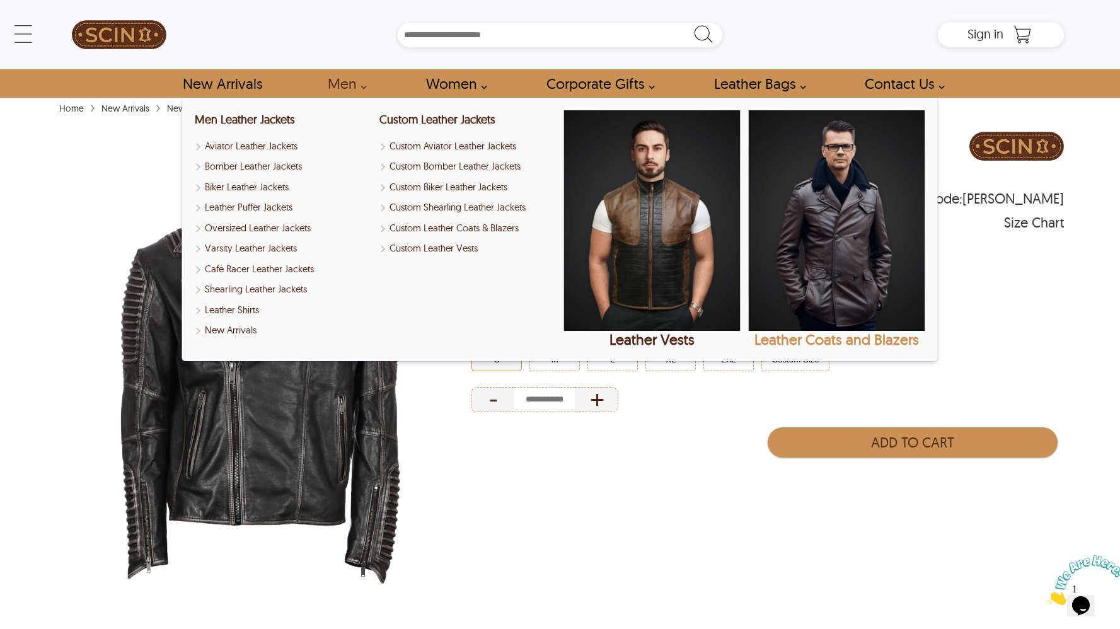
click at [842, 204] on img "Leather Coats and Blazers" at bounding box center [837, 220] width 176 height 221
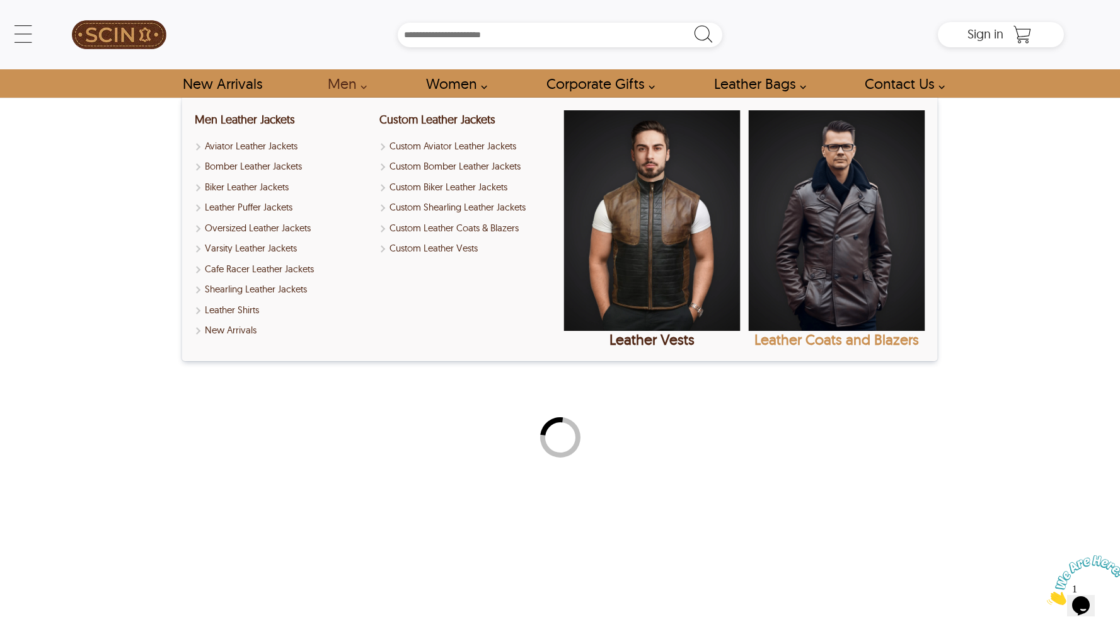
select select "********"
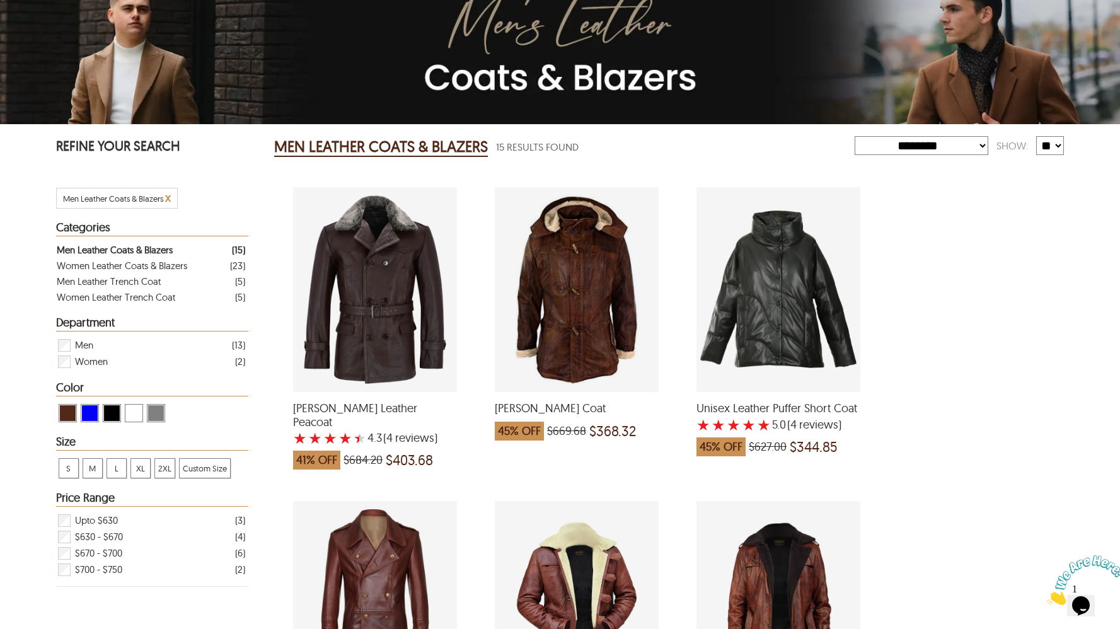
scroll to position [125, 0]
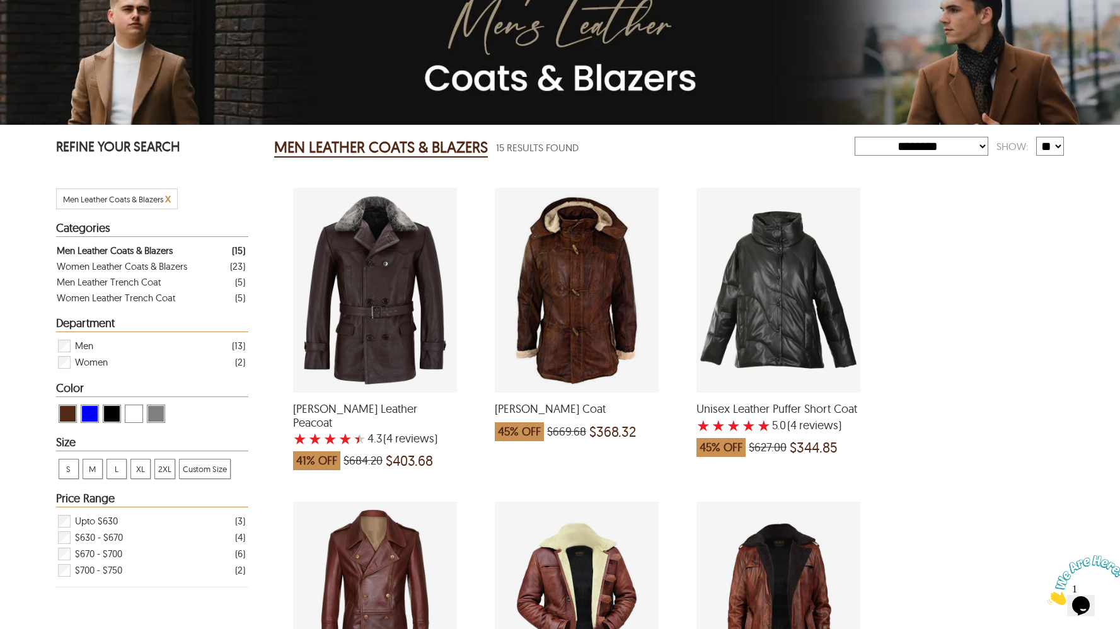
click at [587, 298] on div "Patrick Duffle Coat which was at a price of $669.68, now after discount the pri…" at bounding box center [577, 290] width 164 height 205
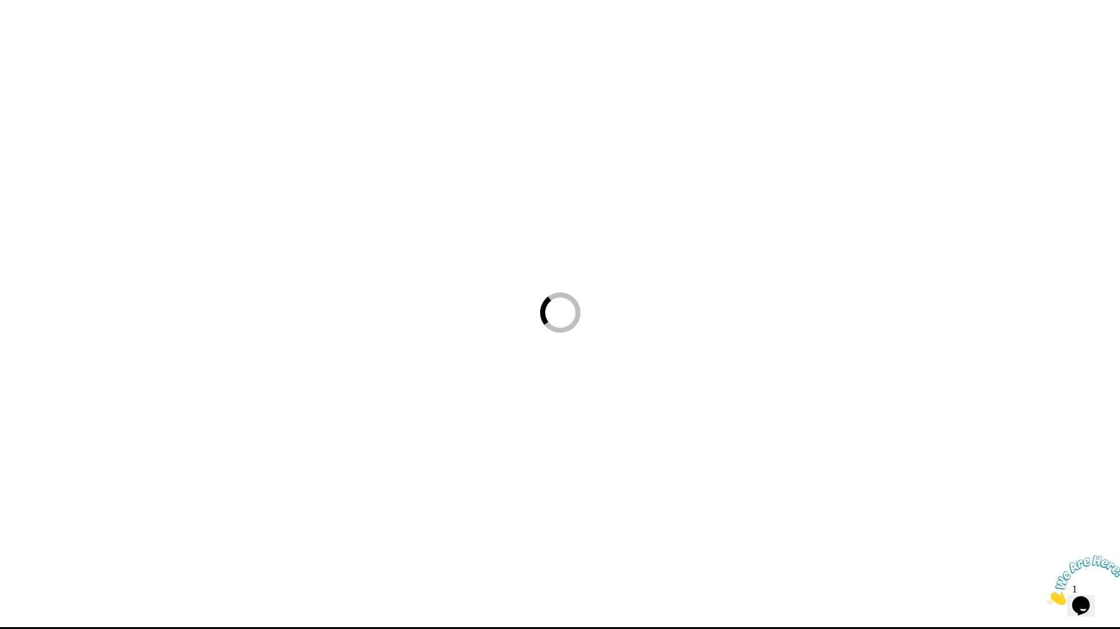
scroll to position [30, 0]
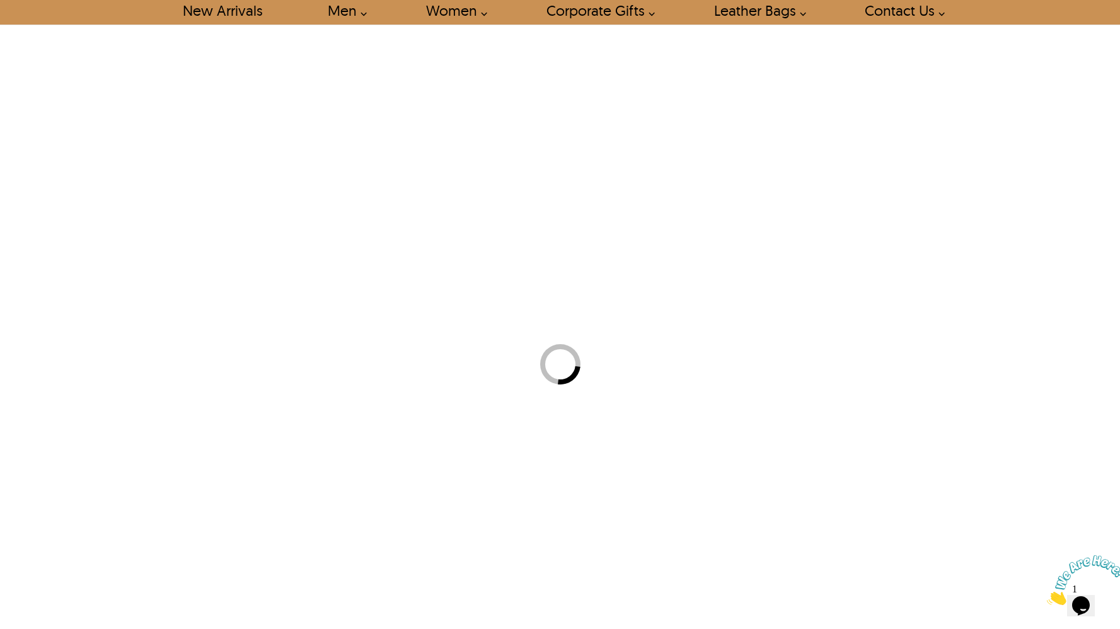
click at [587, 298] on div at bounding box center [560, 364] width 1120 height 629
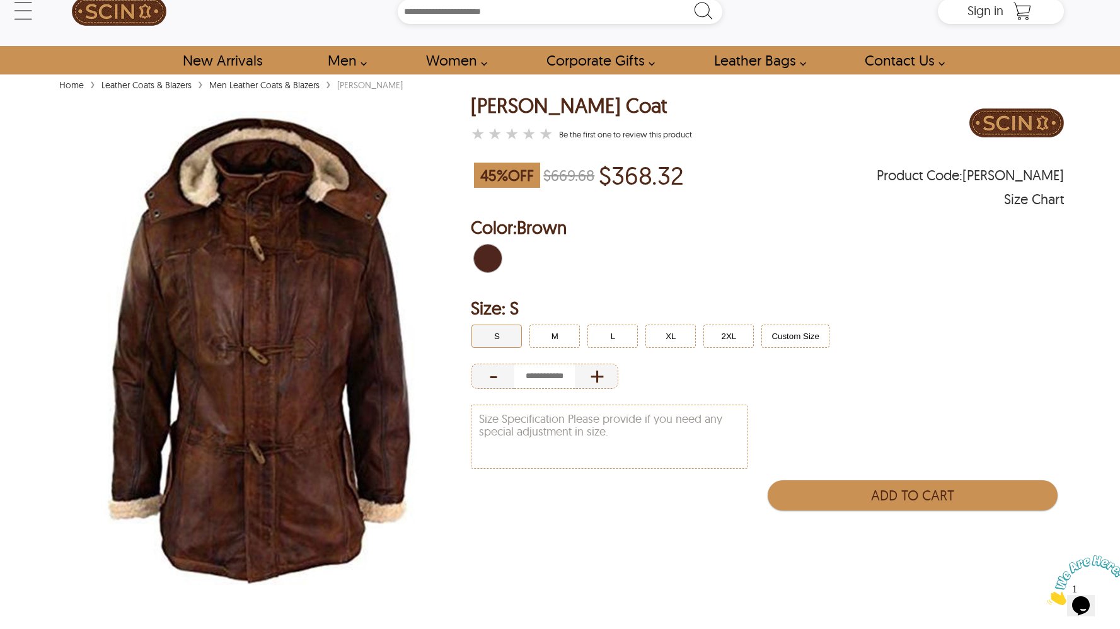
scroll to position [0, 0]
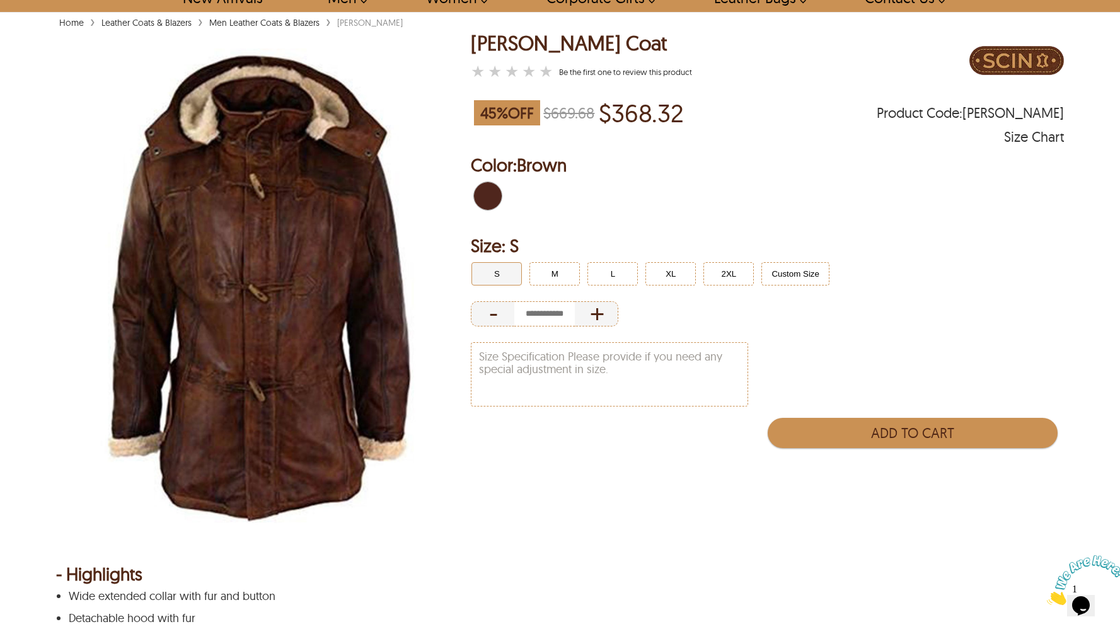
select select "********"
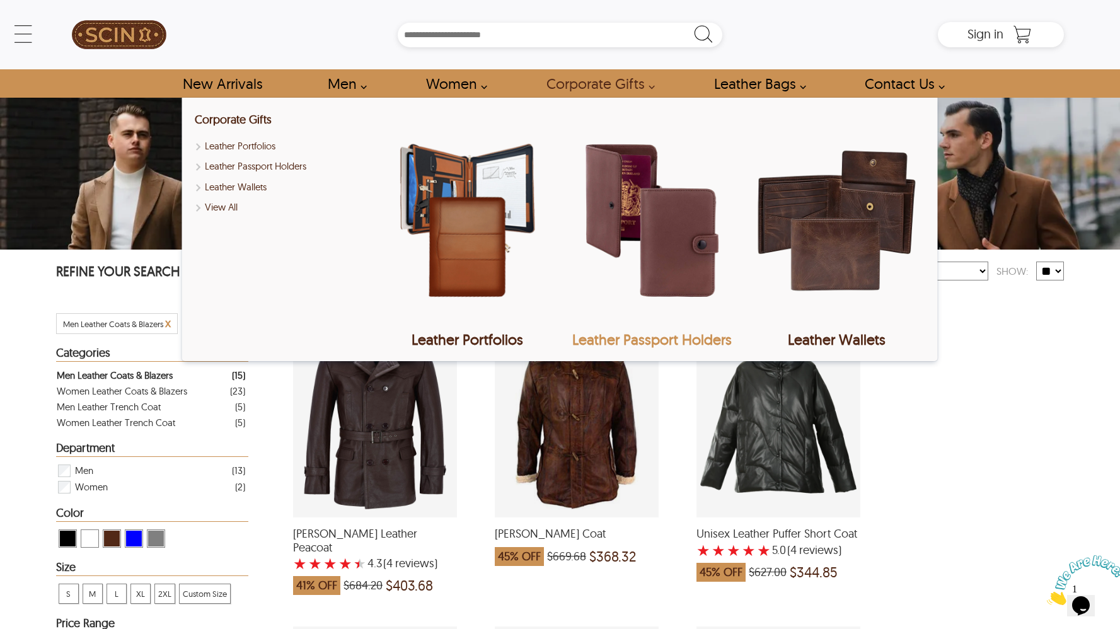
click at [636, 211] on img "Leather Passport Holders" at bounding box center [652, 220] width 176 height 221
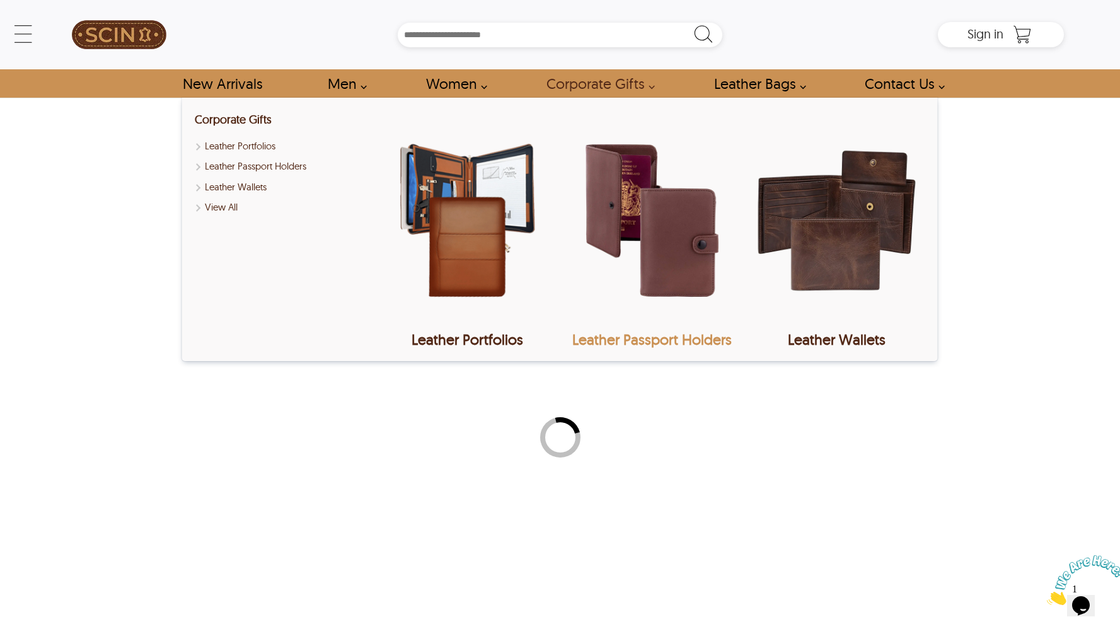
select select "********"
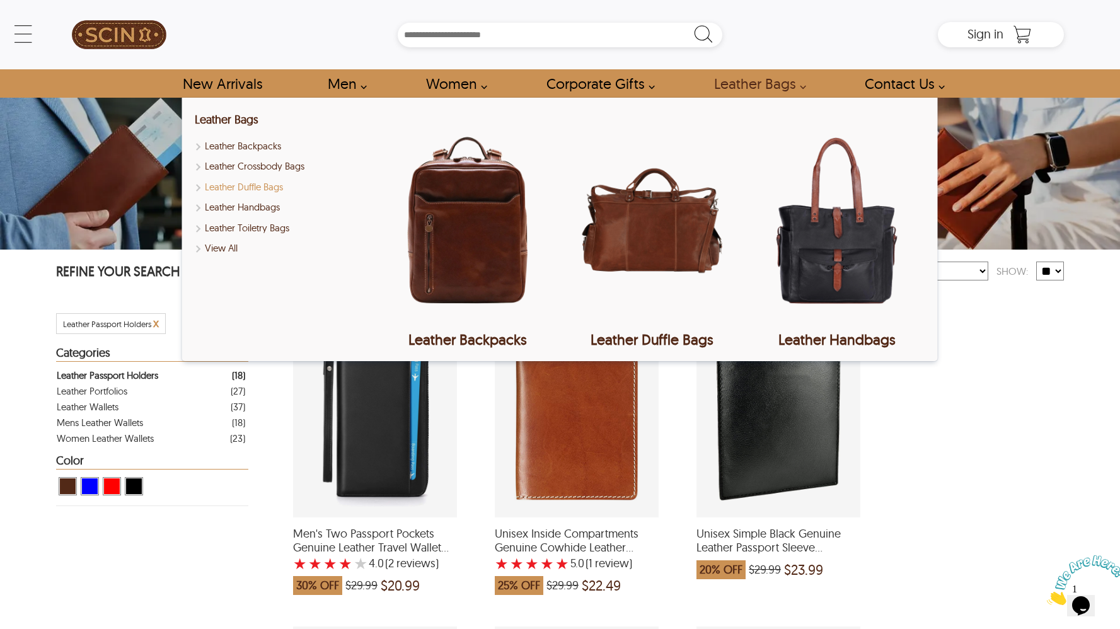
click at [262, 184] on link "Leather Duffle Bags" at bounding box center [283, 187] width 176 height 14
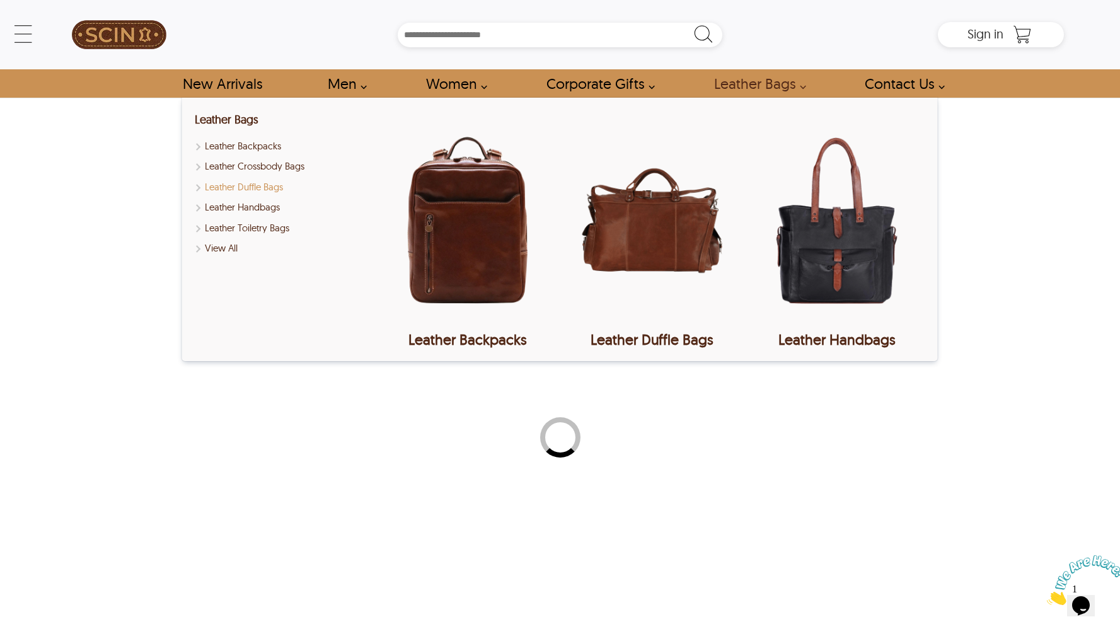
select select "********"
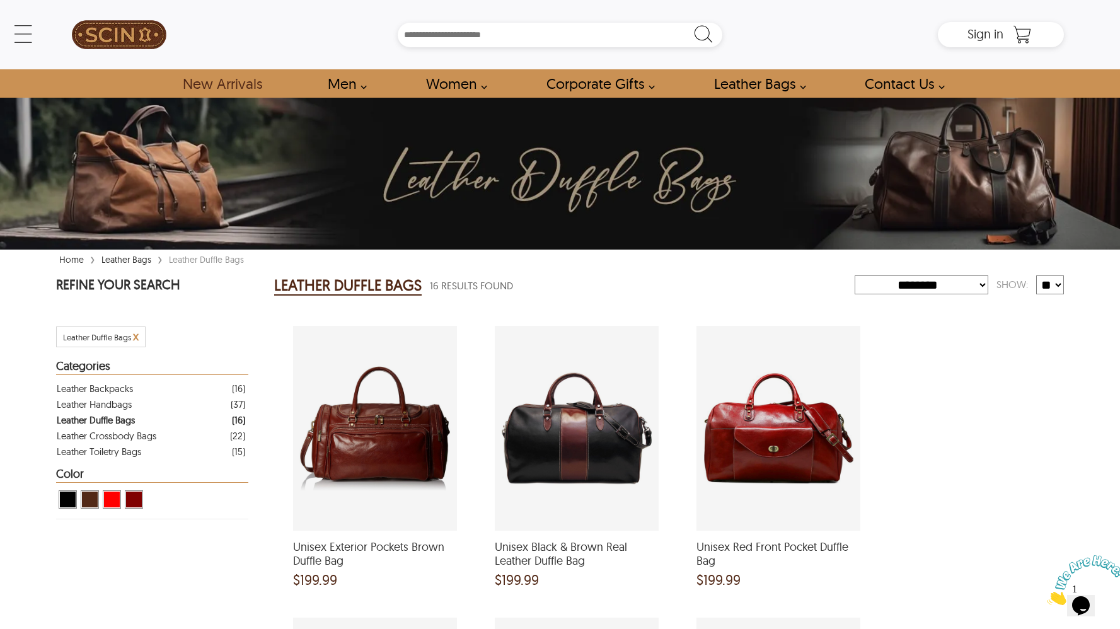
click at [227, 79] on link "New Arrivals" at bounding box center [222, 83] width 108 height 28
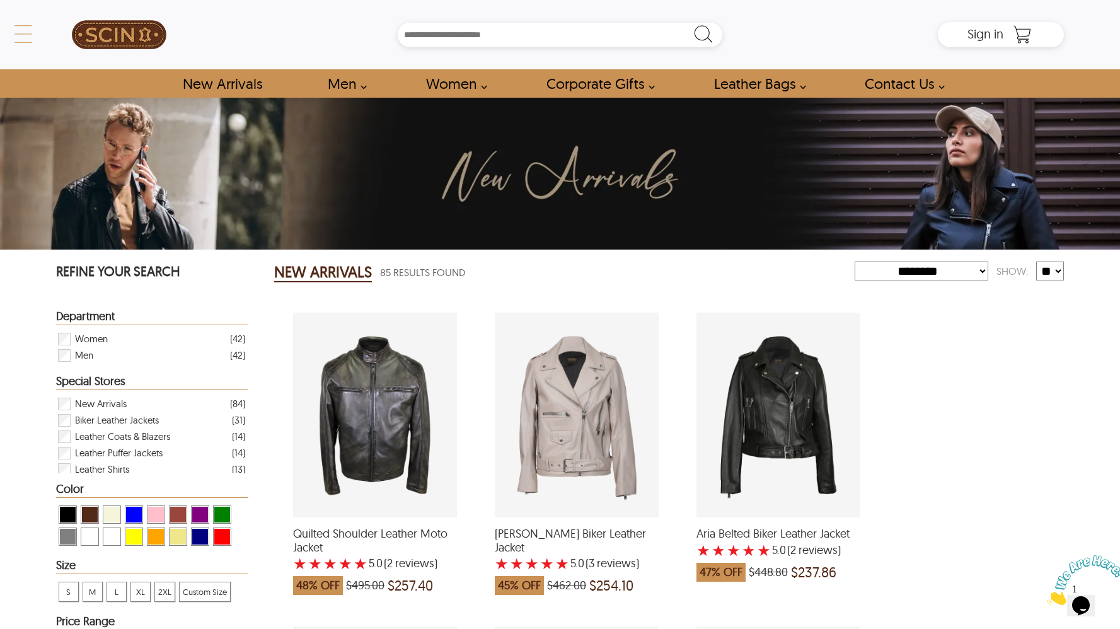
click at [56, 34] on div "← Menu New Arrivals Men Leather Jackets Aviator Leather Jackets Bomber Leather …" at bounding box center [560, 34] width 1008 height 69
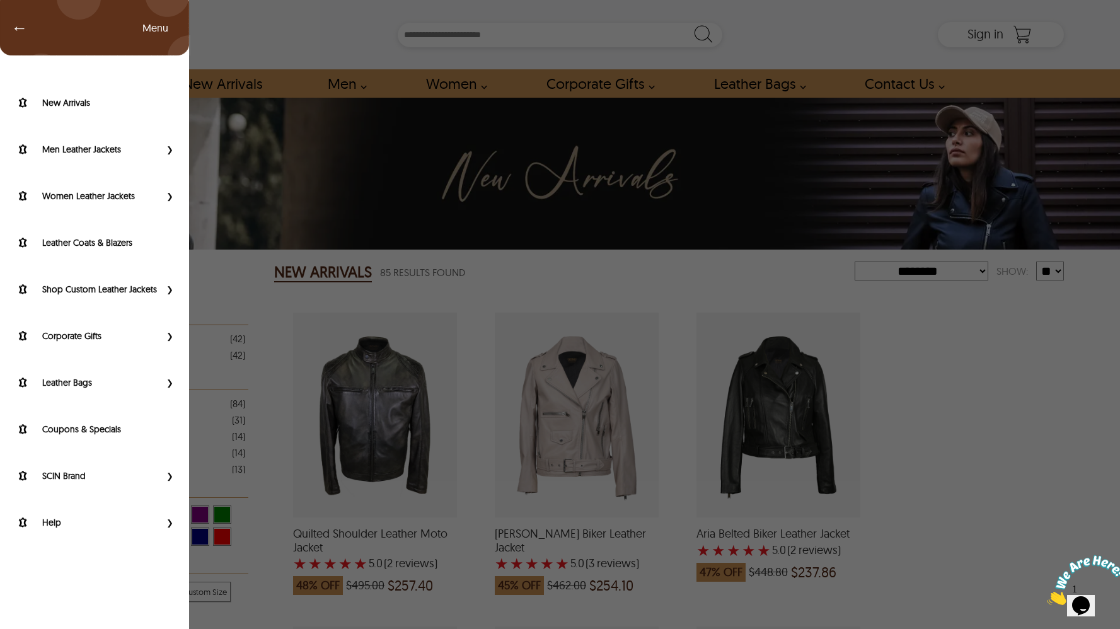
click at [310, 171] on div "← Menu New Arrivals Men Leather Jackets Aviator Leather Jackets Bomber Leather …" at bounding box center [560, 314] width 1120 height 629
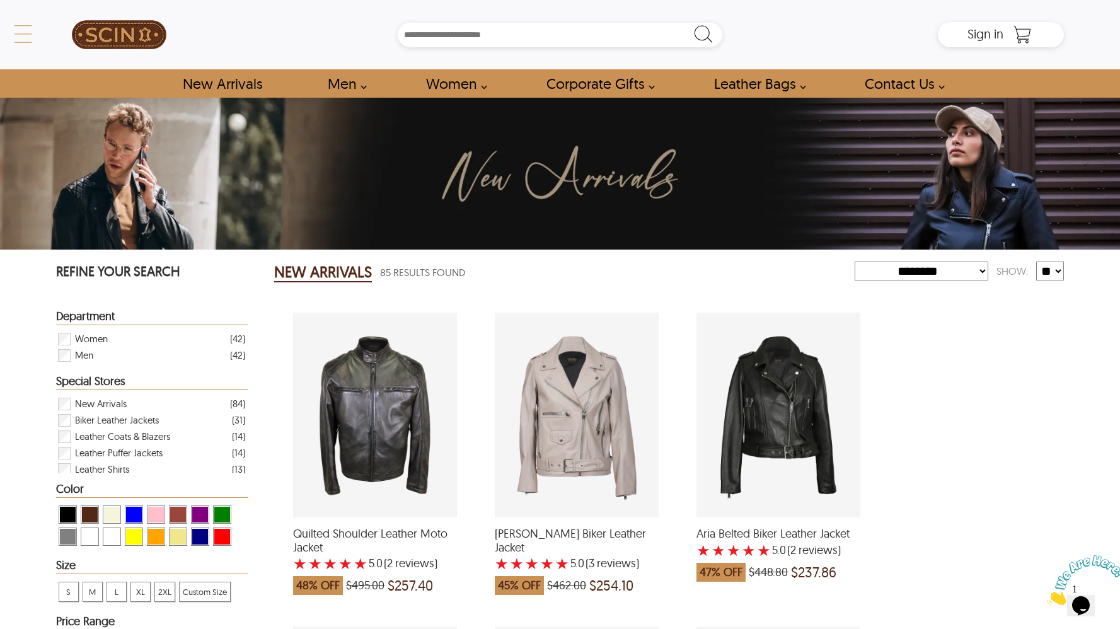
click at [56, 32] on div "← Menu New Arrivals Men Leather Jackets Aviator Leather Jackets Bomber Leather …" at bounding box center [560, 34] width 1008 height 69
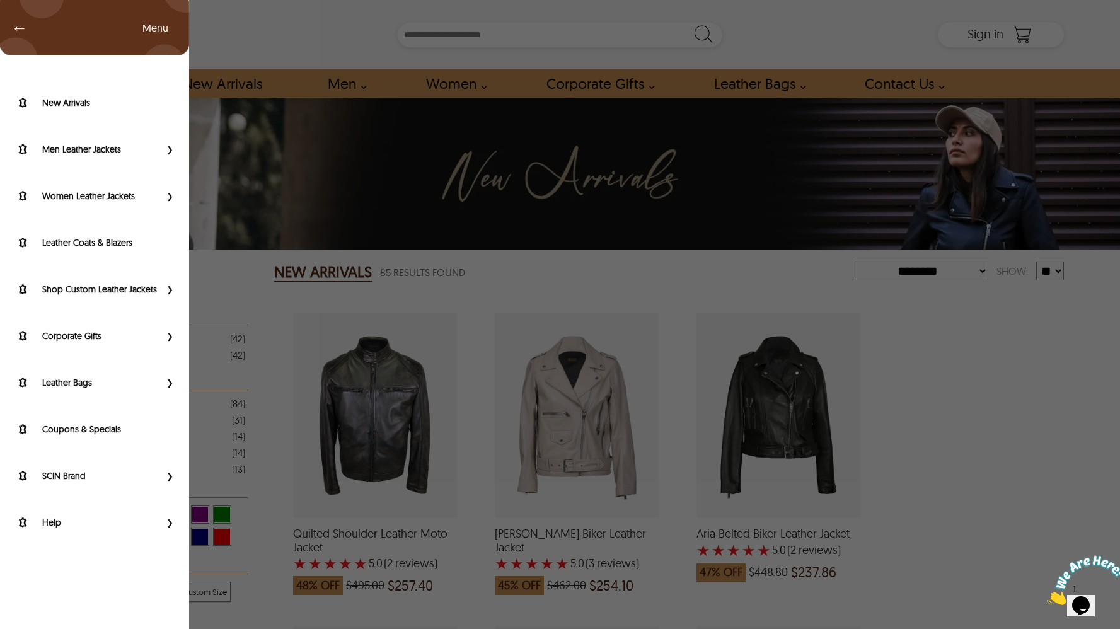
click at [253, 149] on div "← Menu New Arrivals Men Leather Jackets Aviator Leather Jackets Bomber Leather …" at bounding box center [560, 314] width 1120 height 629
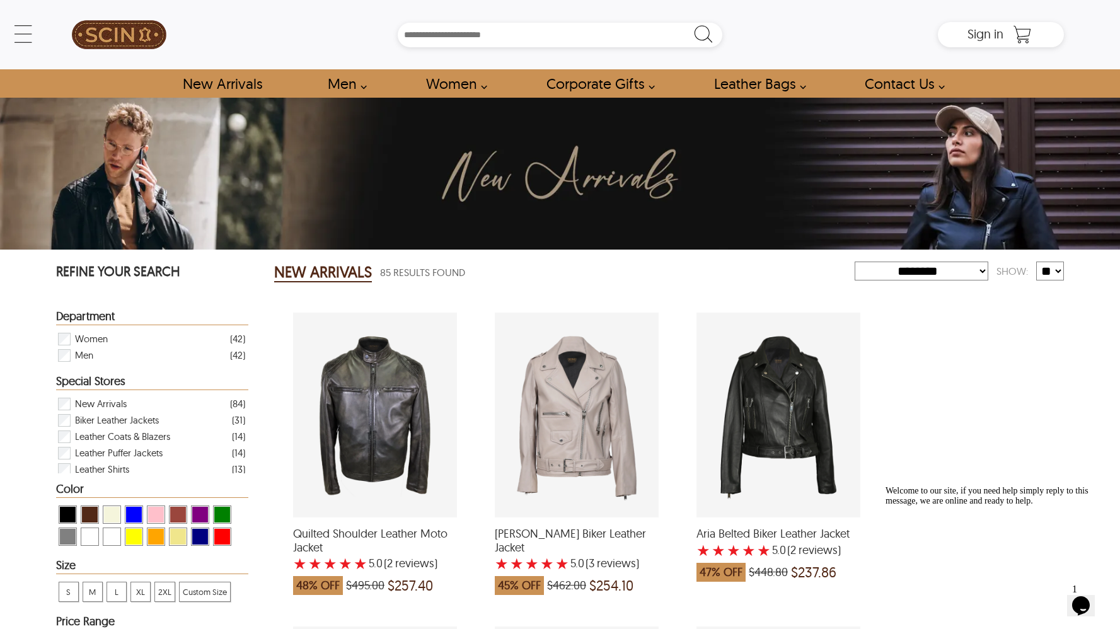
click at [142, 34] on img at bounding box center [119, 34] width 95 height 57
